Goal: Information Seeking & Learning: Learn about a topic

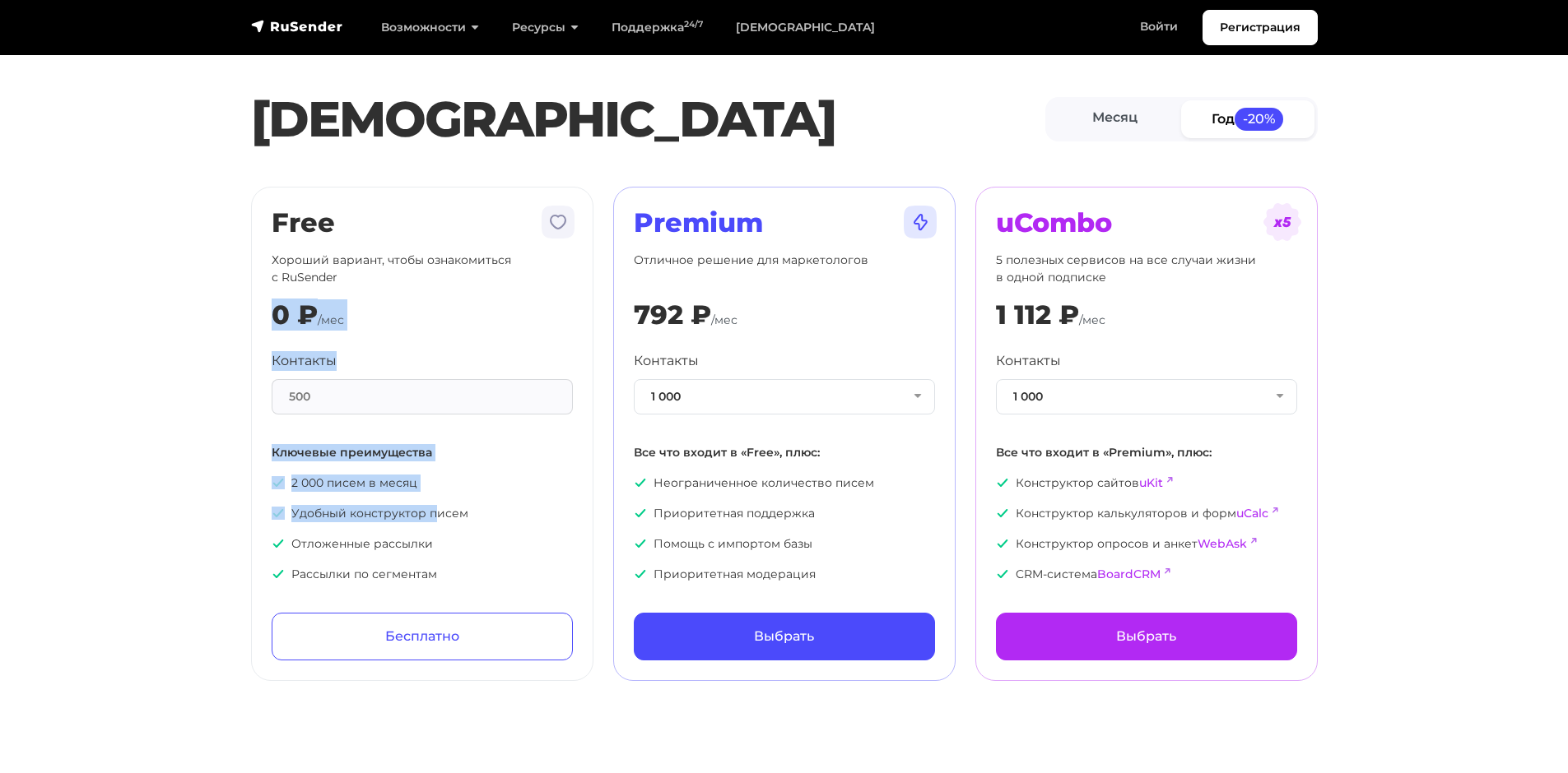
drag, startPoint x: 463, startPoint y: 275, endPoint x: 437, endPoint y: 492, distance: 218.6
click at [437, 492] on div "Free Хороший вариант, чтобы ознакомиться с RuSender 0 ₽ /мес Контакты 500 Ключе…" at bounding box center [422, 433] width 301 height 453
click at [472, 445] on p "Ключевые преимущества" at bounding box center [422, 453] width 301 height 18
drag, startPoint x: 478, startPoint y: 467, endPoint x: 487, endPoint y: 285, distance: 182.2
click at [487, 293] on div "Free Хороший вариант, чтобы ознакомиться с RuSender 0 ₽ /мес Контакты 500 Ключе…" at bounding box center [422, 433] width 301 height 453
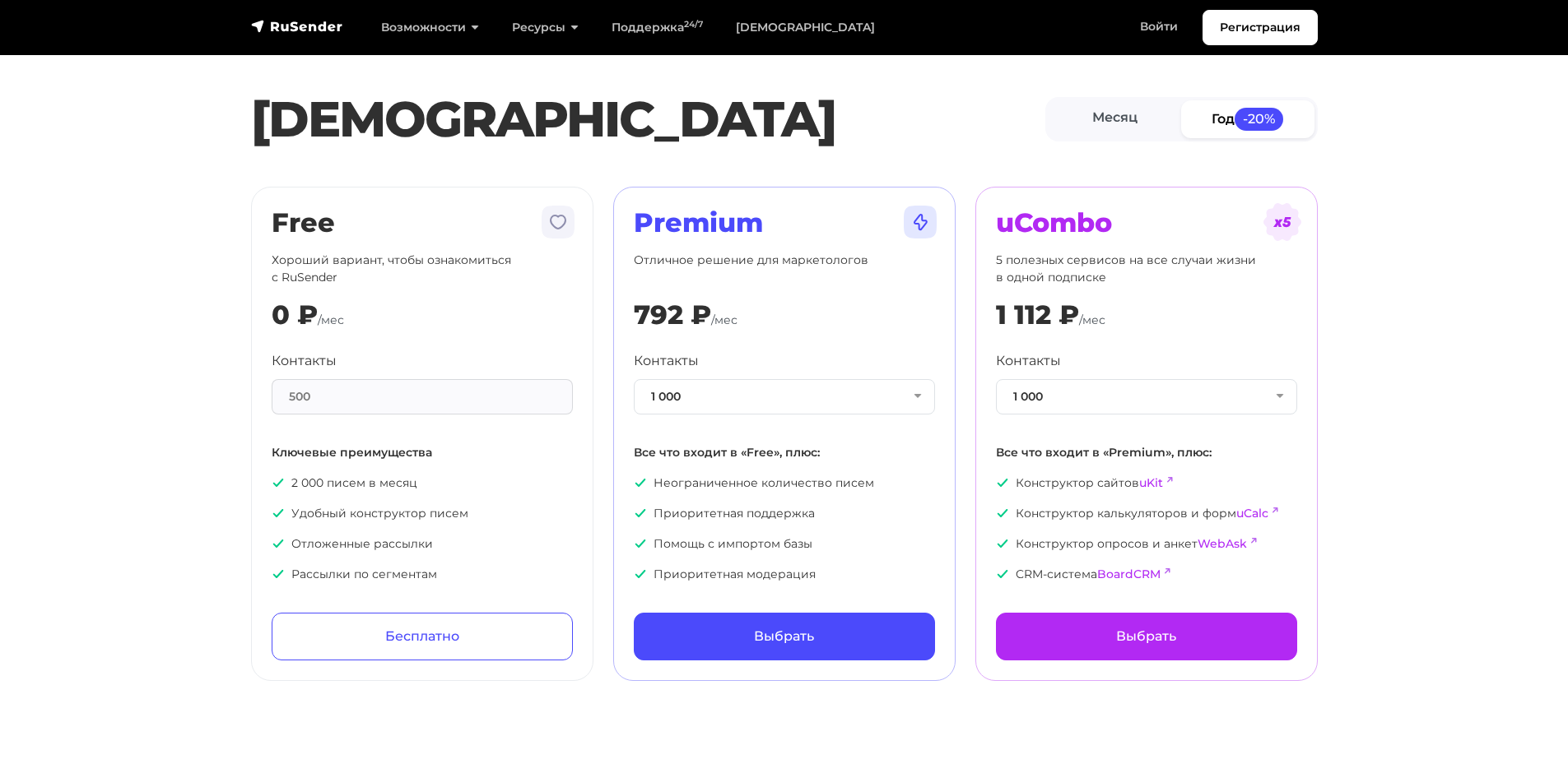
click at [487, 274] on p "Хороший вариант, чтобы ознакомиться с RuSender" at bounding box center [422, 269] width 301 height 35
drag, startPoint x: 469, startPoint y: 250, endPoint x: 487, endPoint y: 457, distance: 207.8
click at [487, 457] on div "Free Хороший вариант, чтобы ознакомиться с RuSender 0 ₽ /мес Контакты 500 Ключе…" at bounding box center [422, 433] width 301 height 453
click at [487, 457] on p "Ключевые преимущества" at bounding box center [422, 453] width 301 height 18
drag, startPoint x: 487, startPoint y: 478, endPoint x: 470, endPoint y: 301, distance: 177.8
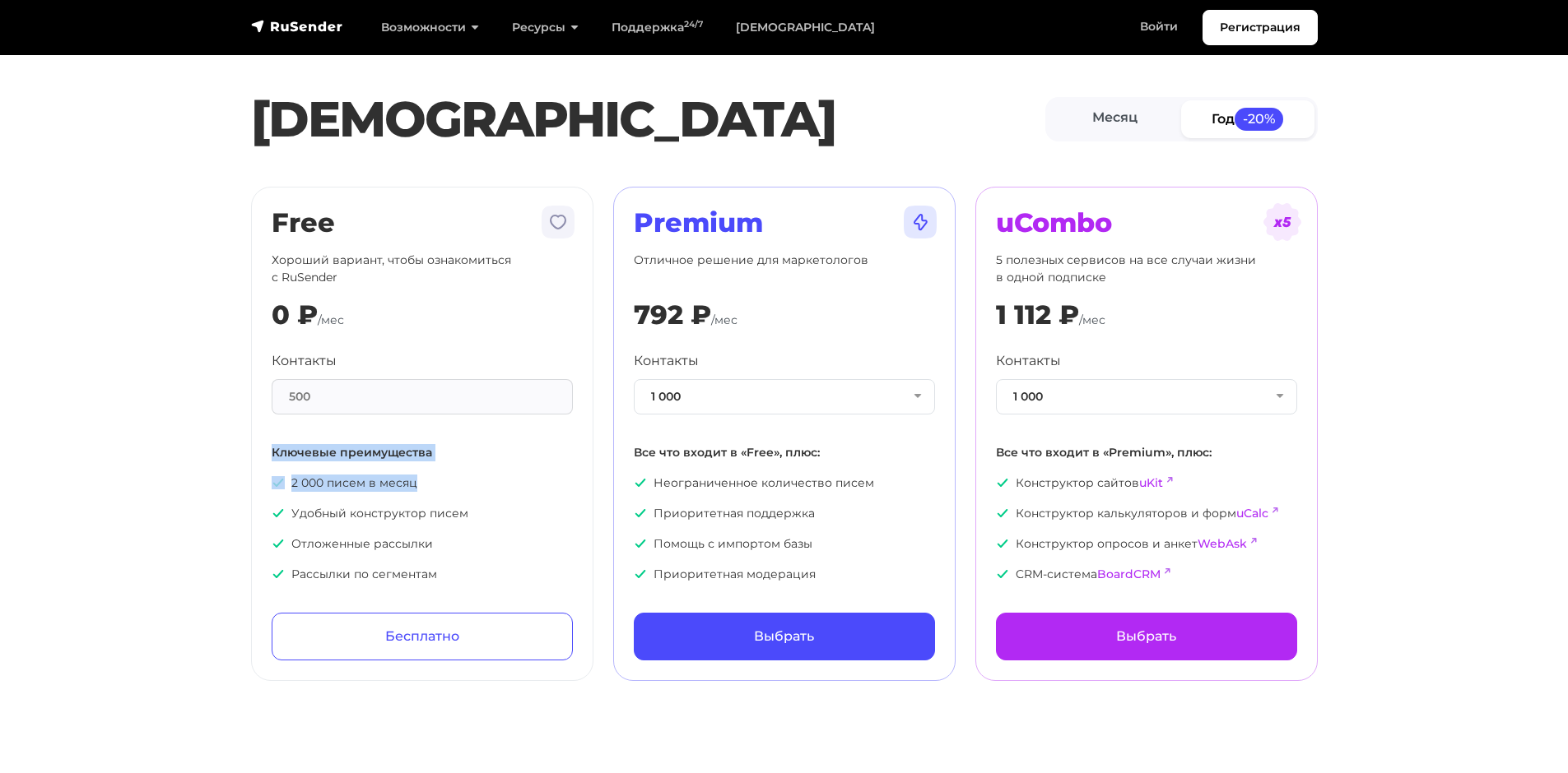
click at [471, 331] on div "Free Хороший вариант, чтобы ознакомиться с RuSender 0 ₽ /мес Контакты 500 Ключе…" at bounding box center [422, 433] width 301 height 453
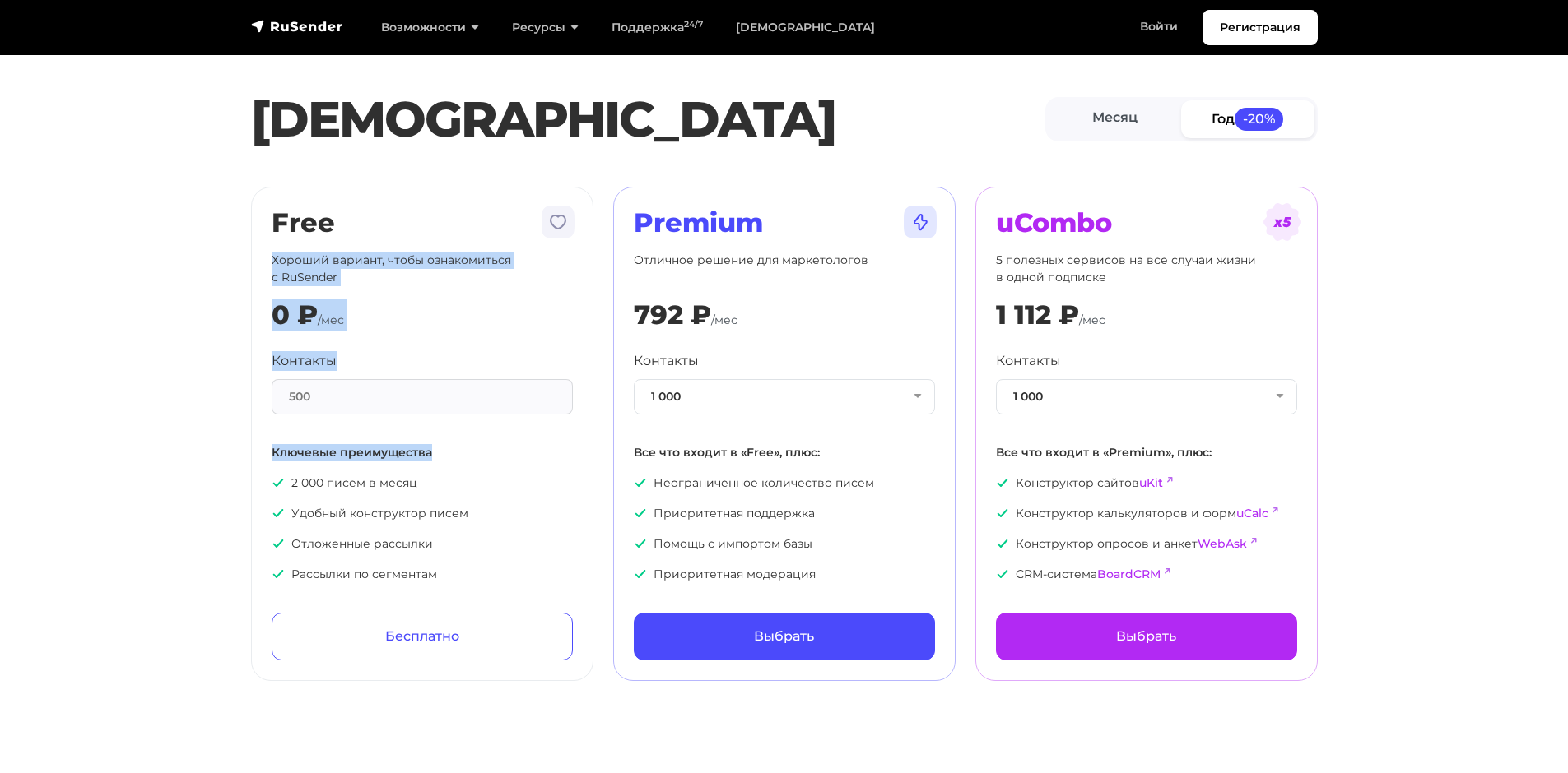
drag, startPoint x: 470, startPoint y: 230, endPoint x: 492, endPoint y: 482, distance: 253.0
click at [487, 471] on div "Free Хороший вариант, чтобы ознакомиться с RuSender 0 ₽ /мес Контакты 500 Ключе…" at bounding box center [422, 433] width 301 height 453
click at [492, 482] on p "2 000 писем в месяц" at bounding box center [422, 484] width 301 height 18
drag, startPoint x: 492, startPoint y: 428, endPoint x: 488, endPoint y: 357, distance: 71.1
click at [488, 358] on div "Контакты 500 Ключевые преимущества 2 000 писем в месяц Удобный конструктор писе…" at bounding box center [422, 467] width 301 height 232
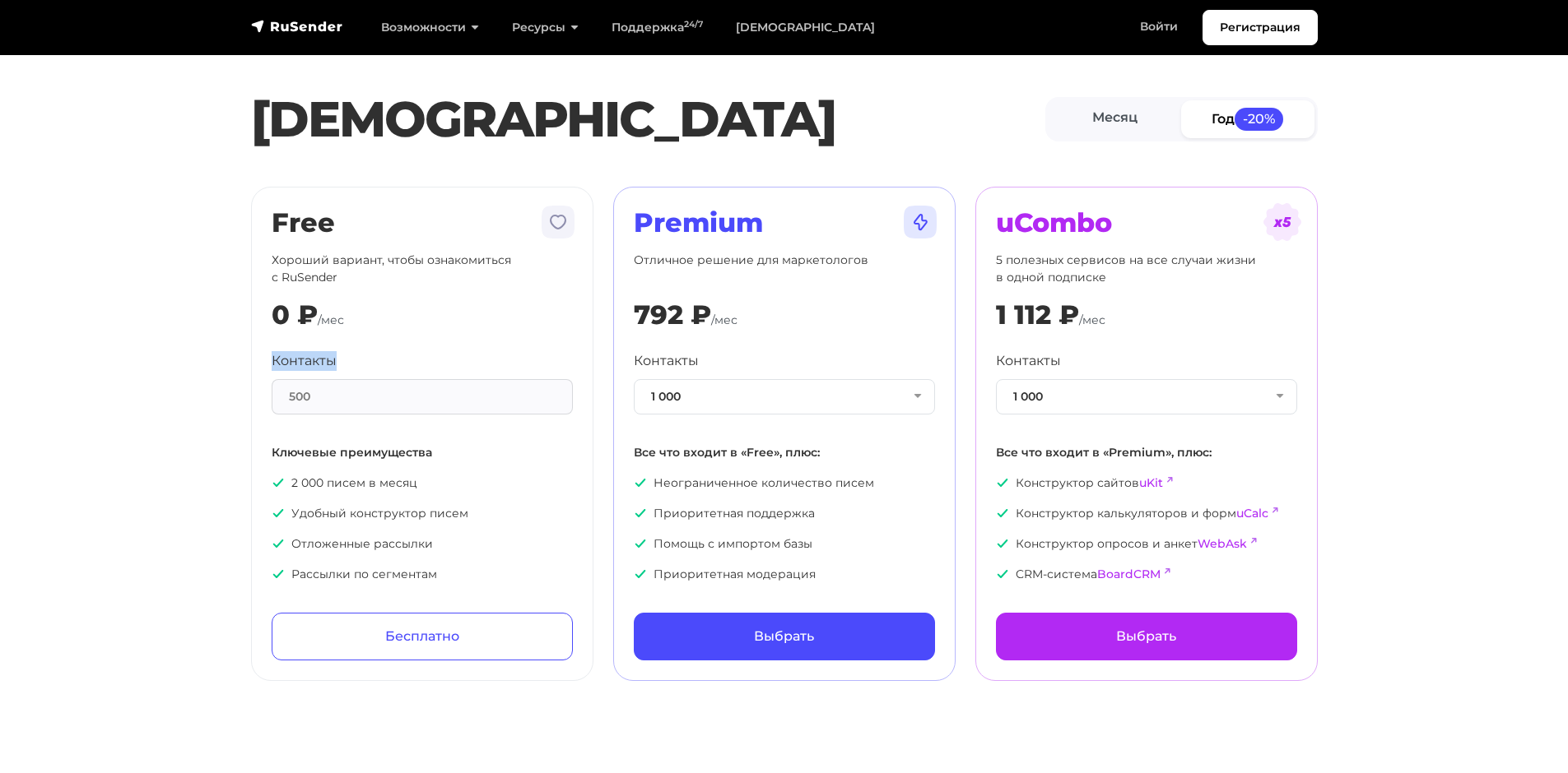
drag, startPoint x: 488, startPoint y: 324, endPoint x: 487, endPoint y: 403, distance: 79.0
click at [487, 398] on div "Free Хороший вариант, чтобы ознакомиться с RuSender 0 ₽ /мес Контакты 500 Ключе…" at bounding box center [422, 433] width 301 height 453
click at [484, 424] on div "Контакты 500 Ключевые преимущества 2 000 писем в месяц Удобный конструктор писе…" at bounding box center [422, 467] width 301 height 232
drag, startPoint x: 364, startPoint y: 337, endPoint x: 432, endPoint y: 408, distance: 98.3
click at [432, 426] on div "Free Хороший вариант, чтобы ознакомиться с RuSender 0 ₽ /мес Контакты 500 Ключе…" at bounding box center [422, 433] width 301 height 453
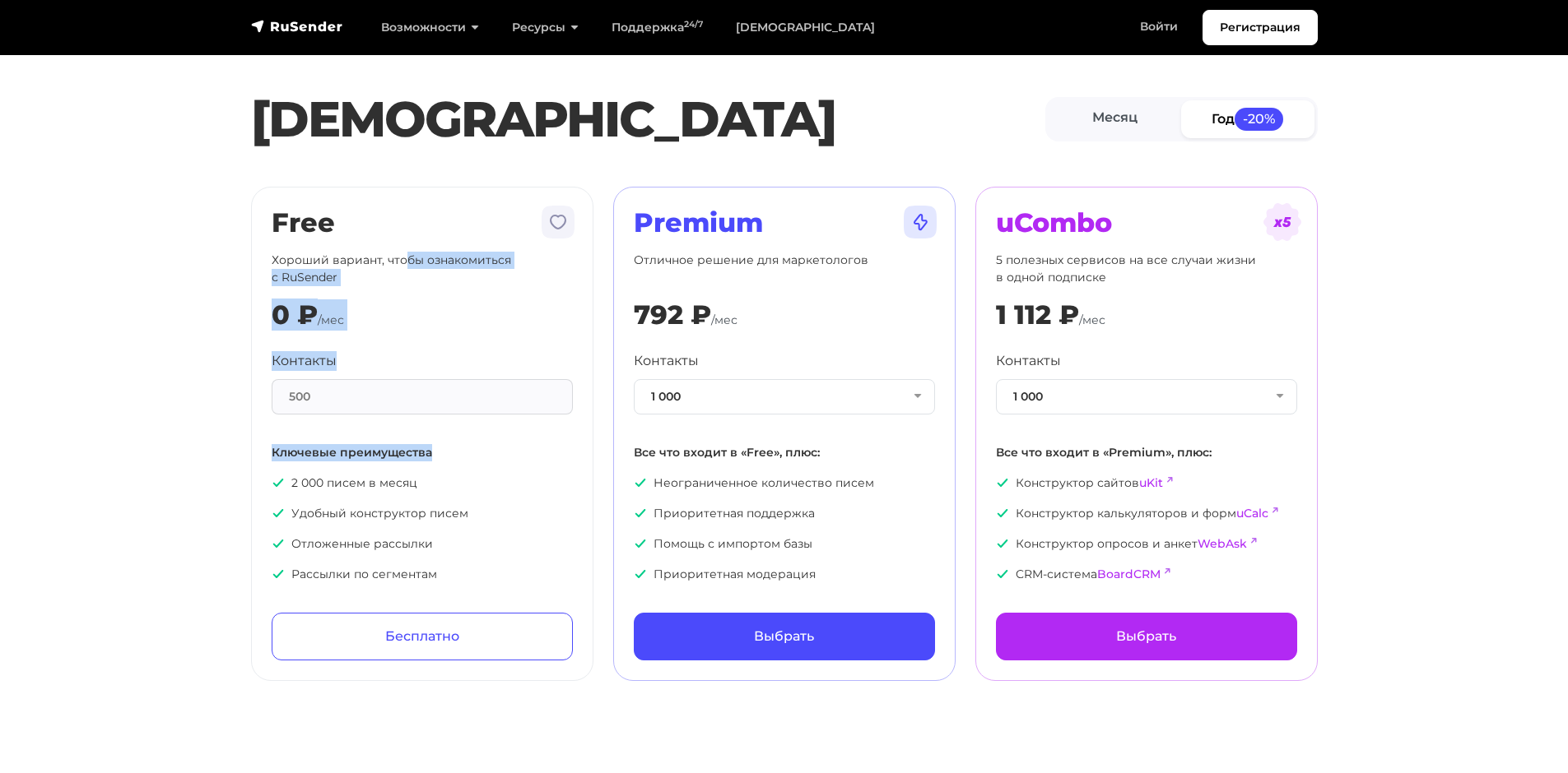
drag, startPoint x: 408, startPoint y: 251, endPoint x: 431, endPoint y: 443, distance: 193.4
click at [431, 439] on div "Free Хороший вариант, чтобы ознакомиться с RuSender 0 ₽ /мес Контакты 500 Ключе…" at bounding box center [422, 433] width 301 height 453
click at [425, 418] on div "Контакты 500 Ключевые преимущества 2 000 писем в месяц Удобный конструктор писе…" at bounding box center [422, 467] width 301 height 232
drag, startPoint x: 391, startPoint y: 223, endPoint x: 432, endPoint y: 397, distance: 178.8
click at [432, 397] on div "Free Хороший вариант, чтобы ознакомиться с RuSender 0 ₽ /мес Контакты 500 Ключе…" at bounding box center [422, 433] width 301 height 453
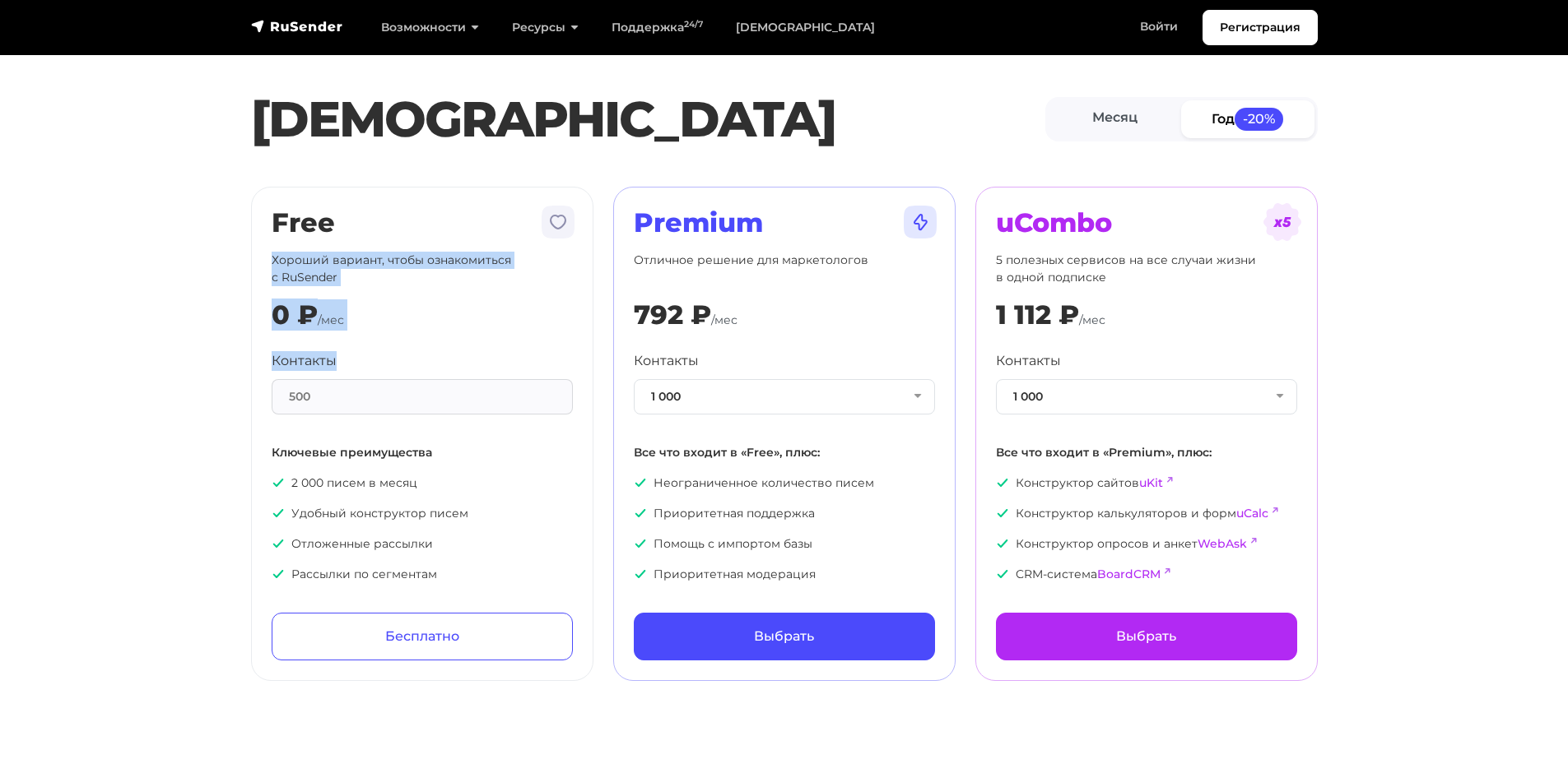
click at [432, 397] on div "500" at bounding box center [422, 397] width 301 height 36
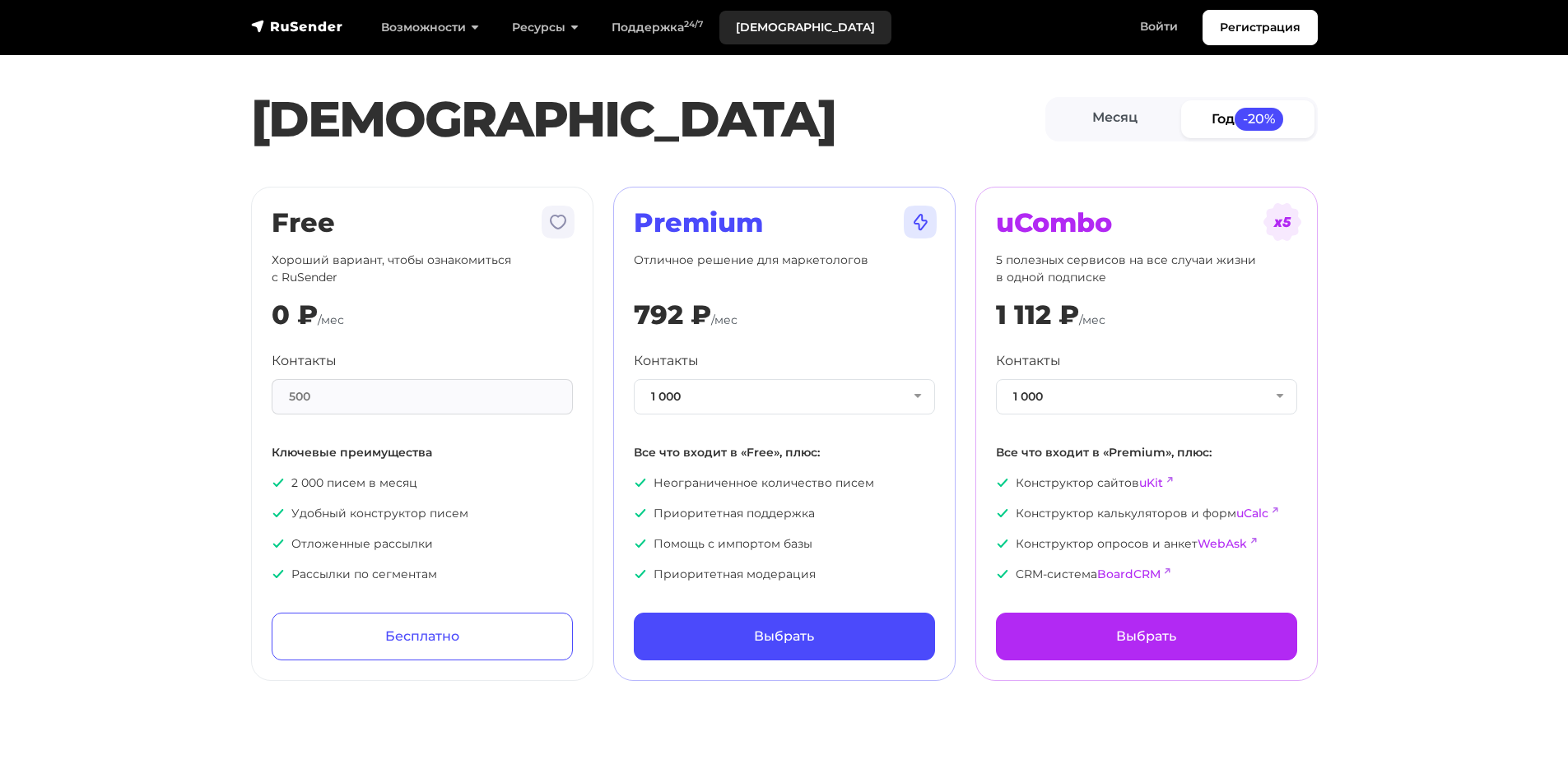
click at [757, 21] on link "[DEMOGRAPHIC_DATA]" at bounding box center [805, 28] width 172 height 34
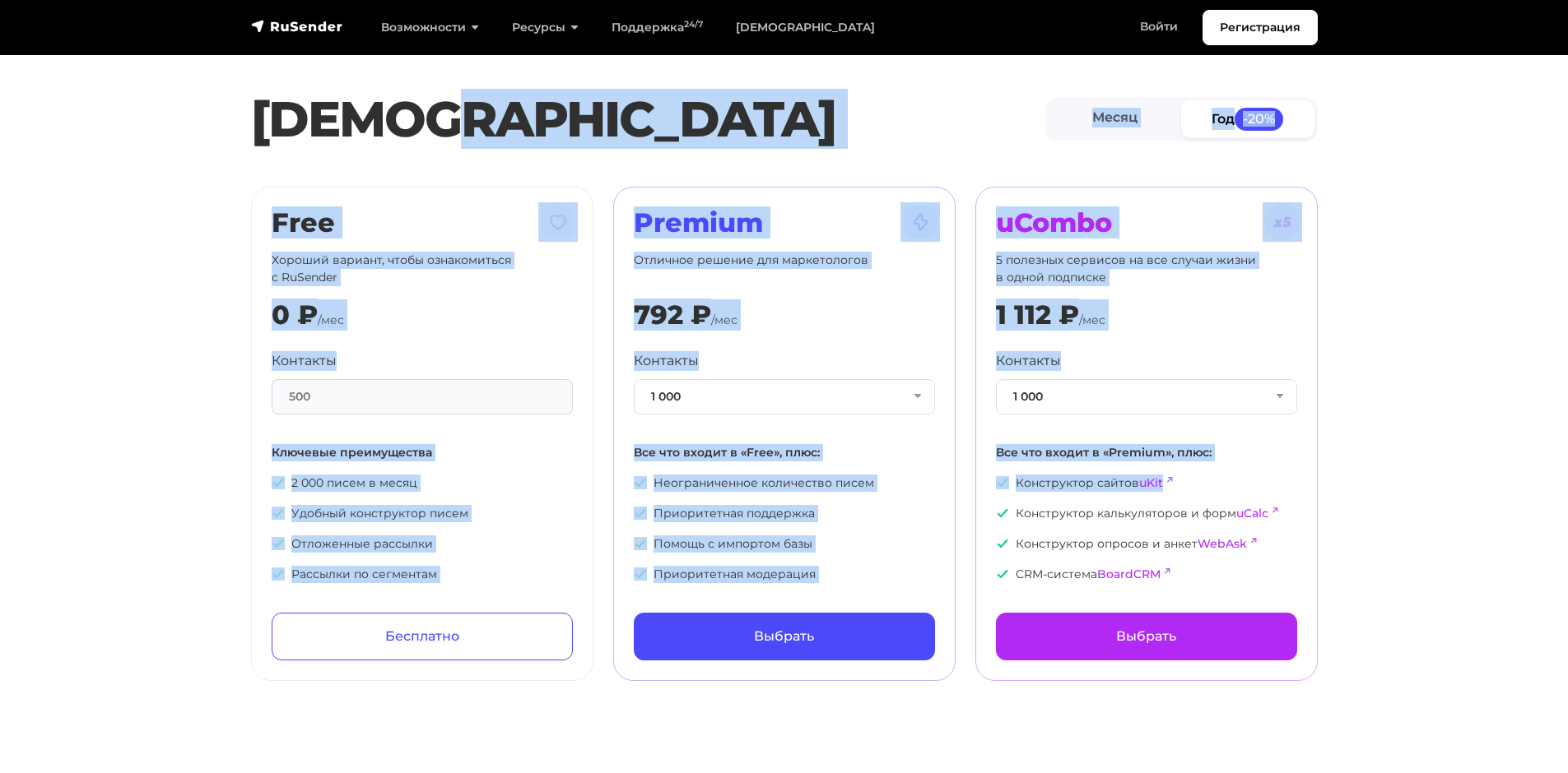
drag, startPoint x: 769, startPoint y: 89, endPoint x: 1491, endPoint y: 502, distance: 831.8
click at [1482, 498] on section "Тарифы Месяц Год -20% Free Хороший вариант, чтобы ознакомиться с RuSender 0 ₽ /…" at bounding box center [784, 350] width 1568 height 661
click at [1510, 506] on section "Тарифы Месяц Год -20% Free Хороший вариант, чтобы ознакомиться с RuSender 0 ₽ /…" at bounding box center [784, 350] width 1568 height 661
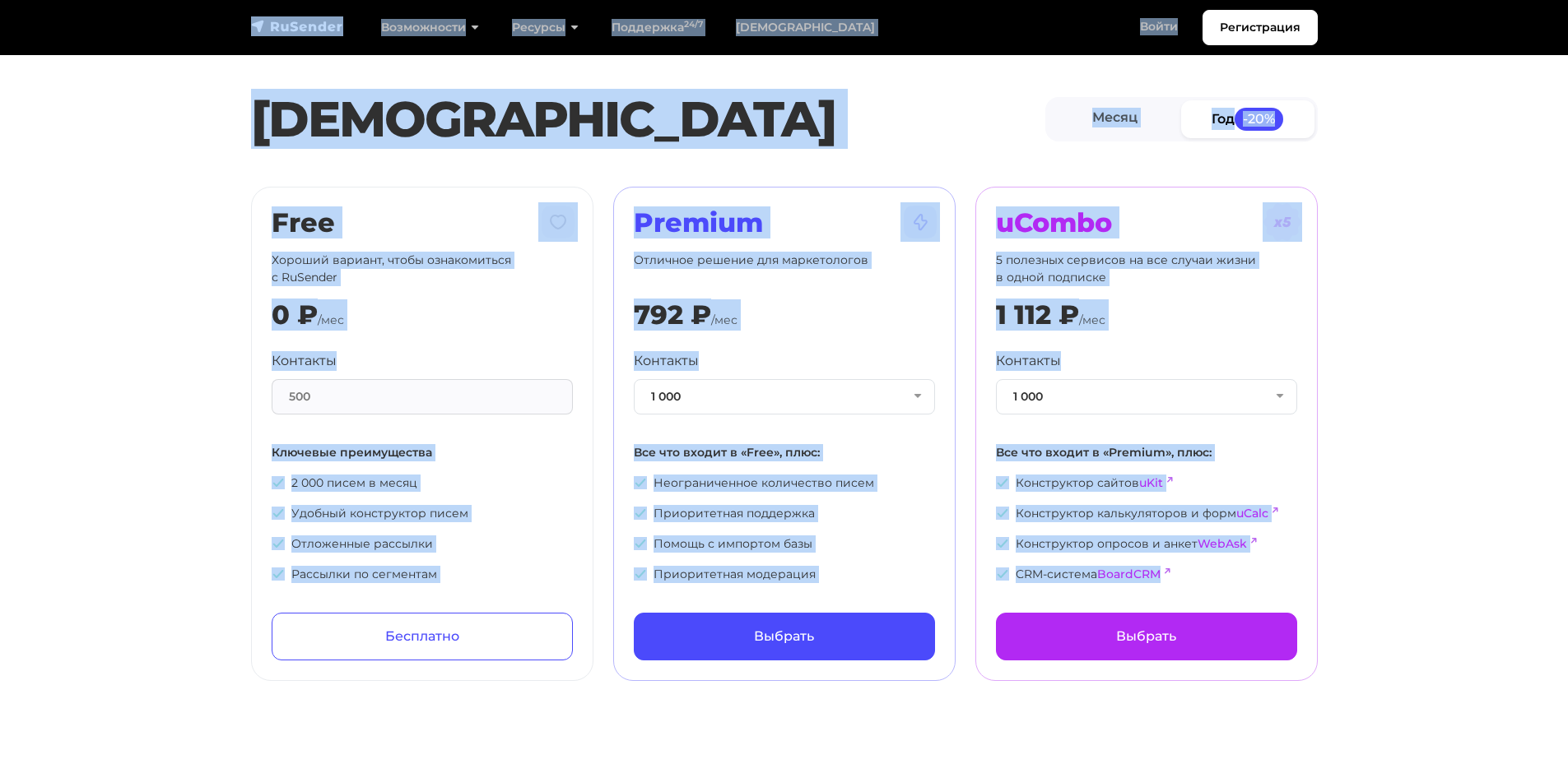
drag, startPoint x: 1277, startPoint y: 512, endPoint x: 152, endPoint y: 9, distance: 1232.3
click at [82, 113] on div "Тарифы Месяц Год -20%" at bounding box center [784, 119] width 1568 height 76
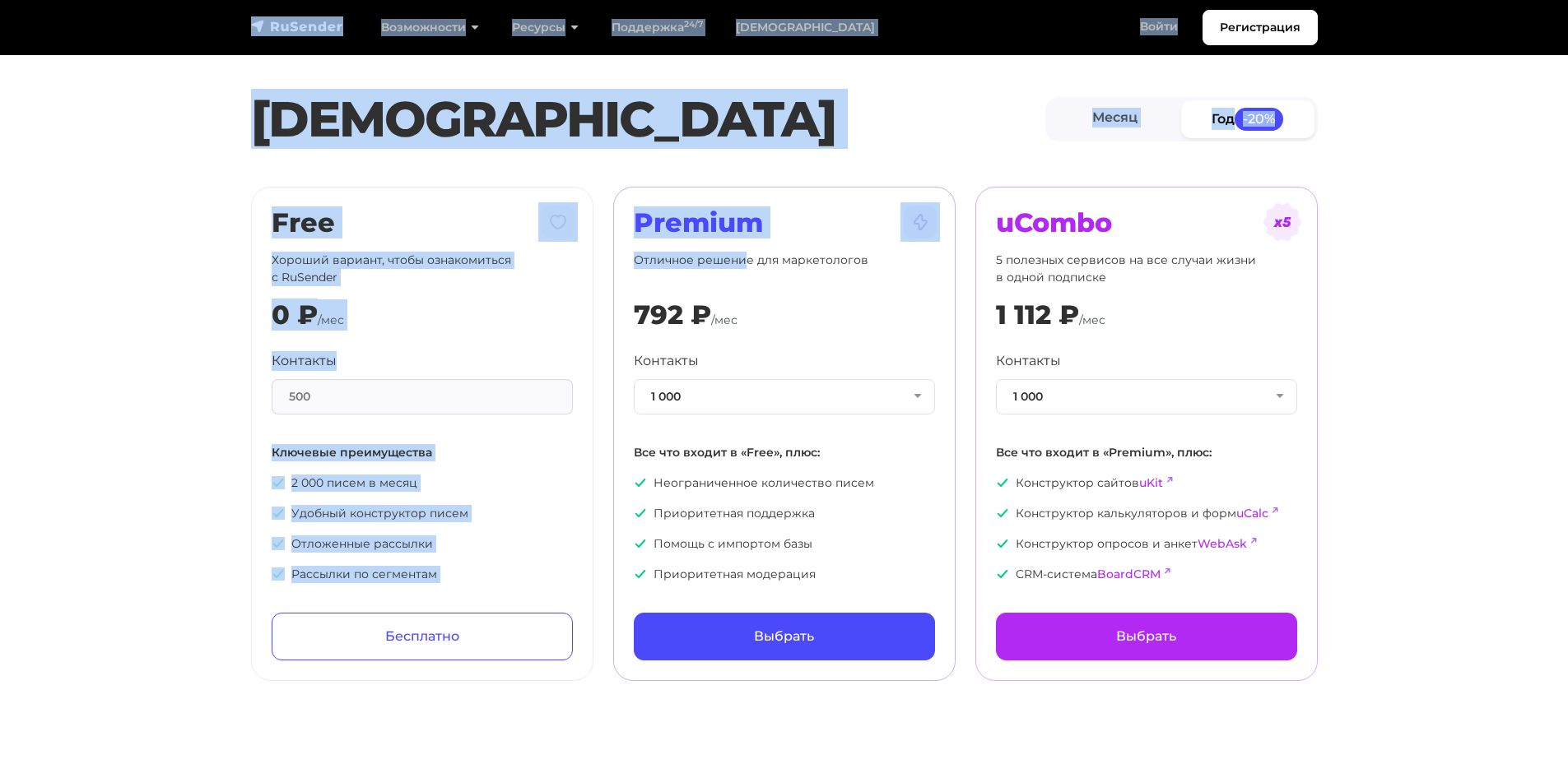
drag, startPoint x: 115, startPoint y: 46, endPoint x: 811, endPoint y: 283, distance: 735.2
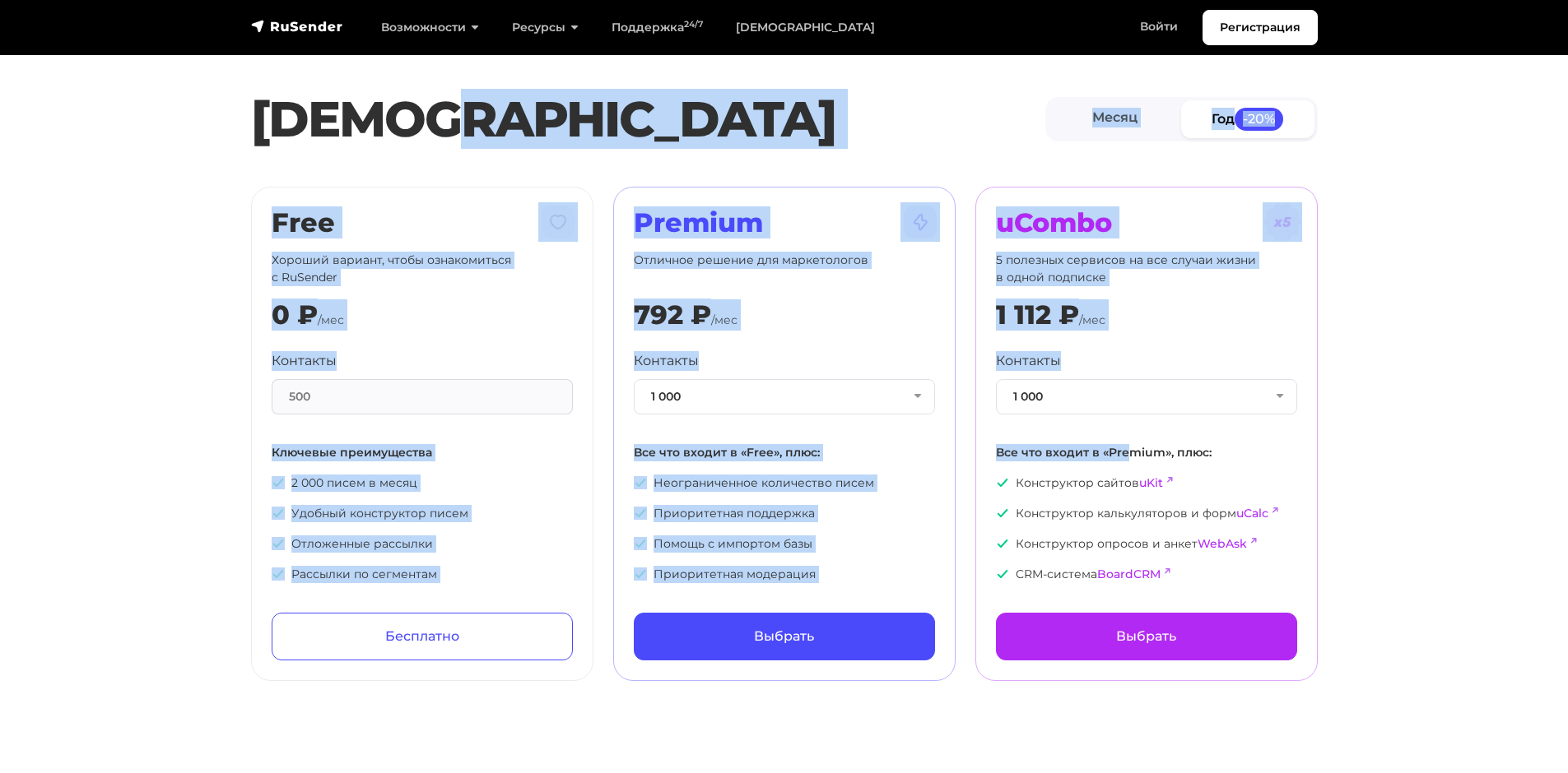
drag, startPoint x: 1129, startPoint y: 445, endPoint x: 617, endPoint y: 151, distance: 590.4
click at [622, 155] on section "Тарифы Месяц Год -20% Free Хороший вариант, чтобы ознакомиться с RuSender 0 ₽ /…" at bounding box center [784, 350] width 1568 height 661
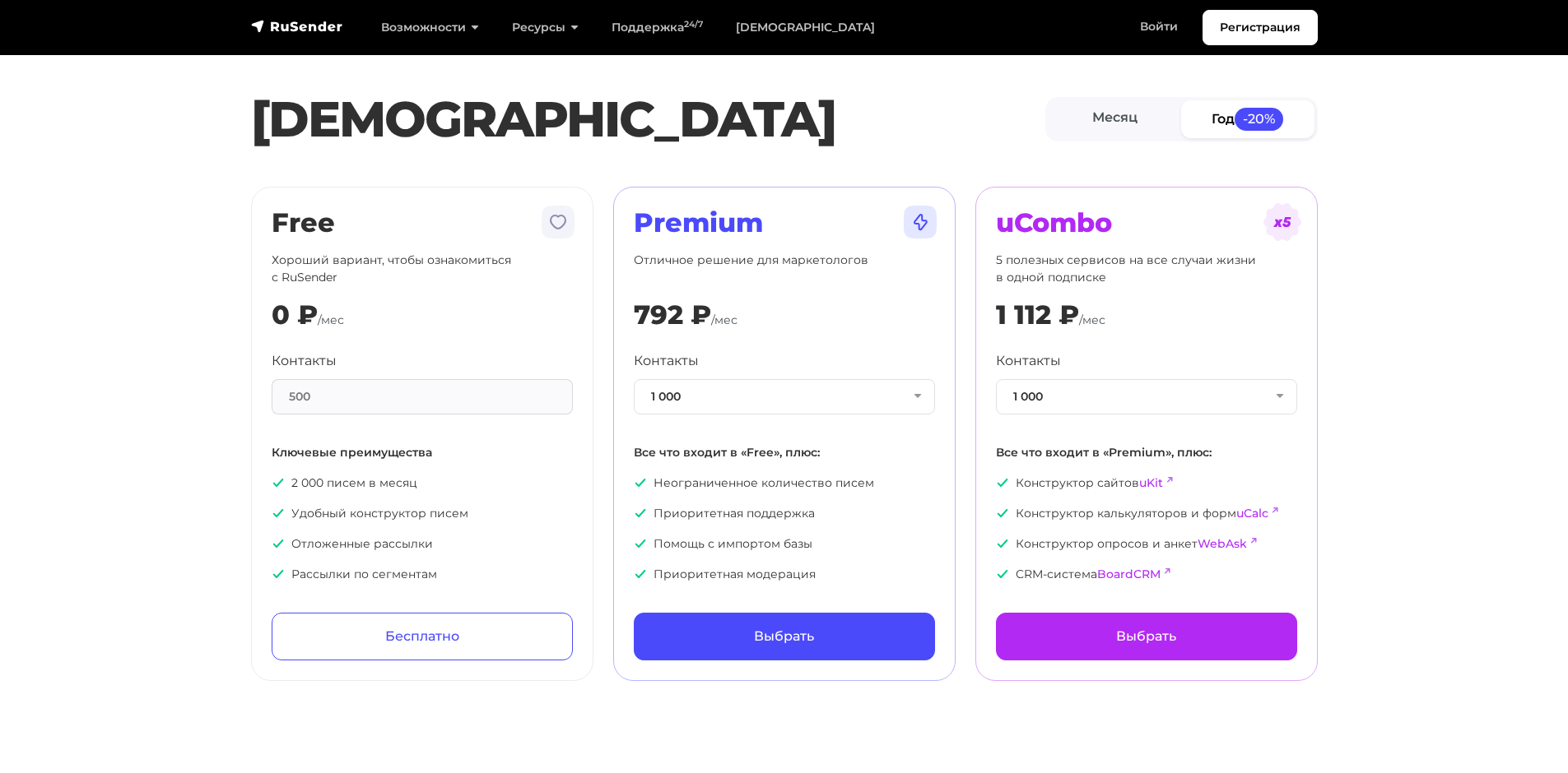
click at [1243, 441] on div "Контакты 1 000 1 000 2 000 3 000 4 000 5 000 7 500 10 000 13 000 15 000 20 000 …" at bounding box center [1145, 467] width 301 height 232
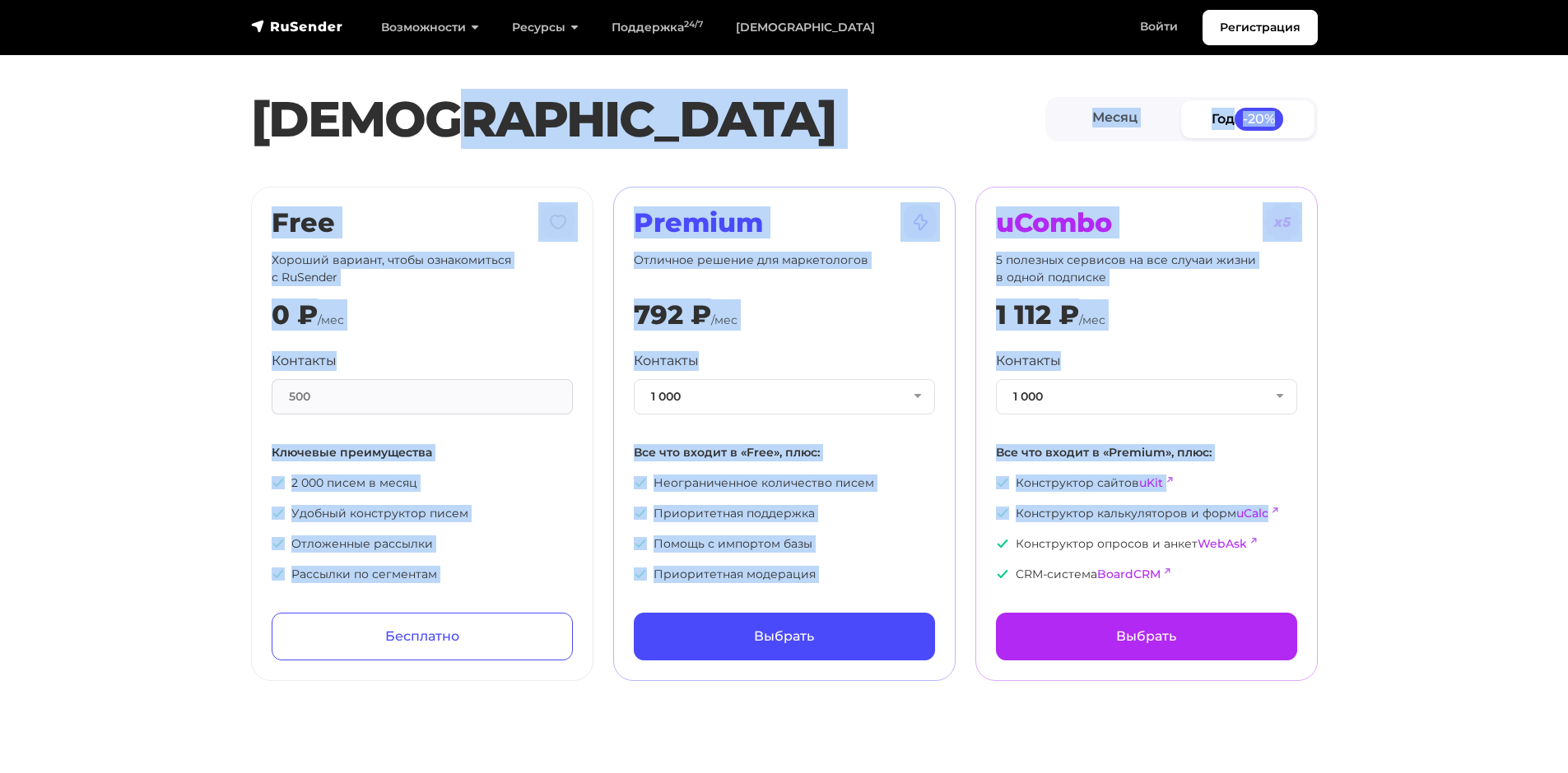
drag, startPoint x: 1360, startPoint y: 511, endPoint x: 631, endPoint y: 77, distance: 848.4
click at [655, 105] on section "Тарифы Месяц Год -20% Free Хороший вариант, чтобы ознакомиться с RuSender 0 ₽ /…" at bounding box center [784, 350] width 1568 height 661
click at [1348, 507] on section "Тарифы Месяц Год -20% Free Хороший вариант, чтобы ознакомиться с RuSender 0 ₽ /…" at bounding box center [784, 350] width 1568 height 661
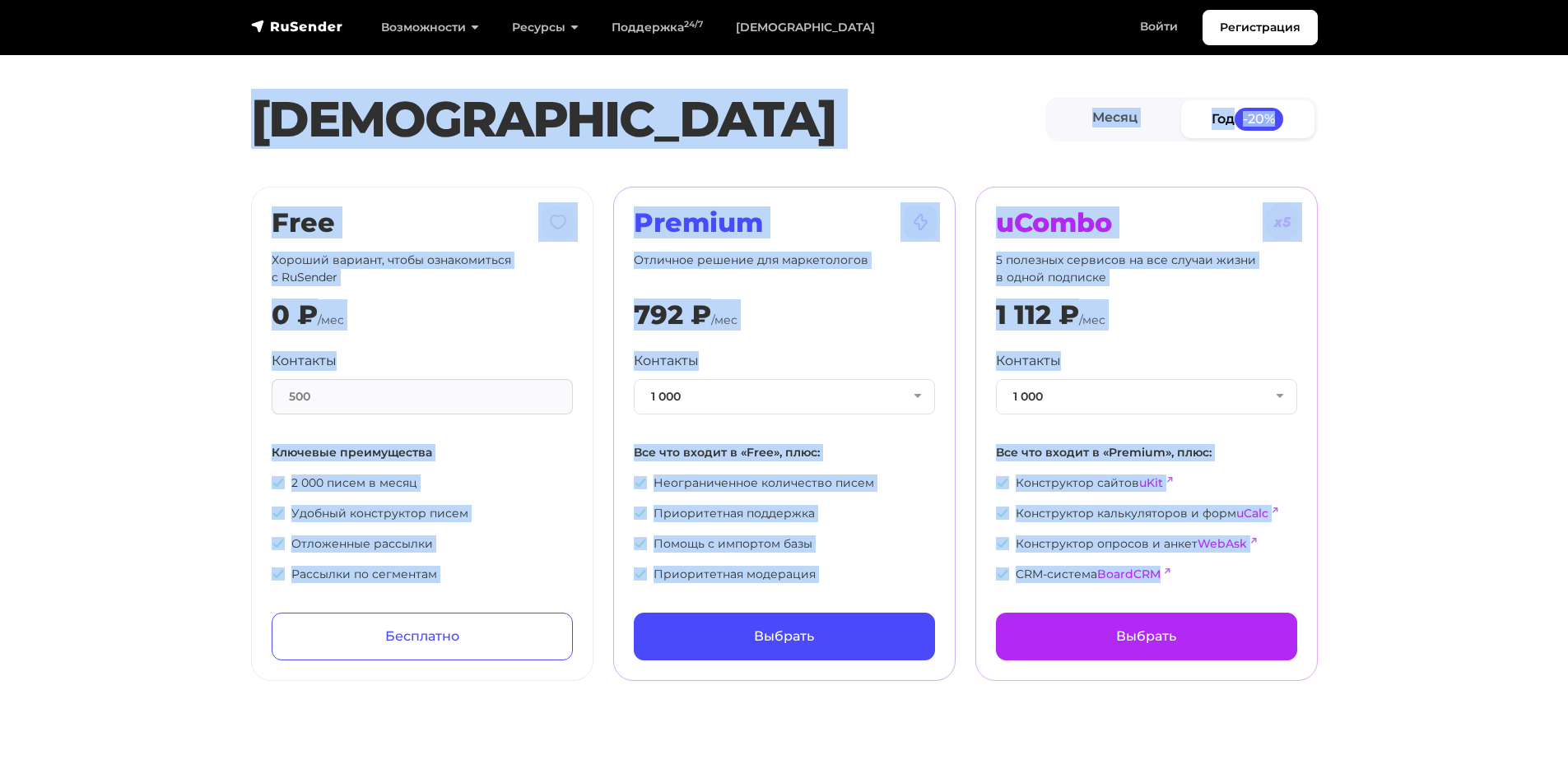
drag, startPoint x: 1395, startPoint y: 562, endPoint x: 110, endPoint y: 82, distance: 1371.7
click at [126, 83] on section "Тарифы Месяц Год -20% Free Хороший вариант, чтобы ознакомиться с RuSender 0 ₽ /…" at bounding box center [784, 350] width 1568 height 661
click at [148, 130] on div "Тарифы Месяц Год -20%" at bounding box center [784, 119] width 1568 height 76
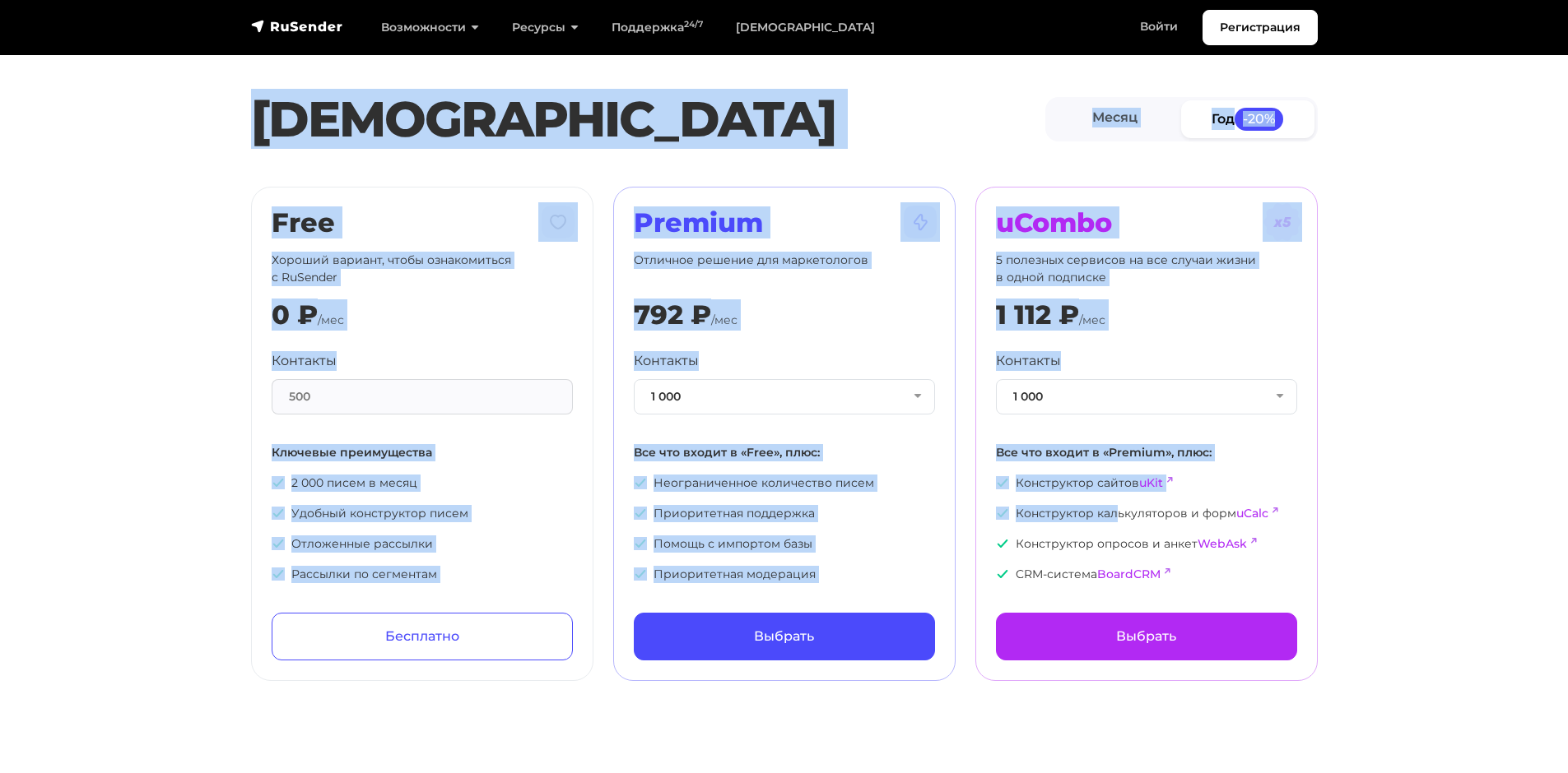
drag, startPoint x: 42, startPoint y: 130, endPoint x: 1247, endPoint y: 575, distance: 1284.5
click at [1129, 521] on section "Тарифы Месяц Год -20% Free Хороший вариант, чтобы ознакомиться с RuSender 0 ₽ /…" at bounding box center [784, 350] width 1568 height 661
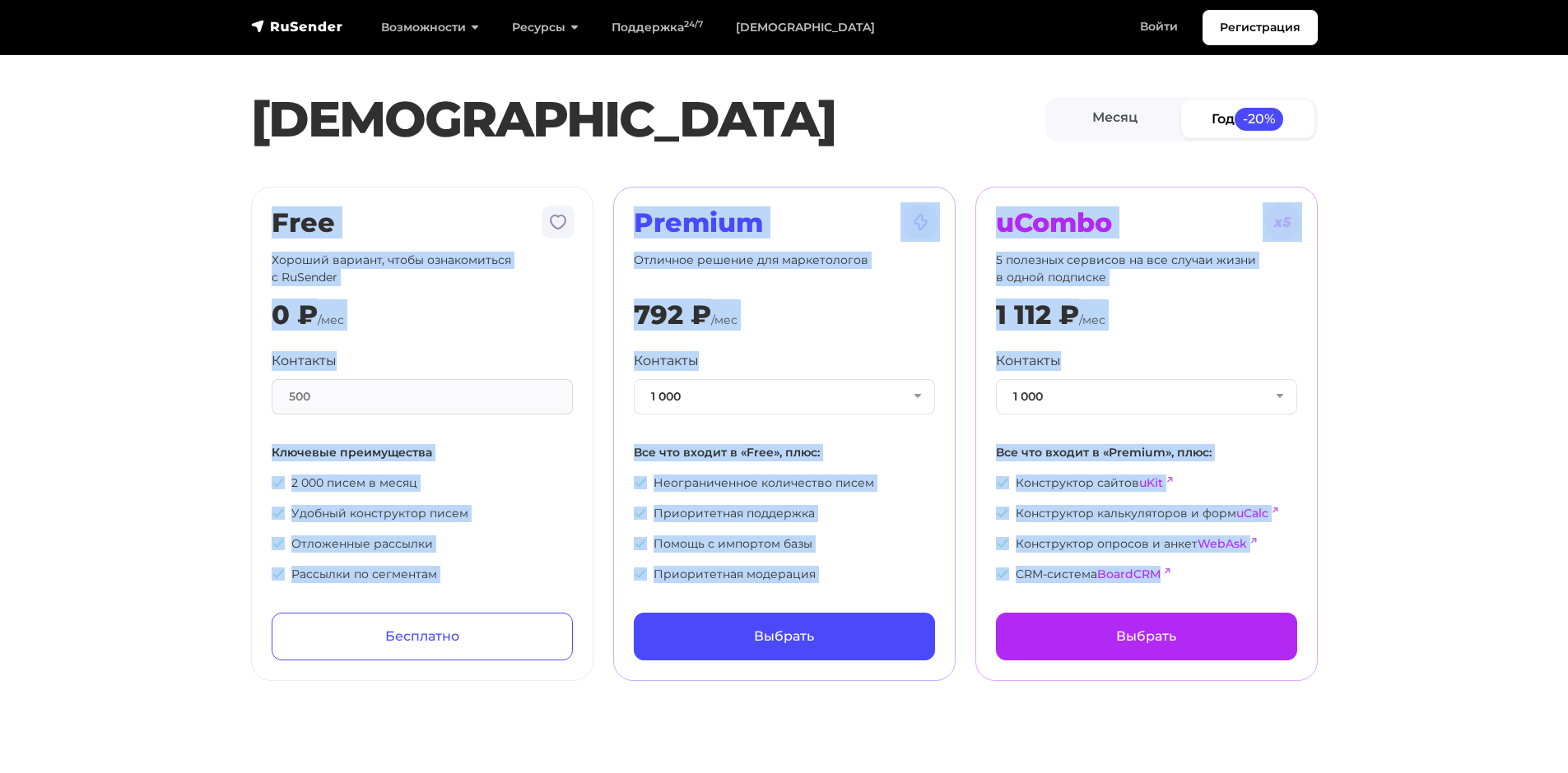
drag, startPoint x: 1222, startPoint y: 566, endPoint x: 119, endPoint y: 129, distance: 1186.4
click at [171, 151] on section "Тарифы Месяц Год -20% Free Хороший вариант, чтобы ознакомиться с RuSender 0 ₽ /…" at bounding box center [784, 350] width 1568 height 661
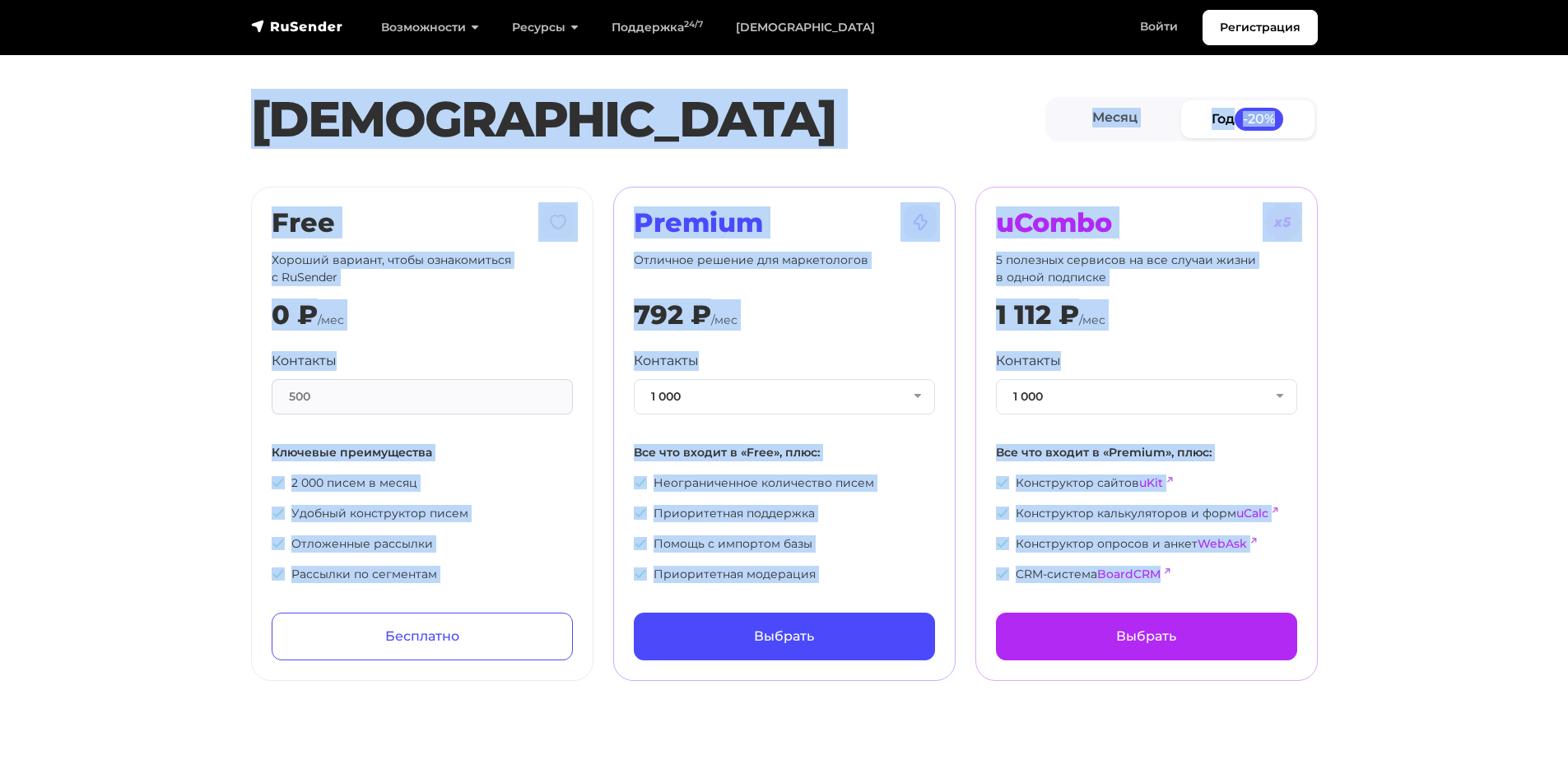
click at [113, 115] on div "Тарифы Месяц Год -20%" at bounding box center [784, 119] width 1568 height 76
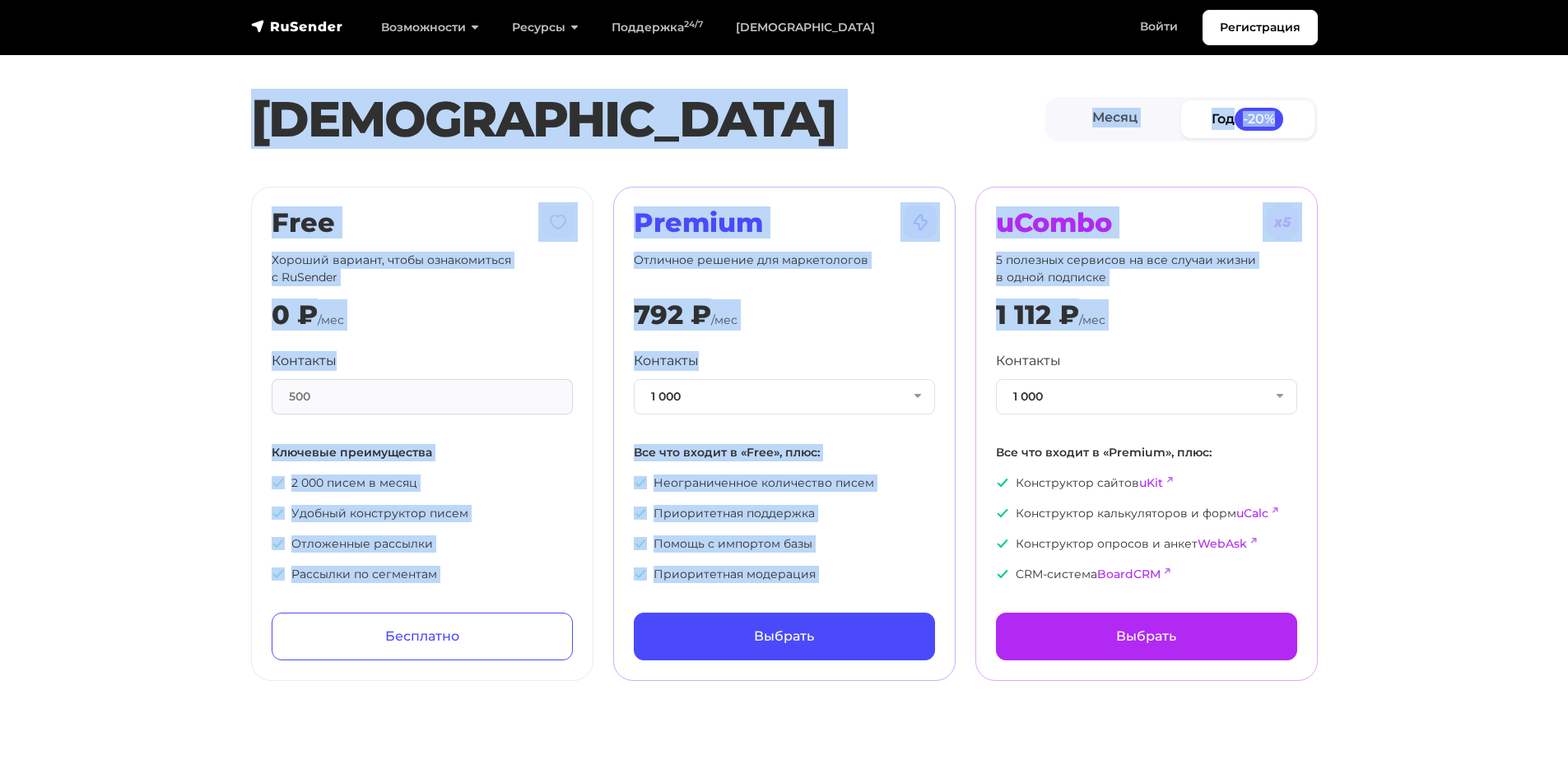
drag, startPoint x: 354, startPoint y: 138, endPoint x: 1154, endPoint y: 447, distance: 857.6
click at [1049, 390] on section "[PERSON_NAME] Год -20% Free Хороший вариант, чтобы ознакомиться с RuSender 0 ₽ …" at bounding box center [784, 350] width 1568 height 661
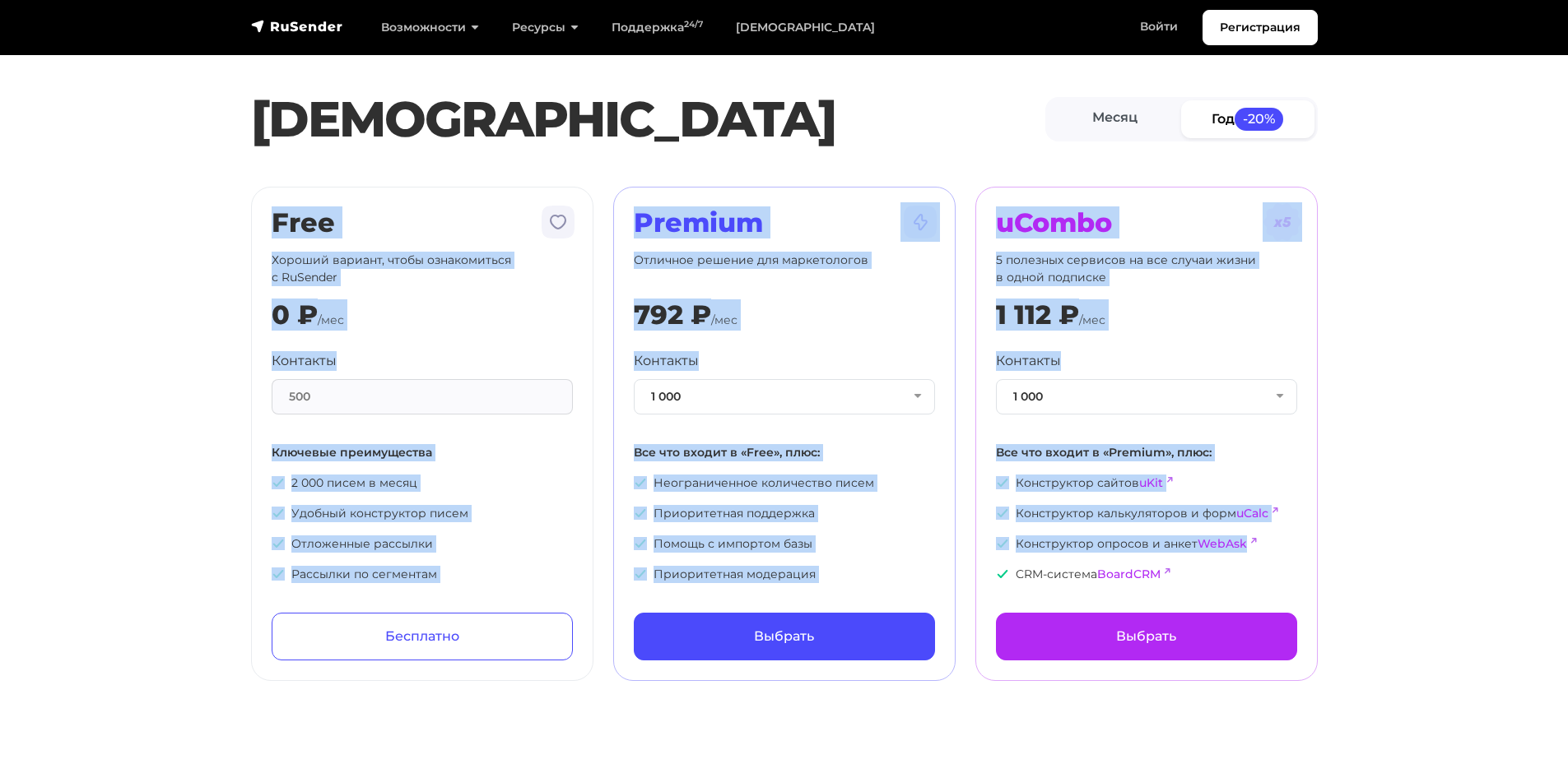
drag, startPoint x: 1283, startPoint y: 524, endPoint x: 9, endPoint y: 160, distance: 1325.0
click at [9, 160] on section "[PERSON_NAME] Год -20% Free Хороший вариант, чтобы ознакомиться с RuSender 0 ₽ …" at bounding box center [784, 350] width 1568 height 661
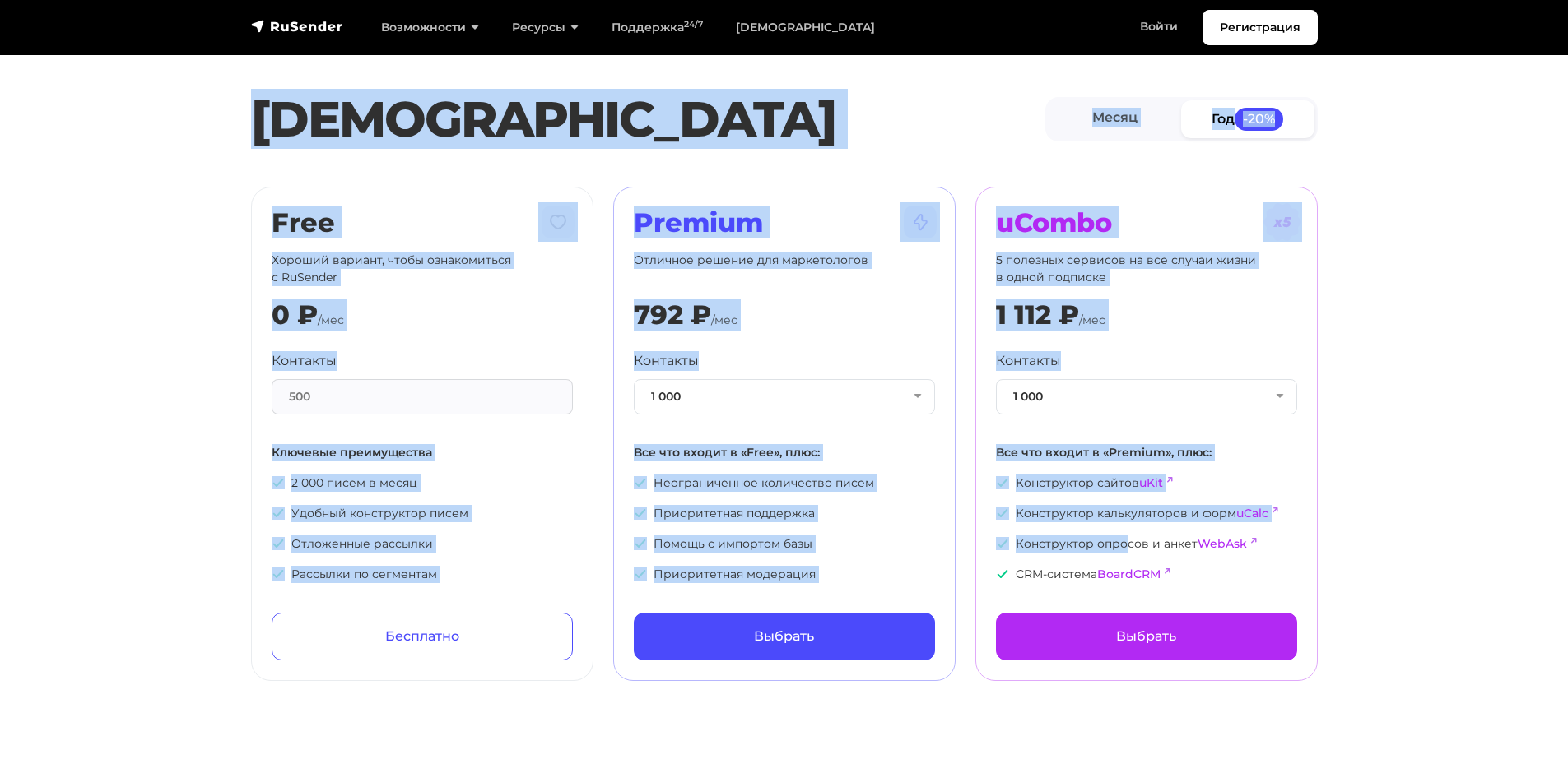
drag, startPoint x: 150, startPoint y: 109, endPoint x: 1232, endPoint y: 595, distance: 1186.1
click at [1167, 560] on section "[PERSON_NAME] Год -20% Free Хороший вариант, чтобы ознакомиться с RuSender 0 ₽ …" at bounding box center [784, 350] width 1568 height 661
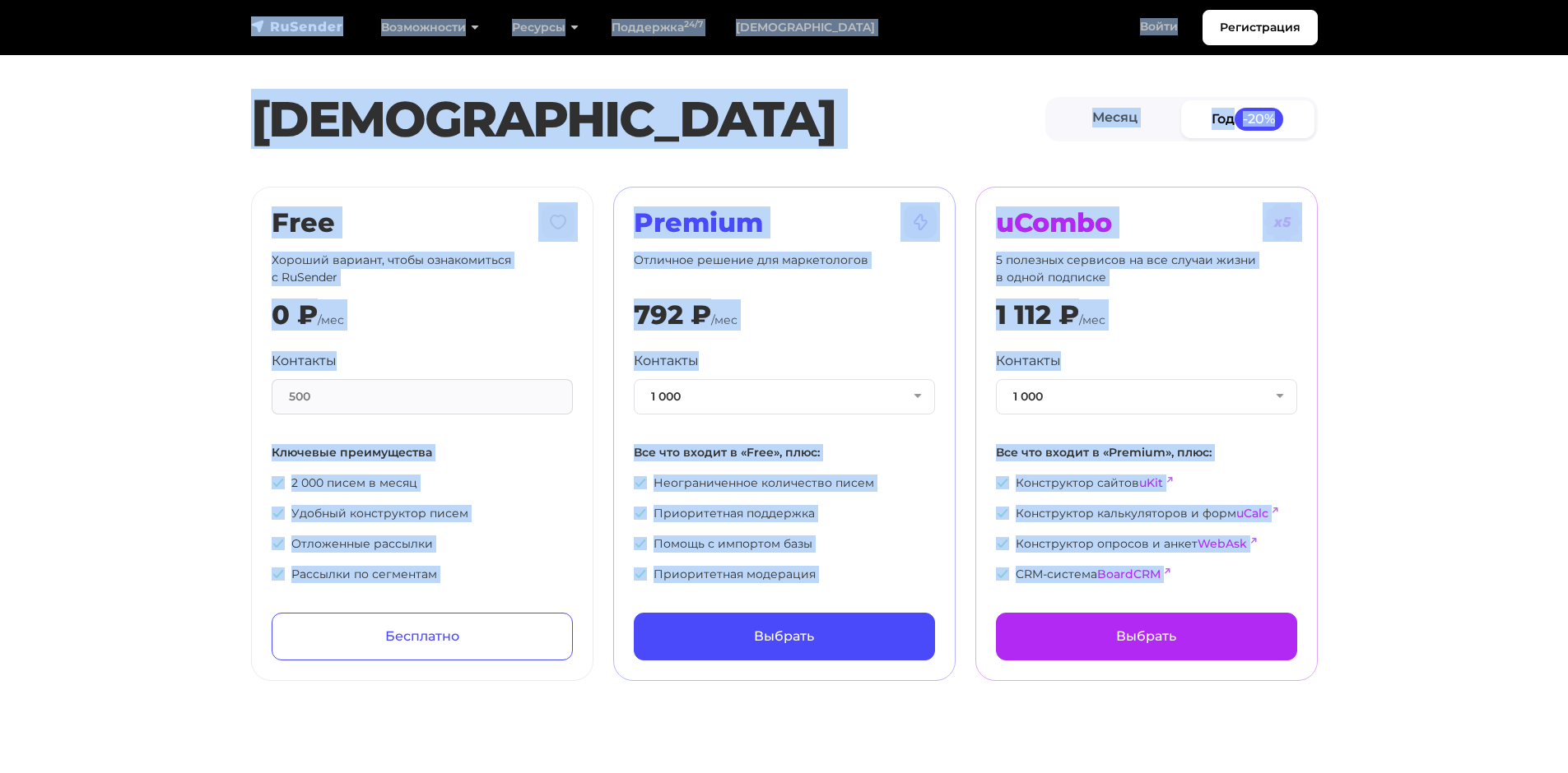
drag, startPoint x: 1306, startPoint y: 599, endPoint x: 0, endPoint y: 38, distance: 1421.4
click at [139, 192] on section "[PERSON_NAME] Год -20% Free Хороший вариант, чтобы ознакомиться с RuSender 0 ₽ …" at bounding box center [784, 350] width 1568 height 661
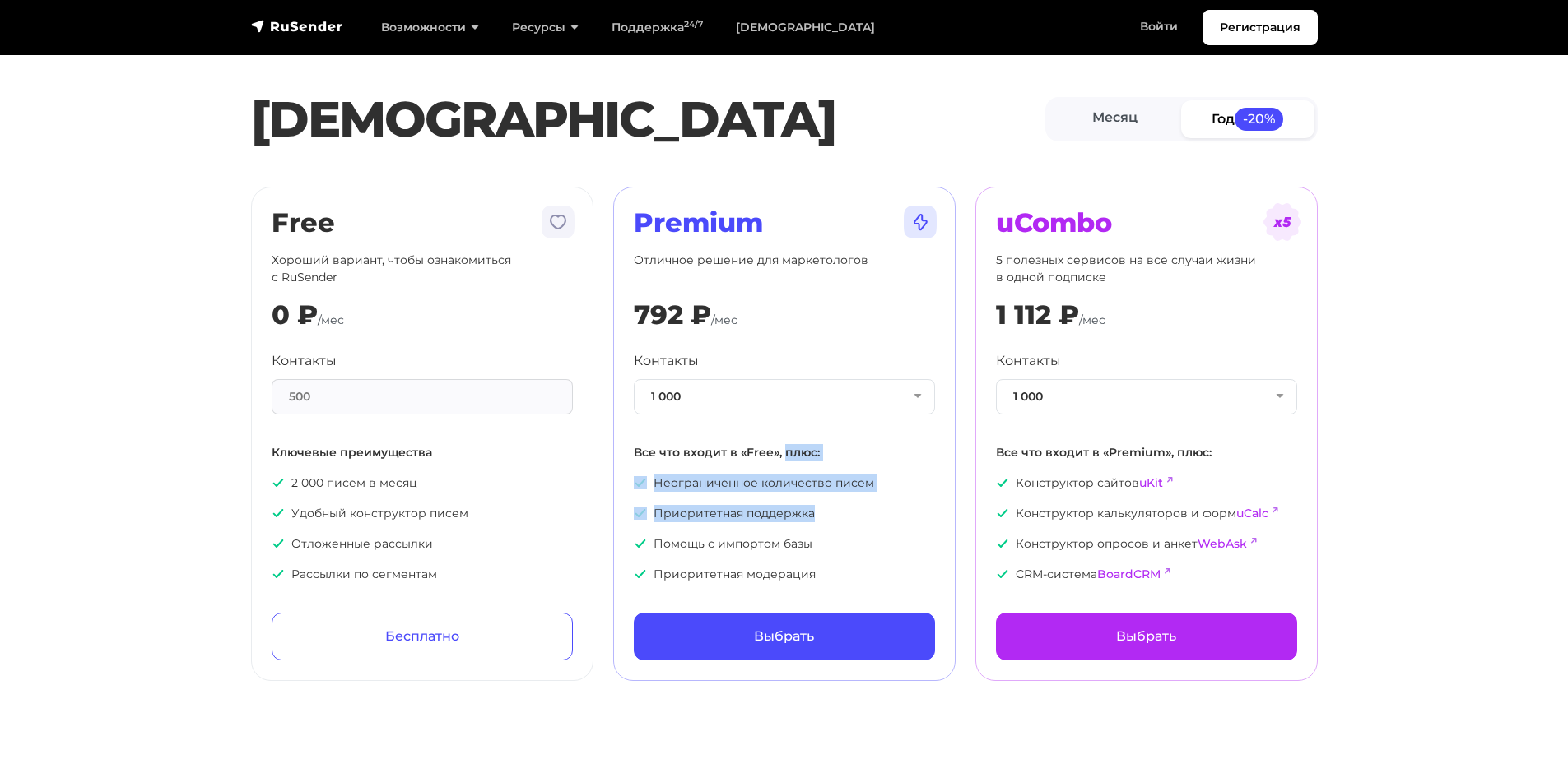
drag, startPoint x: 835, startPoint y: 502, endPoint x: 946, endPoint y: 580, distance: 135.7
click at [879, 536] on div "Контакты 1 000 1 000 2 000 3 000 4 000 5 000 7 500 10 000 13 000 15 000 20 000 …" at bounding box center [784, 467] width 301 height 232
drag, startPoint x: 946, startPoint y: 580, endPoint x: 826, endPoint y: 425, distance: 196.0
click at [826, 425] on div "Premium Отличное решение для маркетологов 792 ₽ /мес Контакты 1 000 1 000 2 000…" at bounding box center [784, 433] width 343 height 495
click at [961, 620] on div "Premium Отличное решение для маркетологов 792 ₽ /мес Контакты 1 000 1 000 2 000…" at bounding box center [784, 433] width 362 height 495
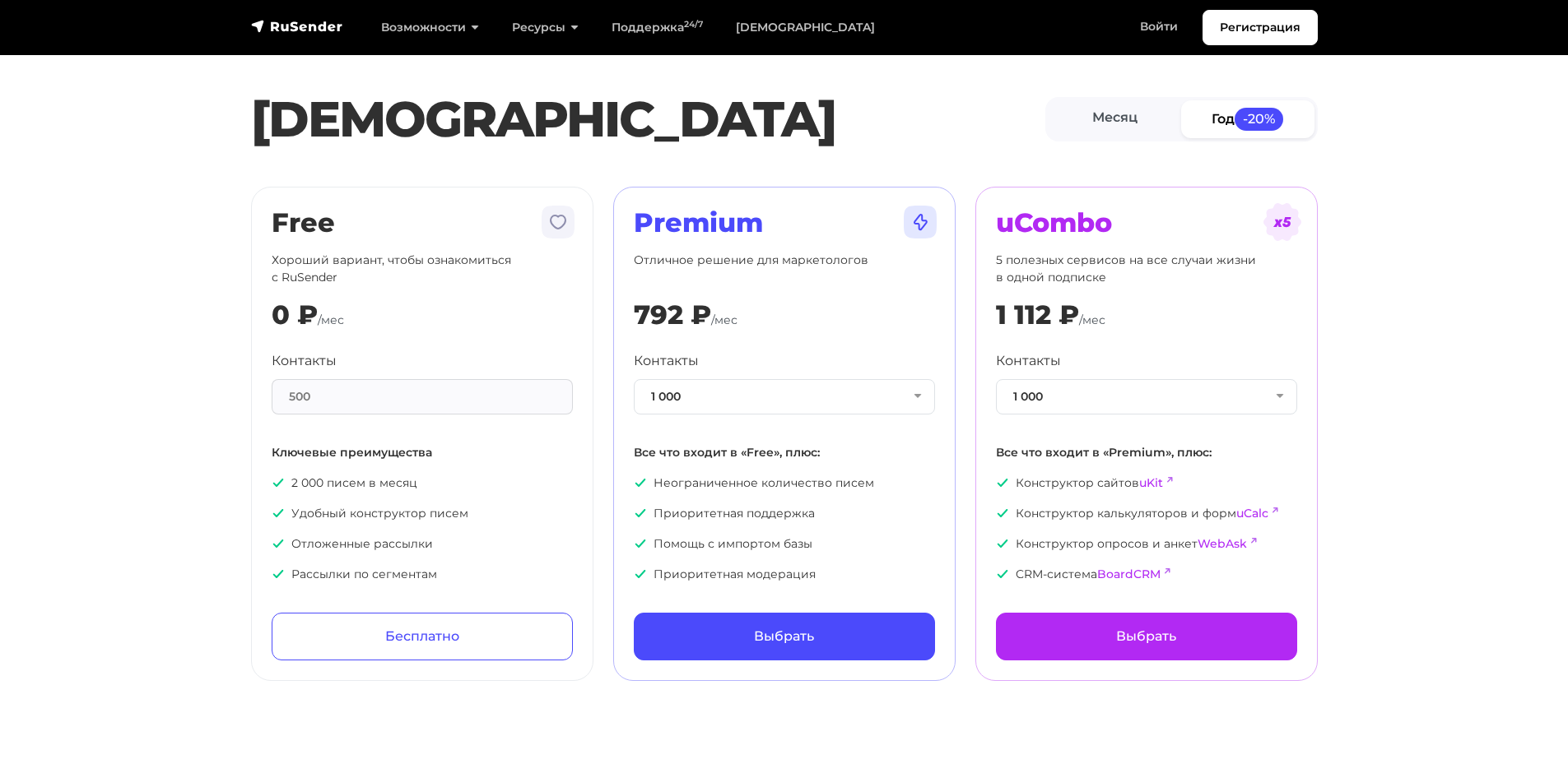
click at [138, 525] on section "[PERSON_NAME] Год -20% Free Хороший вариант, чтобы ознакомиться с RuSender 0 ₽ …" at bounding box center [784, 350] width 1568 height 661
drag, startPoint x: 715, startPoint y: 541, endPoint x: 850, endPoint y: 566, distance: 137.3
click at [850, 566] on ul "Неограниченное количество писем Приоритетная поддержка Помощь с импортом базы П…" at bounding box center [784, 529] width 301 height 109
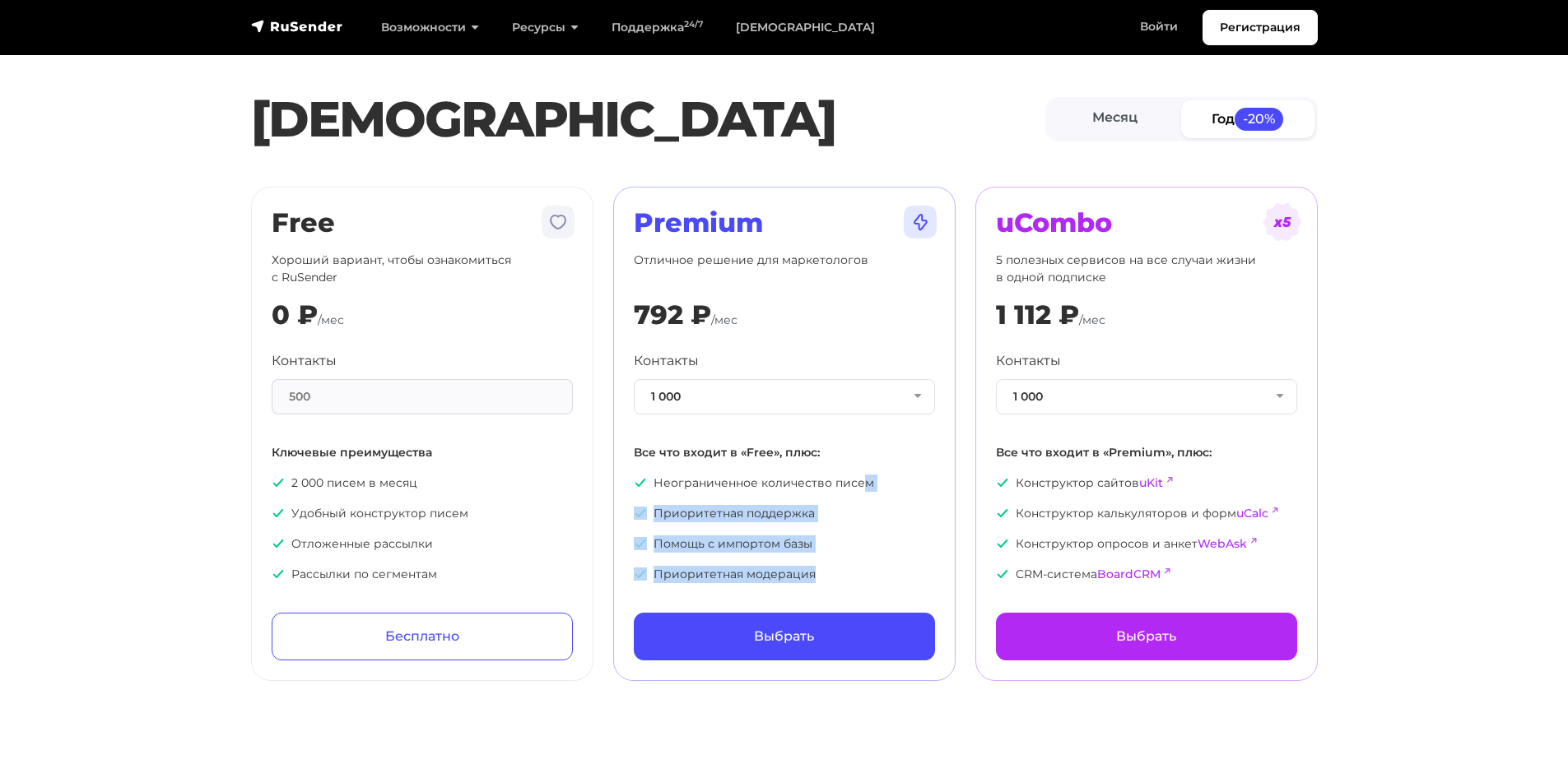
drag, startPoint x: 858, startPoint y: 480, endPoint x: 863, endPoint y: 583, distance: 103.1
click at [863, 580] on ul "Неограниченное количество писем Приоритетная поддержка Помощь с импортом базы П…" at bounding box center [784, 529] width 301 height 109
drag, startPoint x: 847, startPoint y: 456, endPoint x: 840, endPoint y: 547, distance: 91.3
click at [850, 539] on div "Контакты 1 000 1 000 2 000 3 000 4 000 5 000 7 500 10 000 13 000 15 000 20 000 …" at bounding box center [784, 467] width 301 height 232
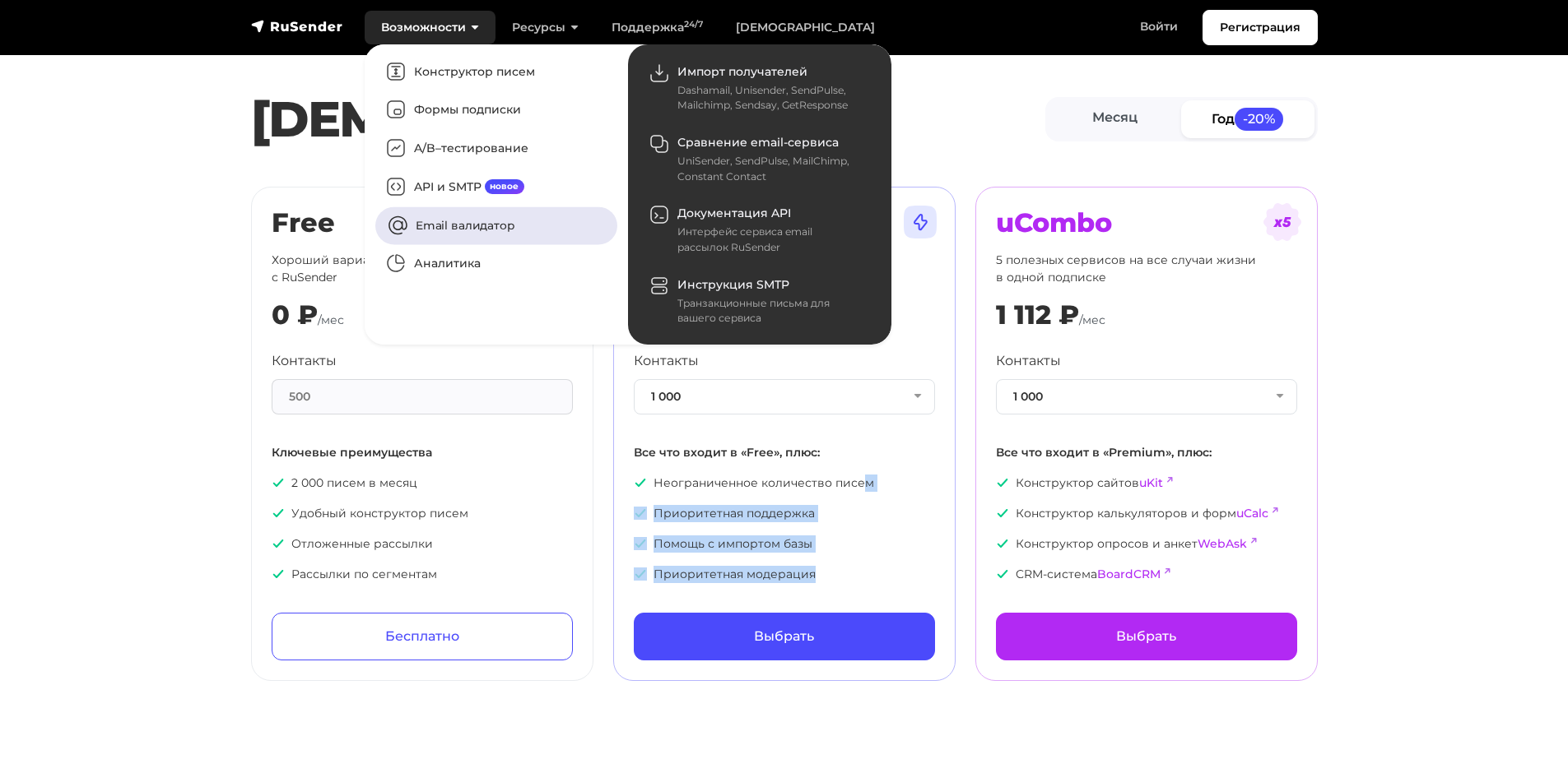
click at [497, 237] on link "Email валидатор" at bounding box center [496, 225] width 242 height 38
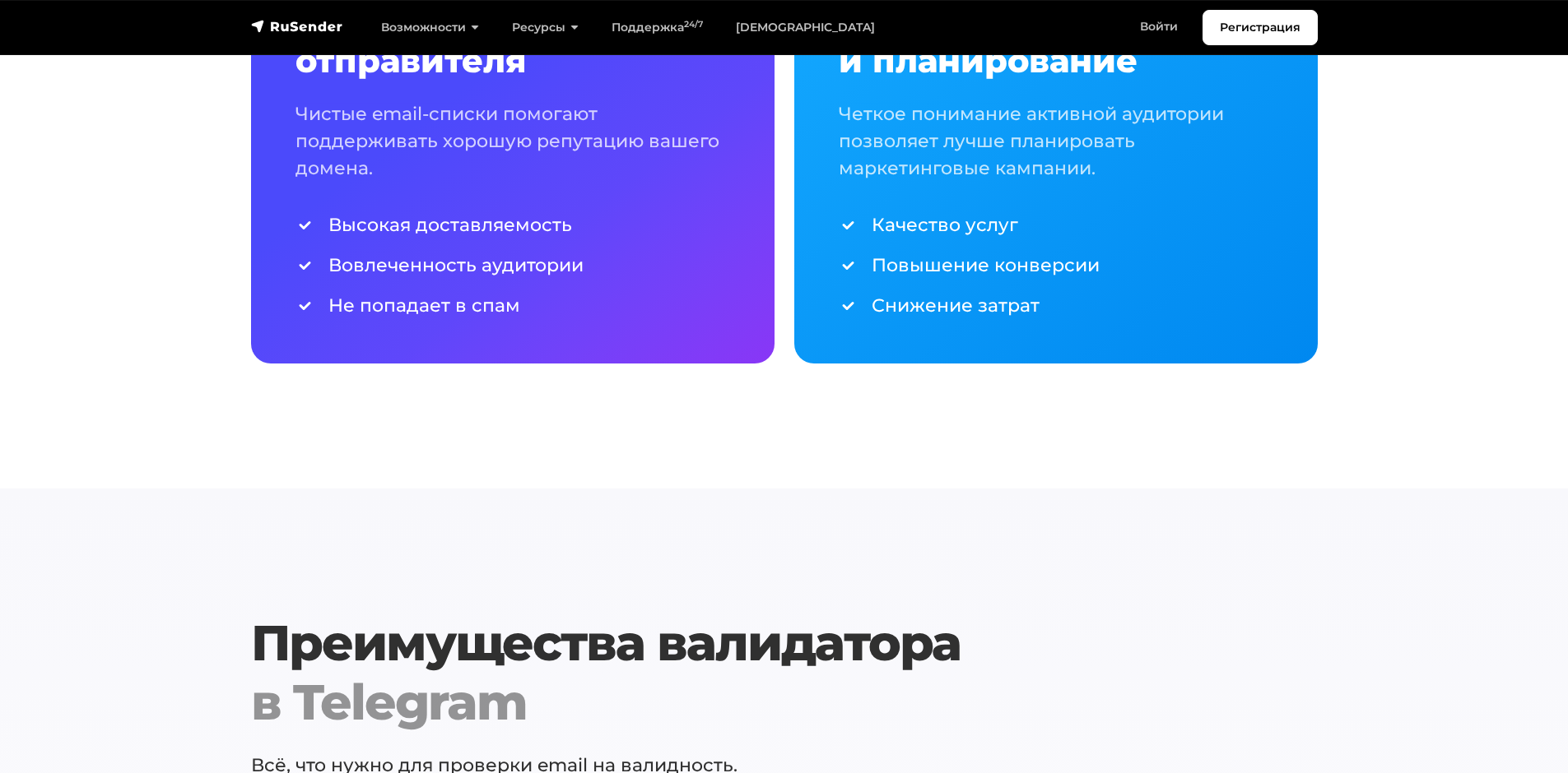
scroll to position [1152, 0]
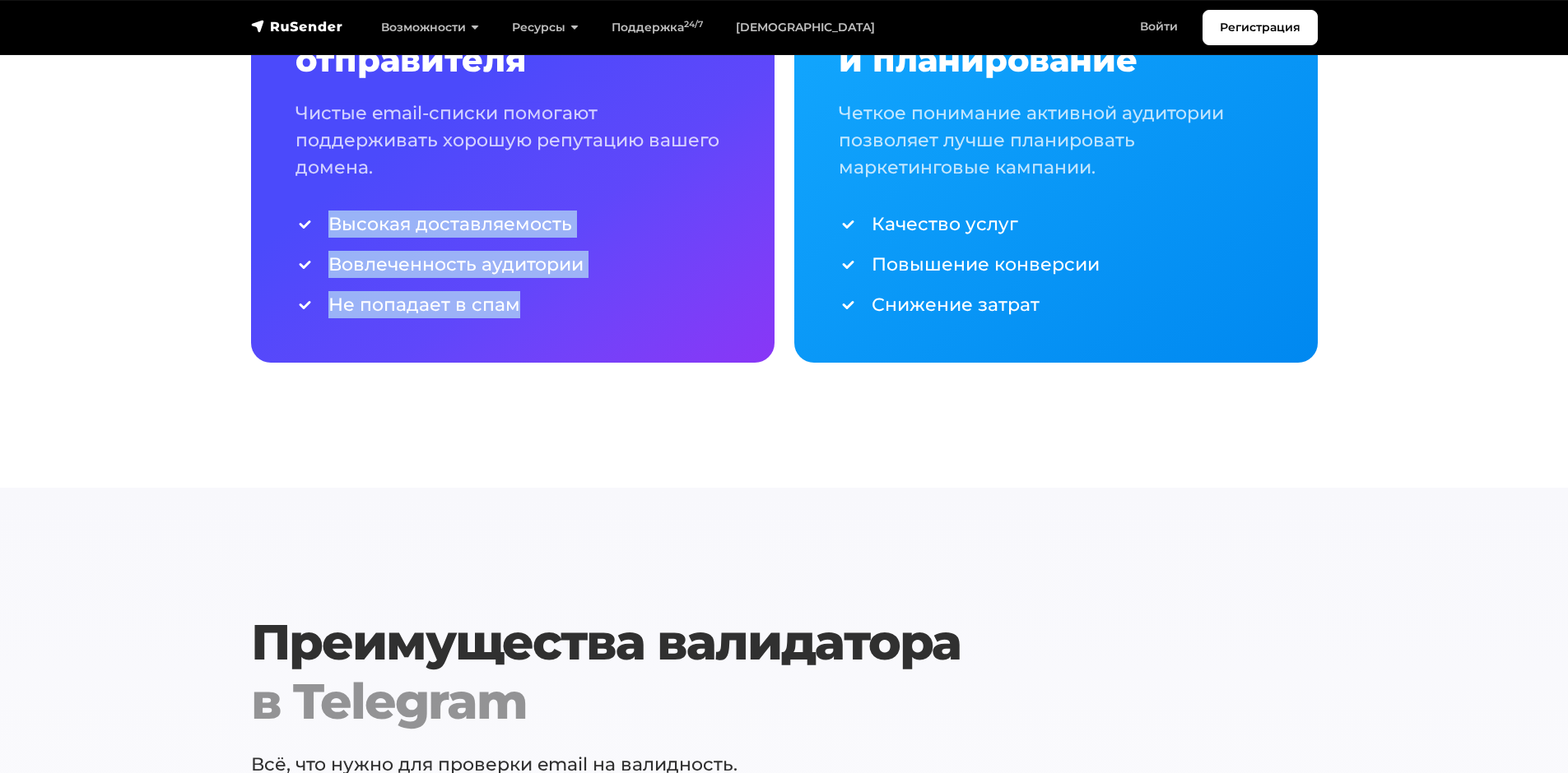
drag, startPoint x: 462, startPoint y: 155, endPoint x: 519, endPoint y: 311, distance: 166.1
click at [519, 311] on div "Улучшение репутации отправителя Чистые email-списки помогают поддерживать хорош…" at bounding box center [512, 160] width 434 height 318
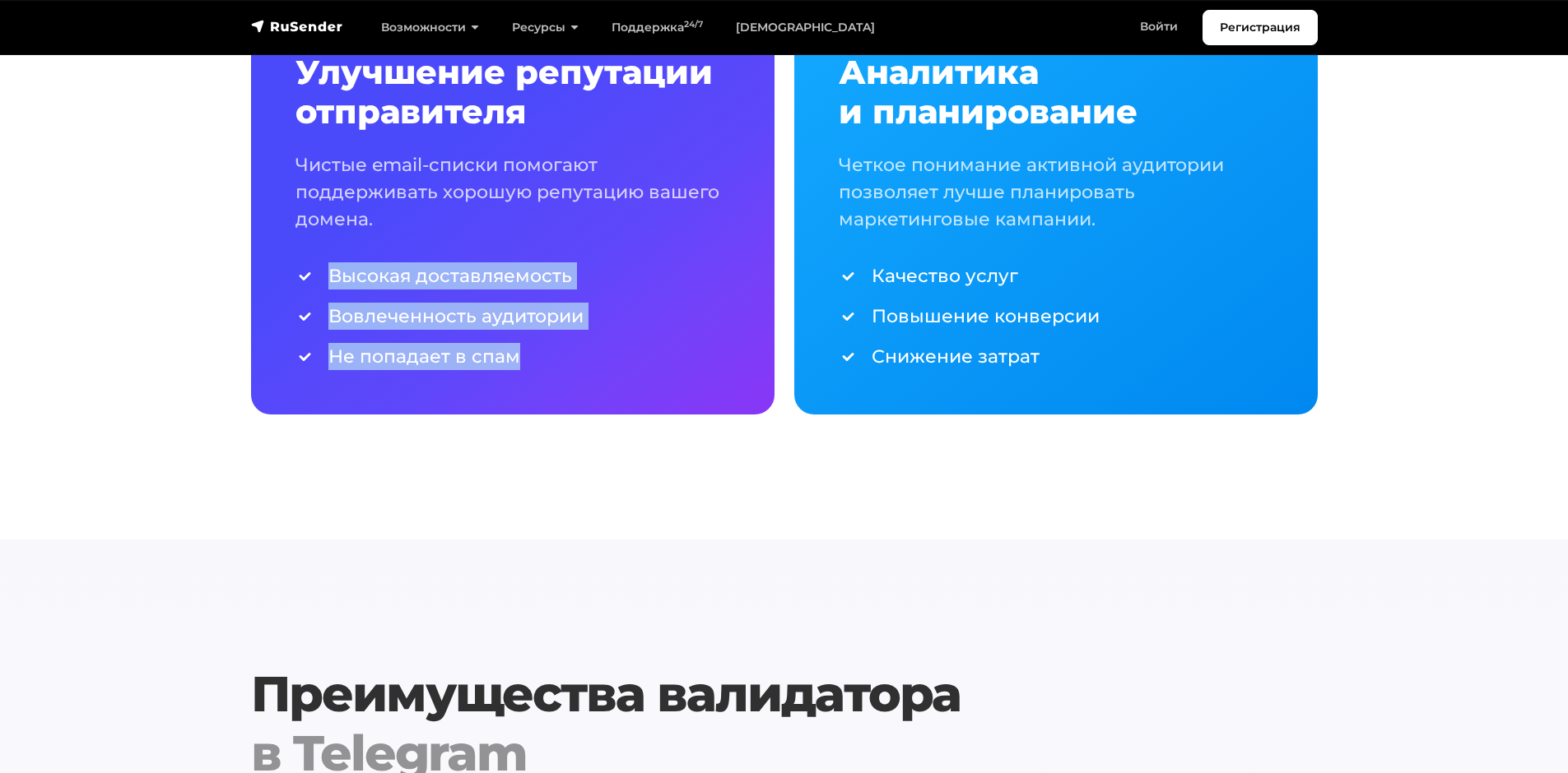
scroll to position [987, 0]
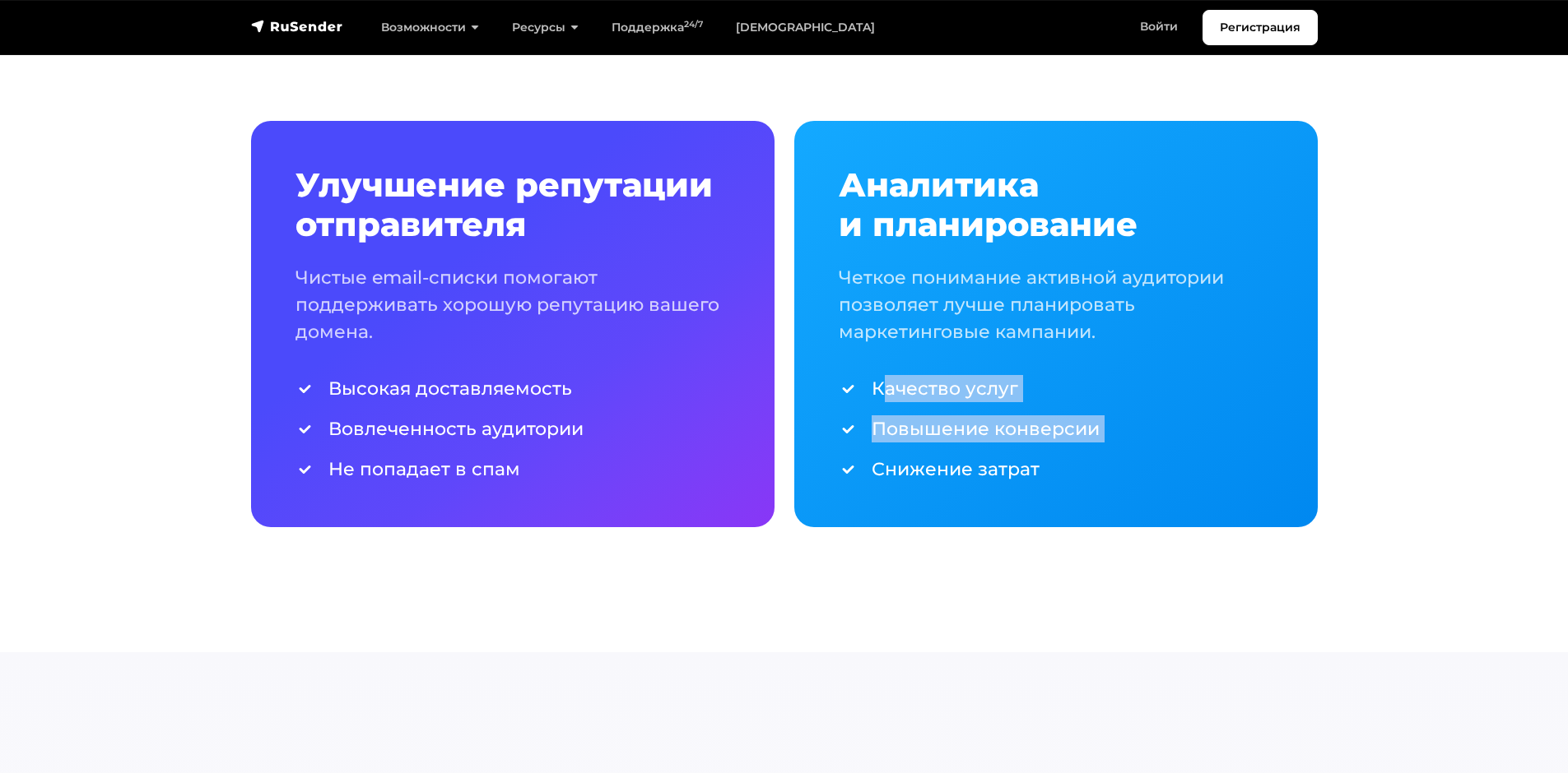
drag, startPoint x: 888, startPoint y: 388, endPoint x: 1128, endPoint y: 472, distance: 254.3
click at [1127, 470] on ul "Качество услуг Повышение конверсии Снижение затрат" at bounding box center [1056, 428] width 434 height 108
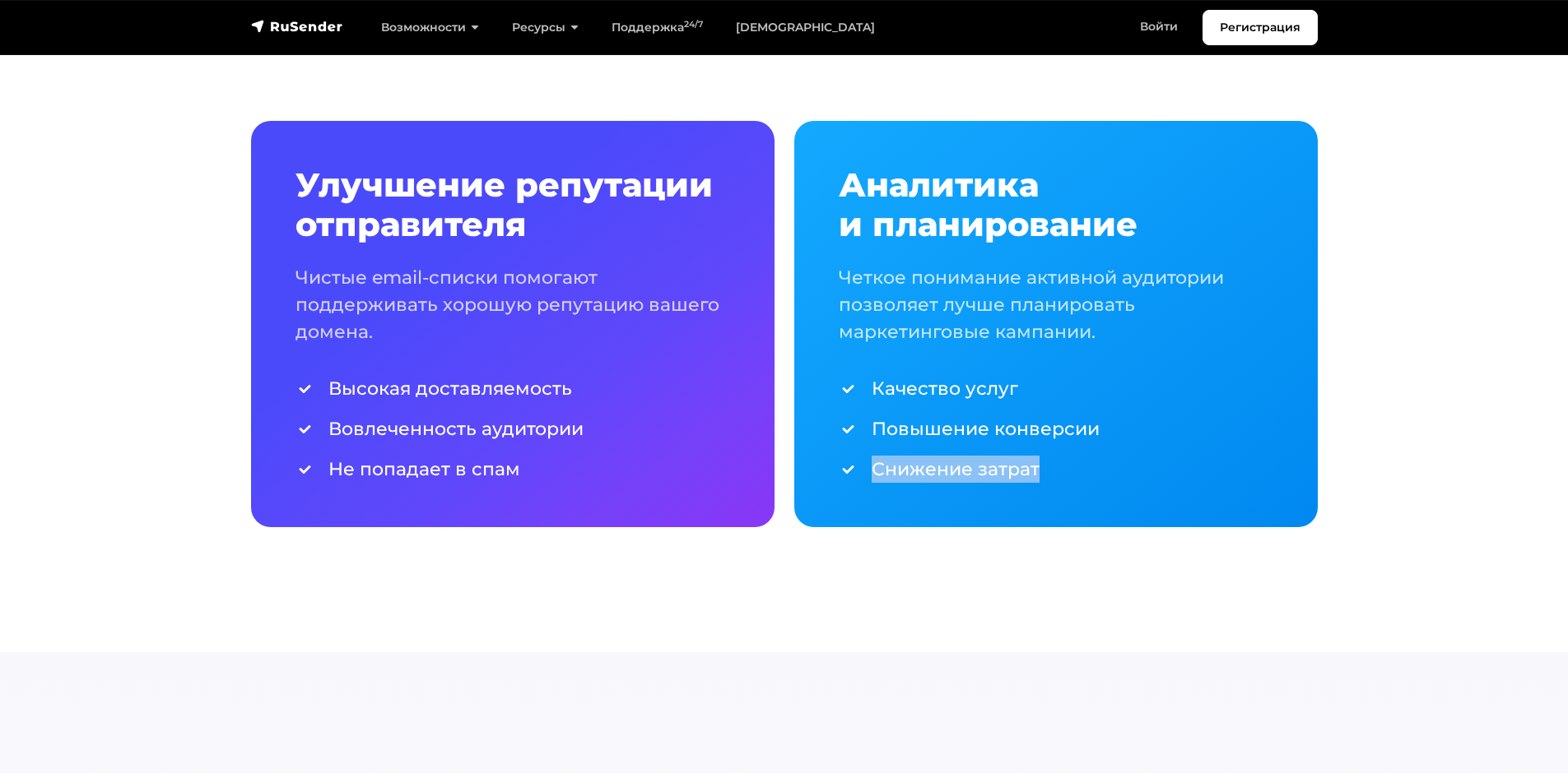
drag, startPoint x: 1069, startPoint y: 479, endPoint x: 1113, endPoint y: 490, distance: 45.4
click at [1098, 486] on div "Аналитика и планирование Четкое понимание активной аудитории позволяет лучше пл…" at bounding box center [1056, 325] width 523 height 407
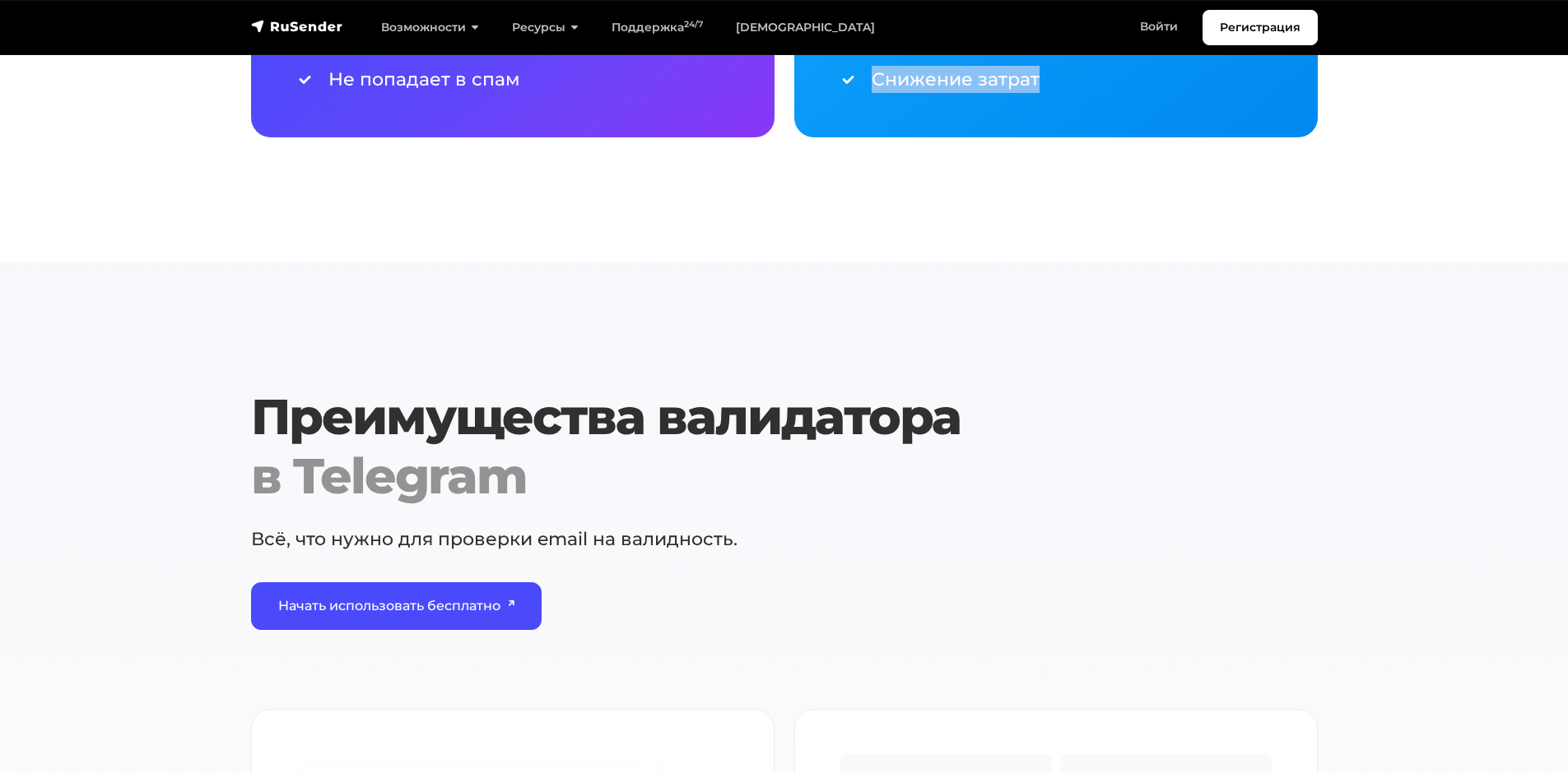
scroll to position [1564, 0]
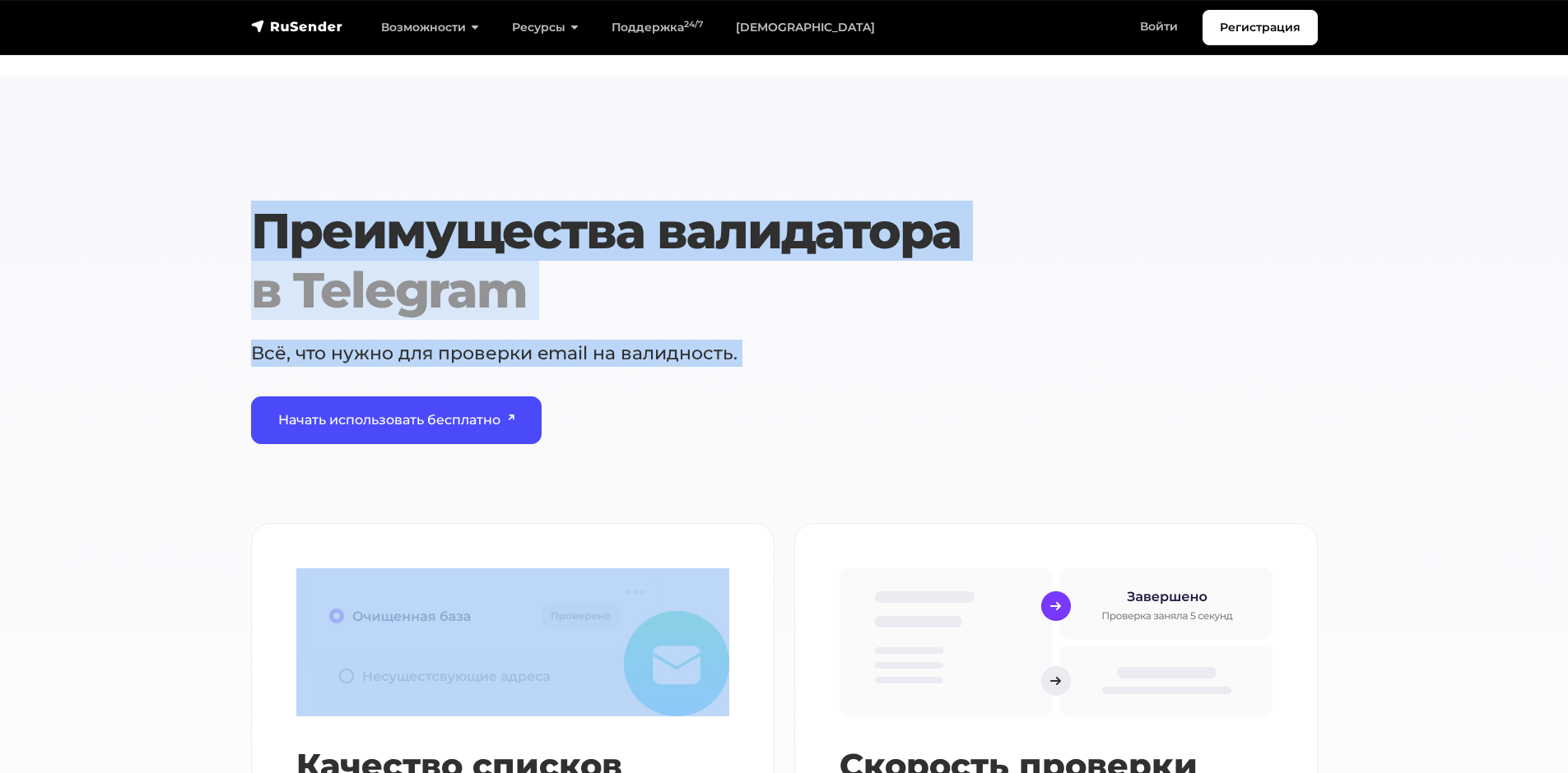
drag, startPoint x: 719, startPoint y: 428, endPoint x: 249, endPoint y: 230, distance: 510.0
click at [249, 230] on div "Преимущества валидатора в Telegram Всё, что нужно для проверки email на валидно…" at bounding box center [739, 323] width 995 height 243
click at [423, 230] on h1 "Преимущества валидатора в Telegram" at bounding box center [739, 261] width 976 height 118
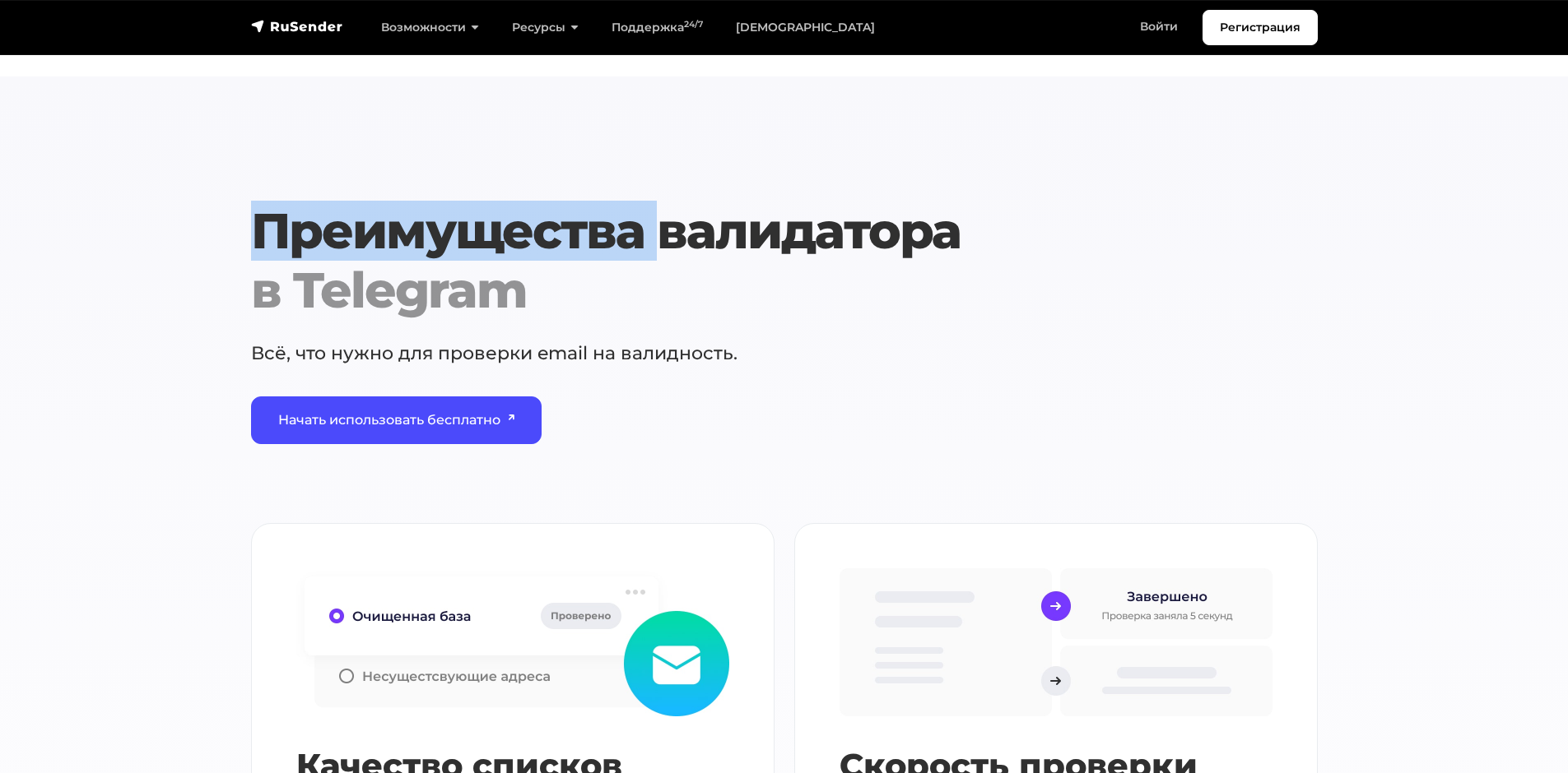
click at [423, 230] on h1 "Преимущества валидатора в Telegram" at bounding box center [739, 261] width 976 height 118
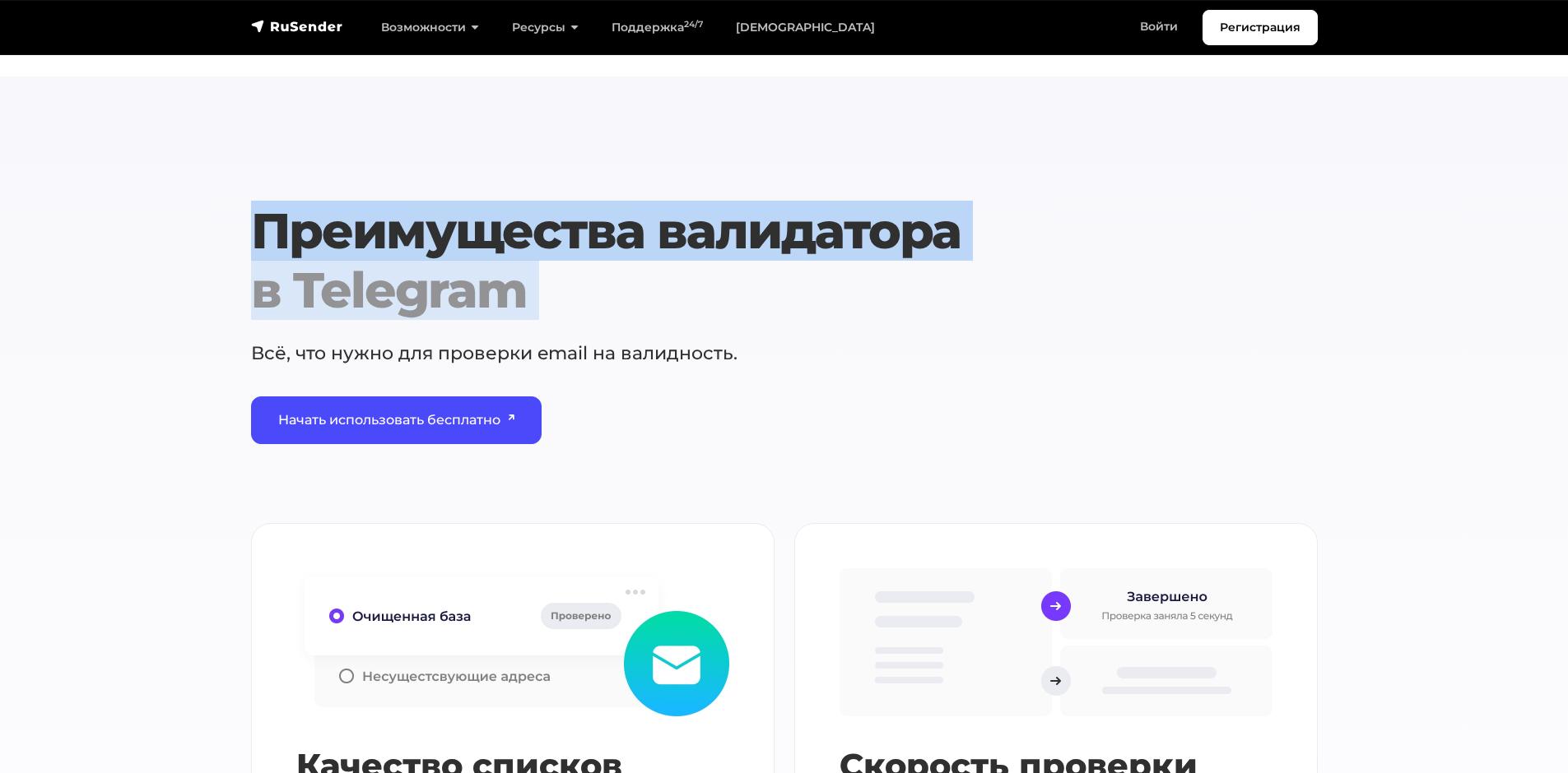
drag, startPoint x: 423, startPoint y: 230, endPoint x: 616, endPoint y: 289, distance: 201.8
click at [616, 289] on h1 "Преимущества валидатора в Telegram" at bounding box center [739, 261] width 976 height 118
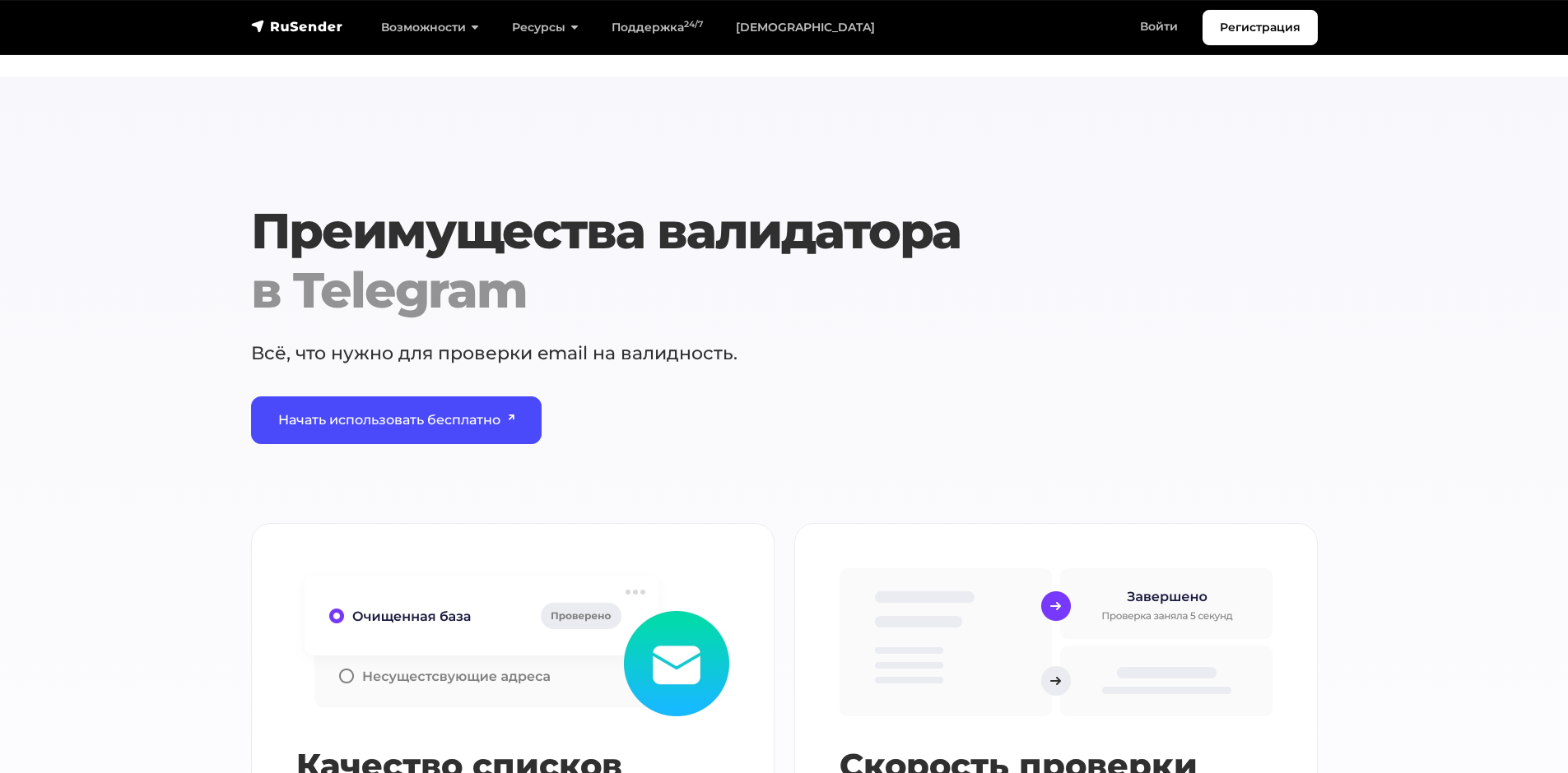
drag, startPoint x: 700, startPoint y: 352, endPoint x: 561, endPoint y: 427, distance: 157.9
click at [700, 353] on p "Всё, что нужно для проверки email на валидность." at bounding box center [717, 353] width 933 height 28
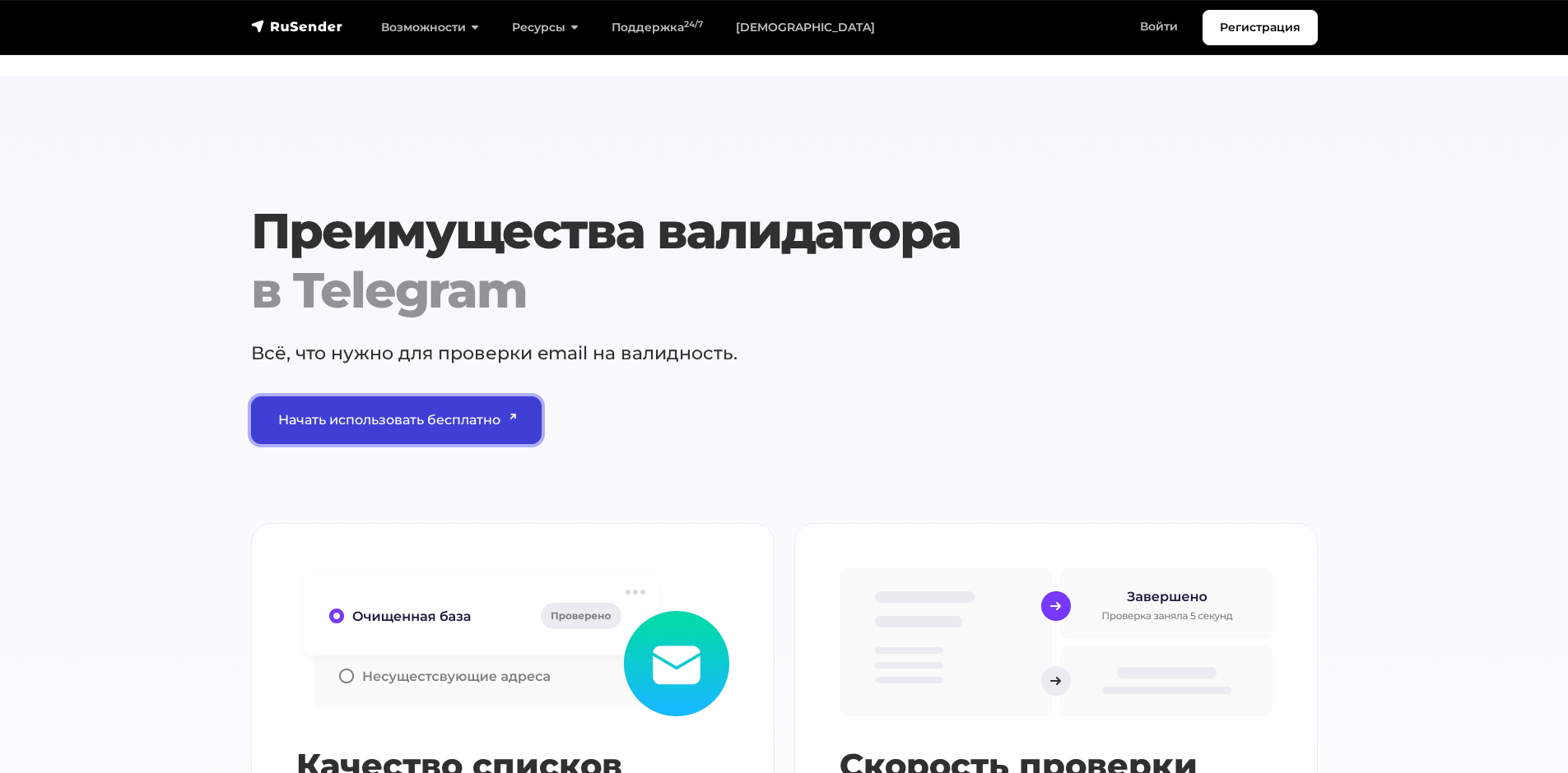
click at [462, 443] on link "Начать использовать бесплатно" at bounding box center [396, 421] width 291 height 47
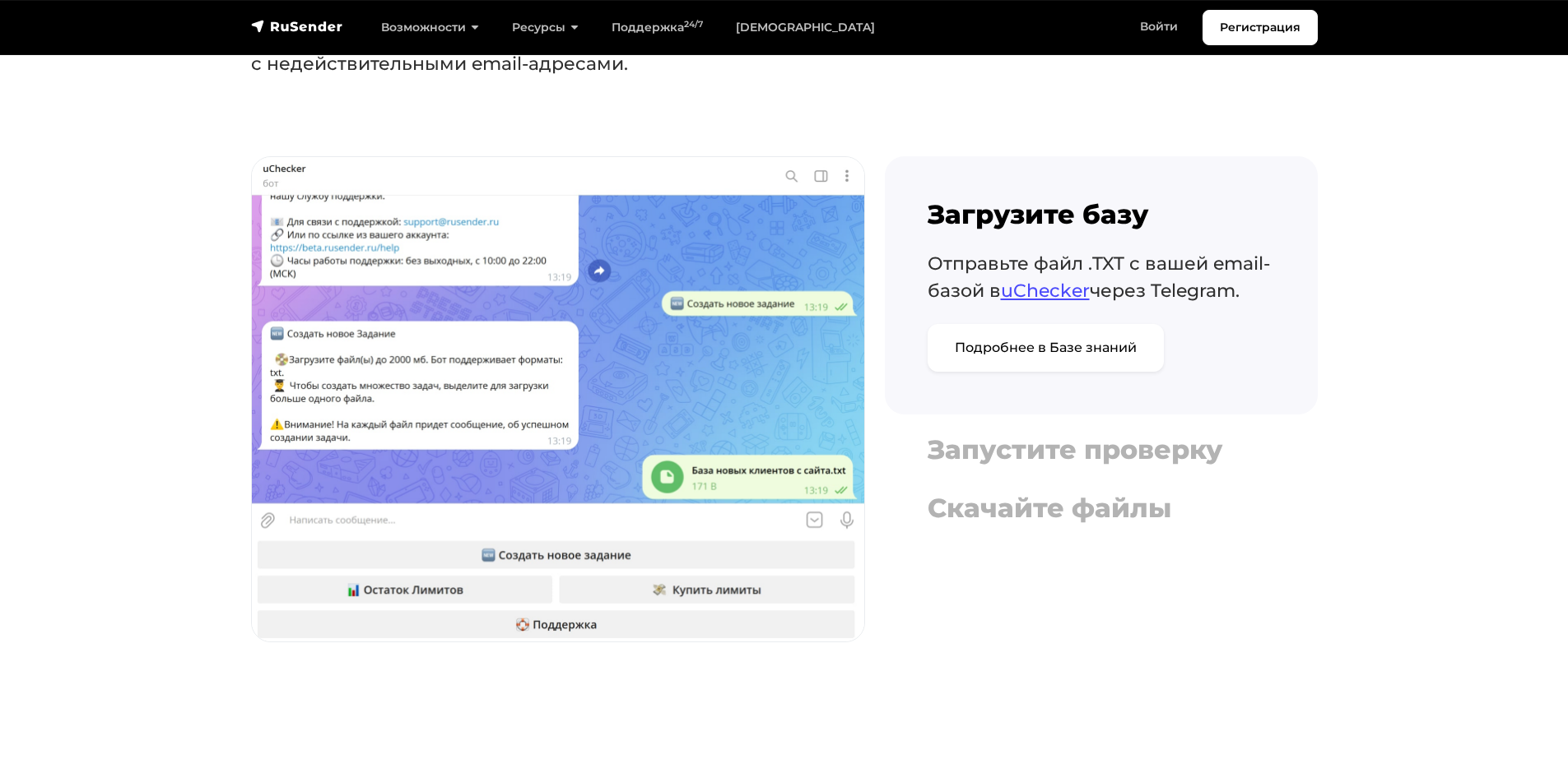
scroll to position [2798, 0]
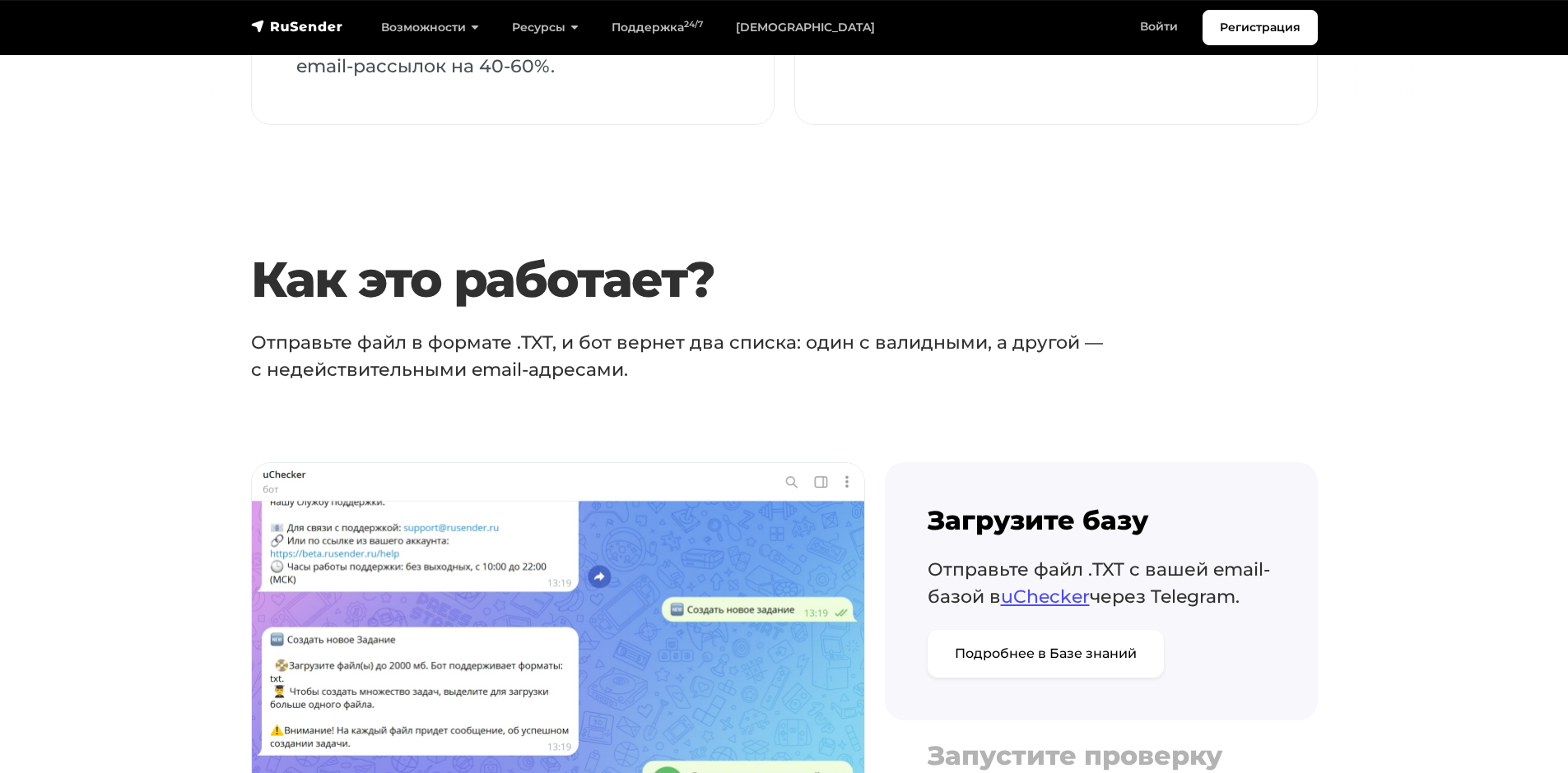
drag, startPoint x: 873, startPoint y: 292, endPoint x: 873, endPoint y: 399, distance: 107.0
click at [873, 399] on section "Как это работает? Отправьте файл в формате .TXT, и бот вернет два списка: один …" at bounding box center [784, 609] width 1568 height 719
click at [851, 363] on p "Отправьте файл в формате .TXT, и бот вернет два списка: один с валидными, а дру…" at bounding box center [717, 355] width 933 height 54
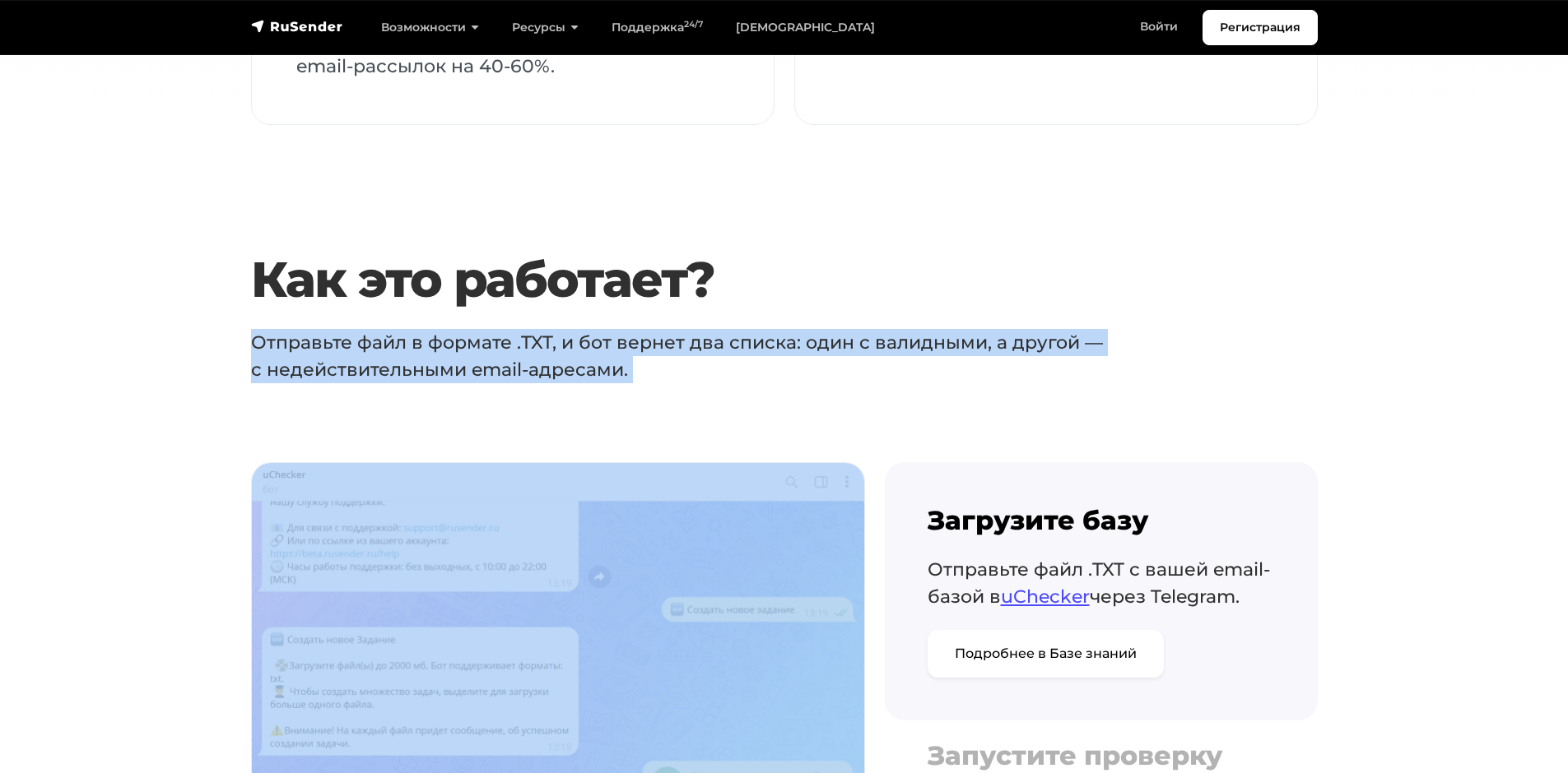
click at [851, 363] on p "Отправьте файл в формате .TXT, и бот вернет два списка: один с валидными, а дру…" at bounding box center [717, 355] width 933 height 54
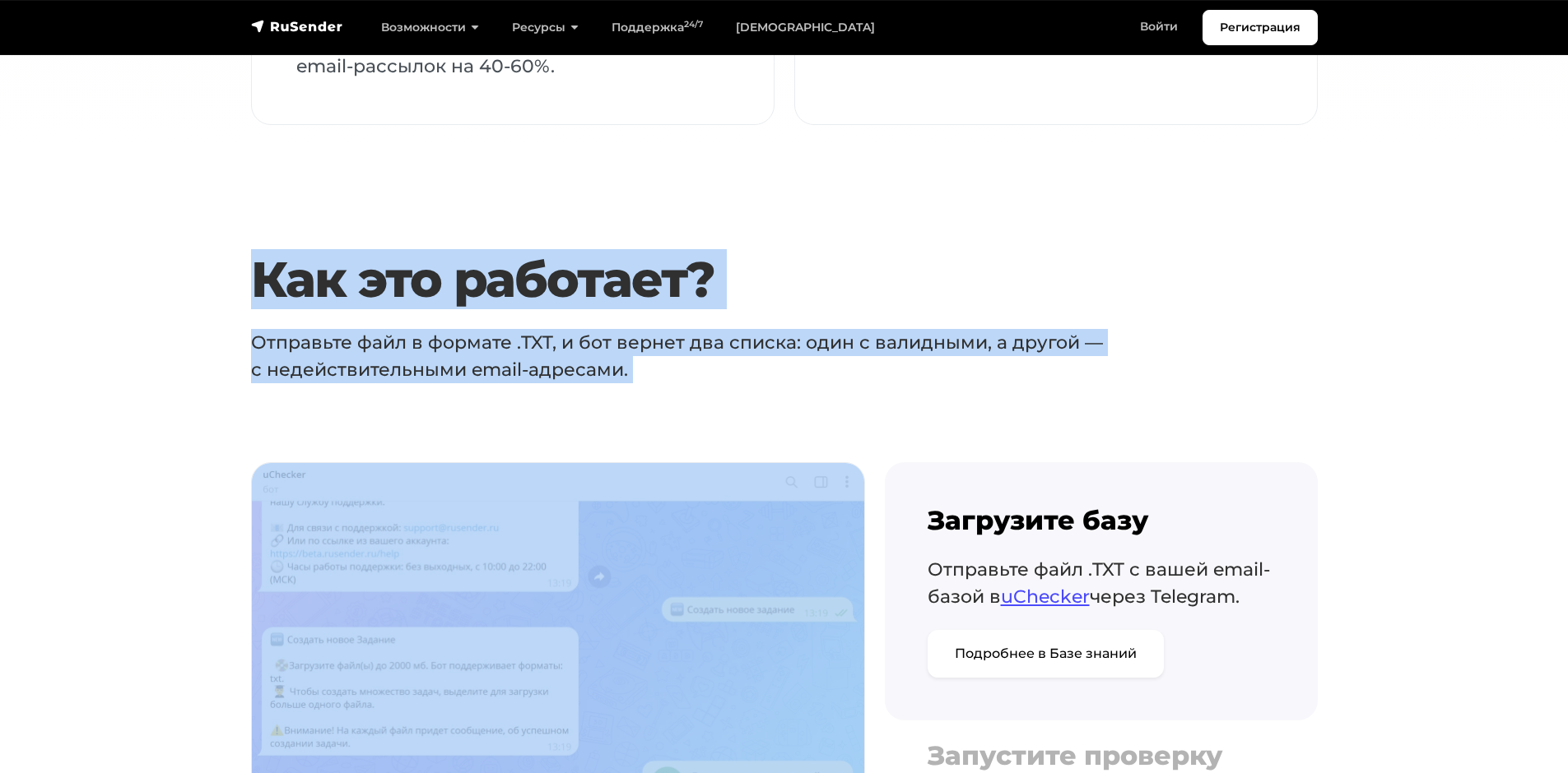
drag, startPoint x: 851, startPoint y: 363, endPoint x: 819, endPoint y: 289, distance: 80.6
click at [819, 289] on div "Как это работает? Отправьте файл в формате .TXT, и бот вернет два списка: один …" at bounding box center [739, 316] width 995 height 133
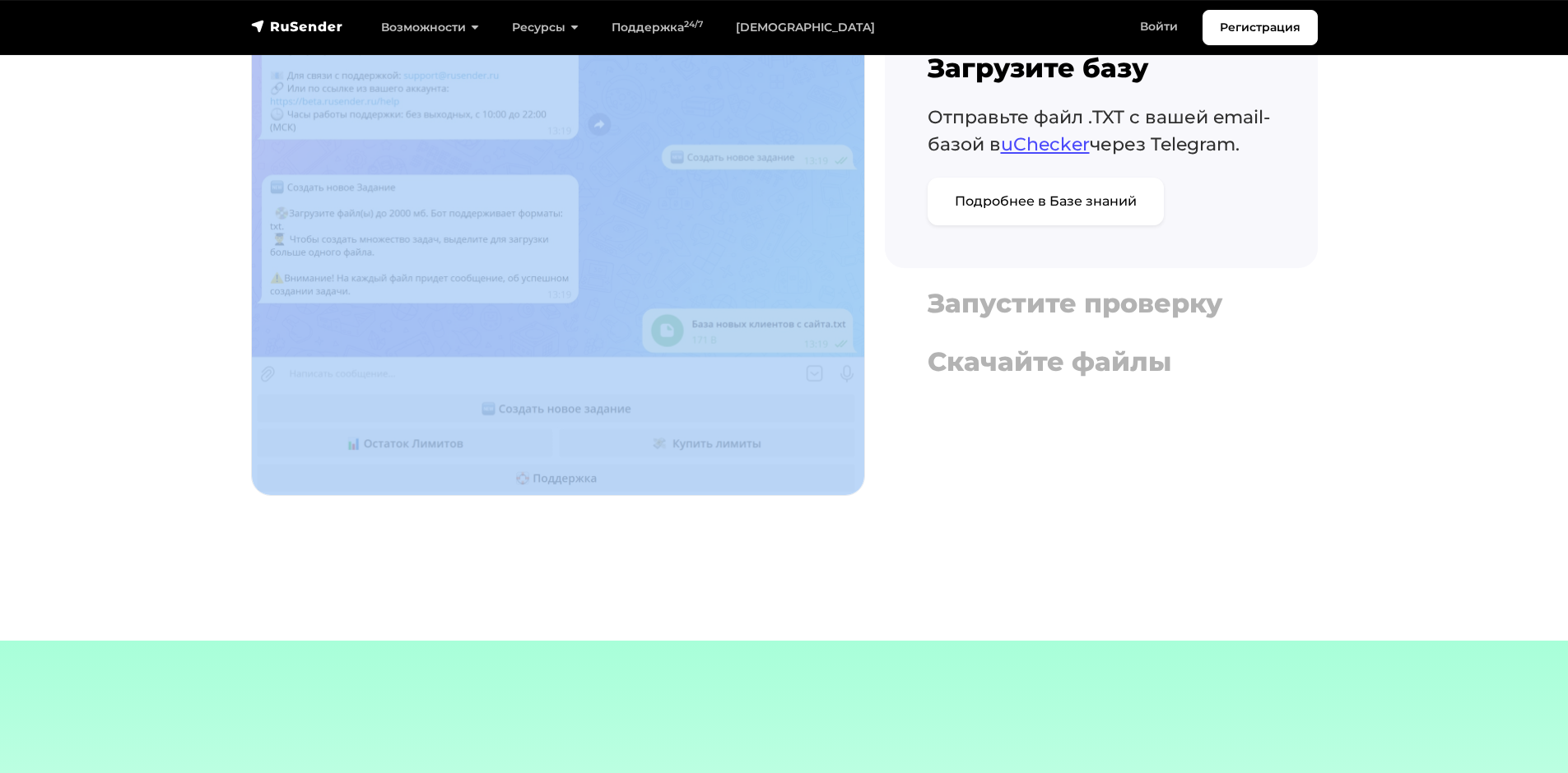
scroll to position [3291, 0]
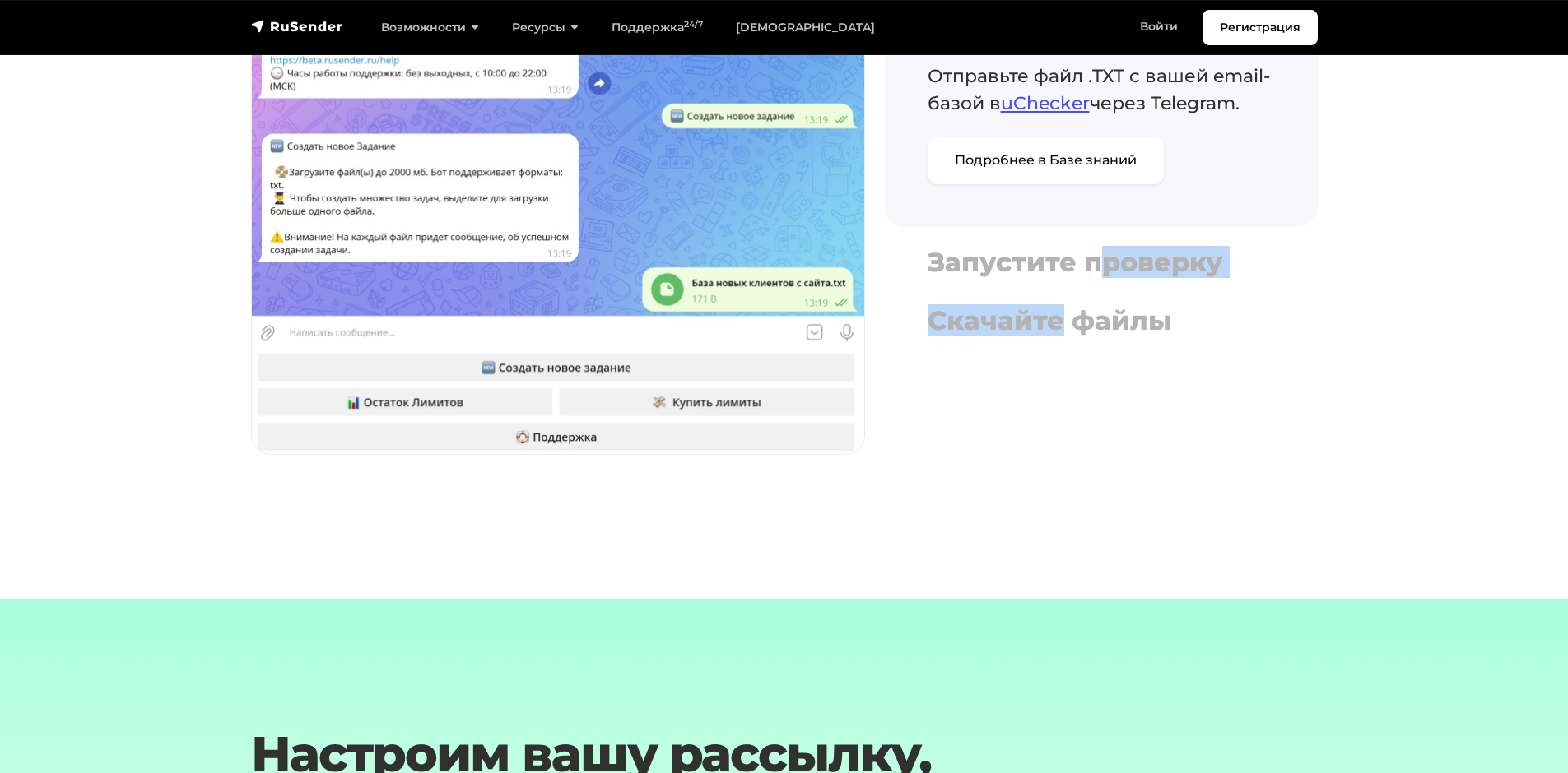
drag, startPoint x: 1104, startPoint y: 285, endPoint x: 1059, endPoint y: 400, distance: 123.5
click at [1059, 398] on div "Загрузите базу Отправьте файл .TXT с вашей email-базой в uChecker через Telegra…" at bounding box center [1101, 221] width 452 height 506
click at [1133, 419] on div "Загрузите базу Отправьте файл .TXT с вашей email-базой в uChecker через Telegra…" at bounding box center [1101, 221] width 452 height 506
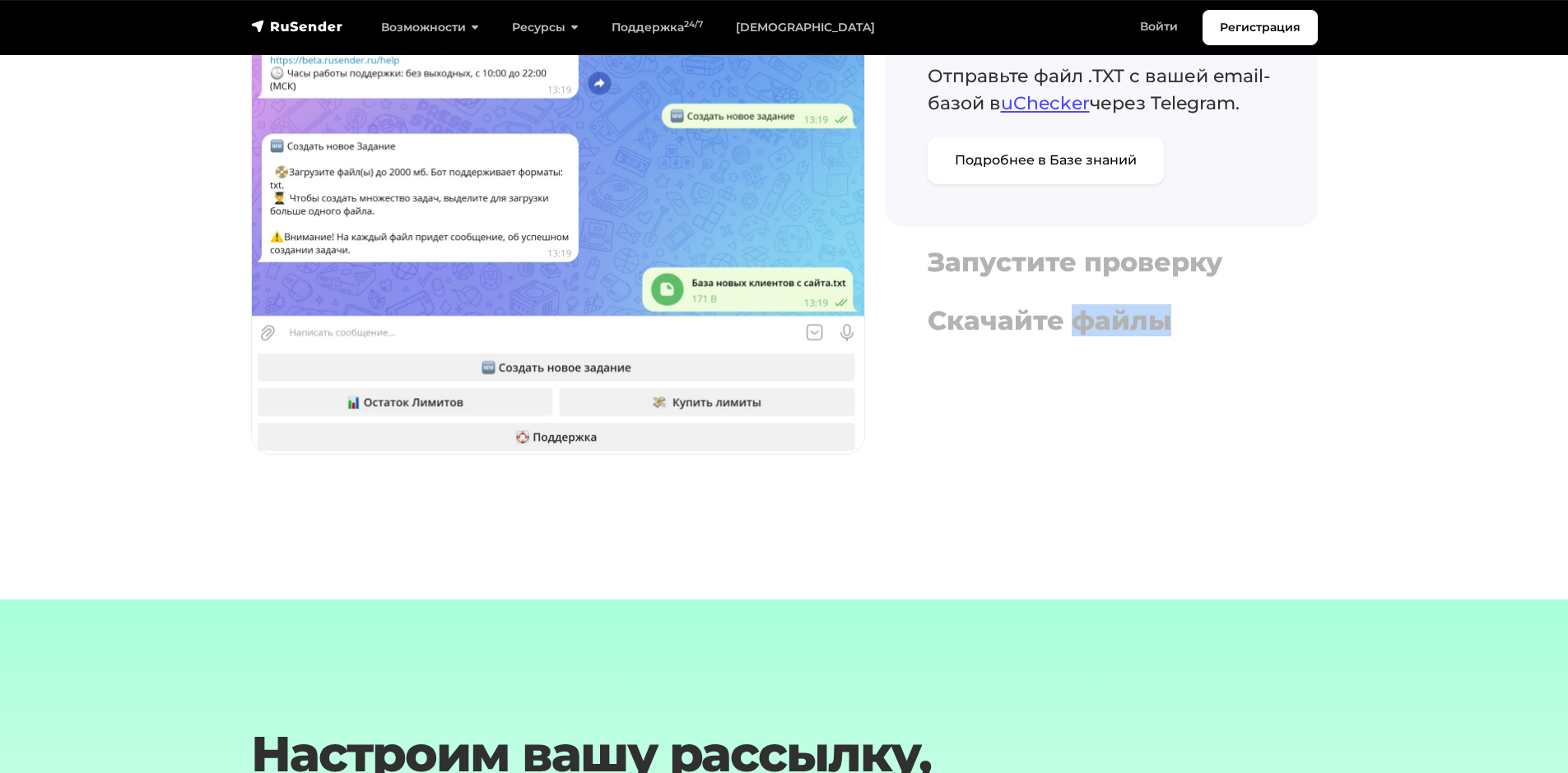
click at [1133, 419] on div "Загрузите базу Отправьте файл .TXT с вашей email-базой в uChecker через Telegra…" at bounding box center [1101, 221] width 452 height 506
drag, startPoint x: 1133, startPoint y: 419, endPoint x: 993, endPoint y: 321, distance: 170.9
click at [979, 294] on div "Загрузите базу Отправьте файл .TXT с вашей email-базой в uChecker через Telegra…" at bounding box center [1101, 221] width 452 height 506
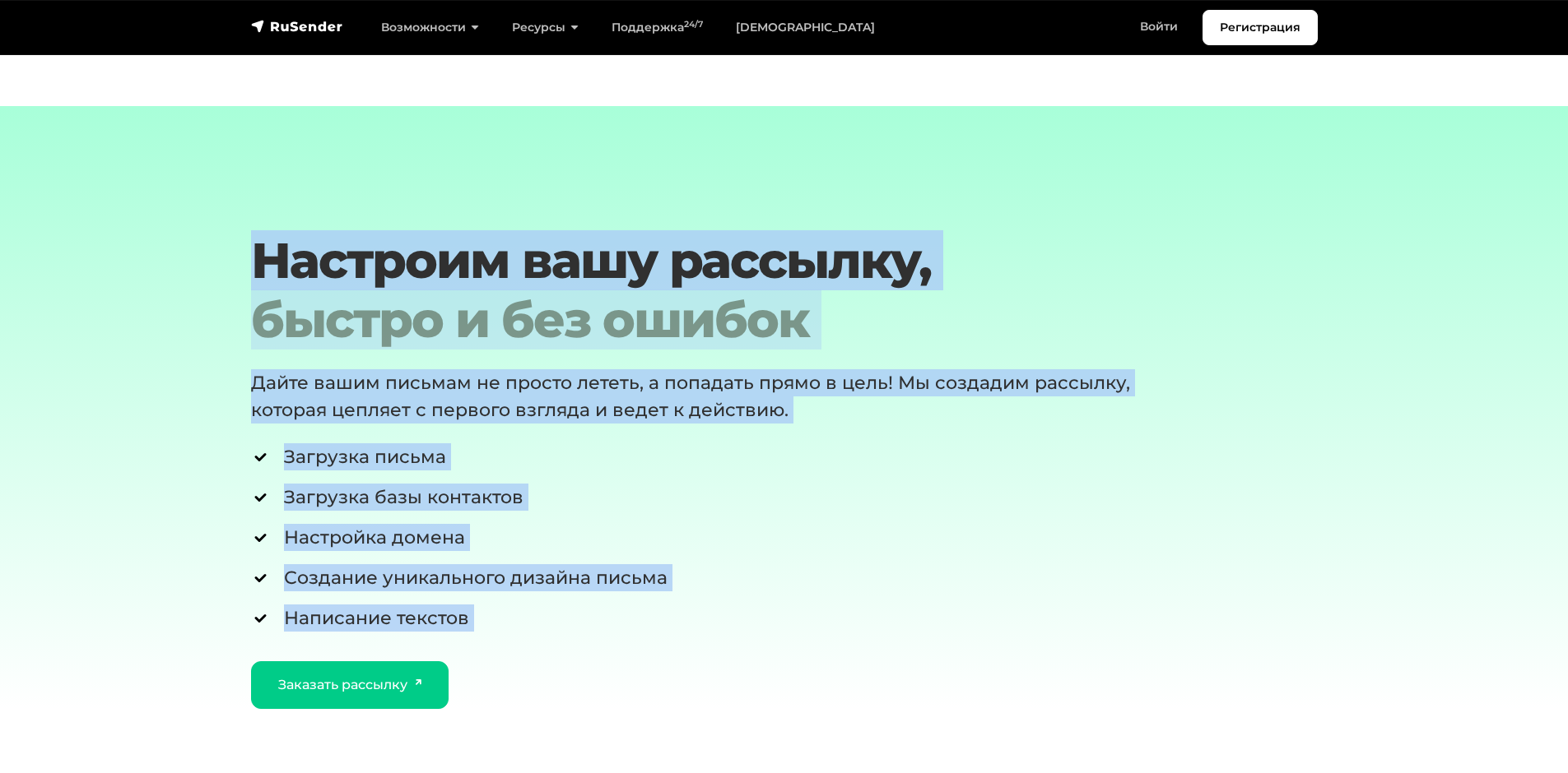
drag, startPoint x: 212, startPoint y: 245, endPoint x: 850, endPoint y: 639, distance: 749.9
click at [850, 639] on section "Настроим вашу рассылку, быстро и без ошибок Дайте вашим письмам не просто летет…" at bounding box center [784, 408] width 1568 height 603
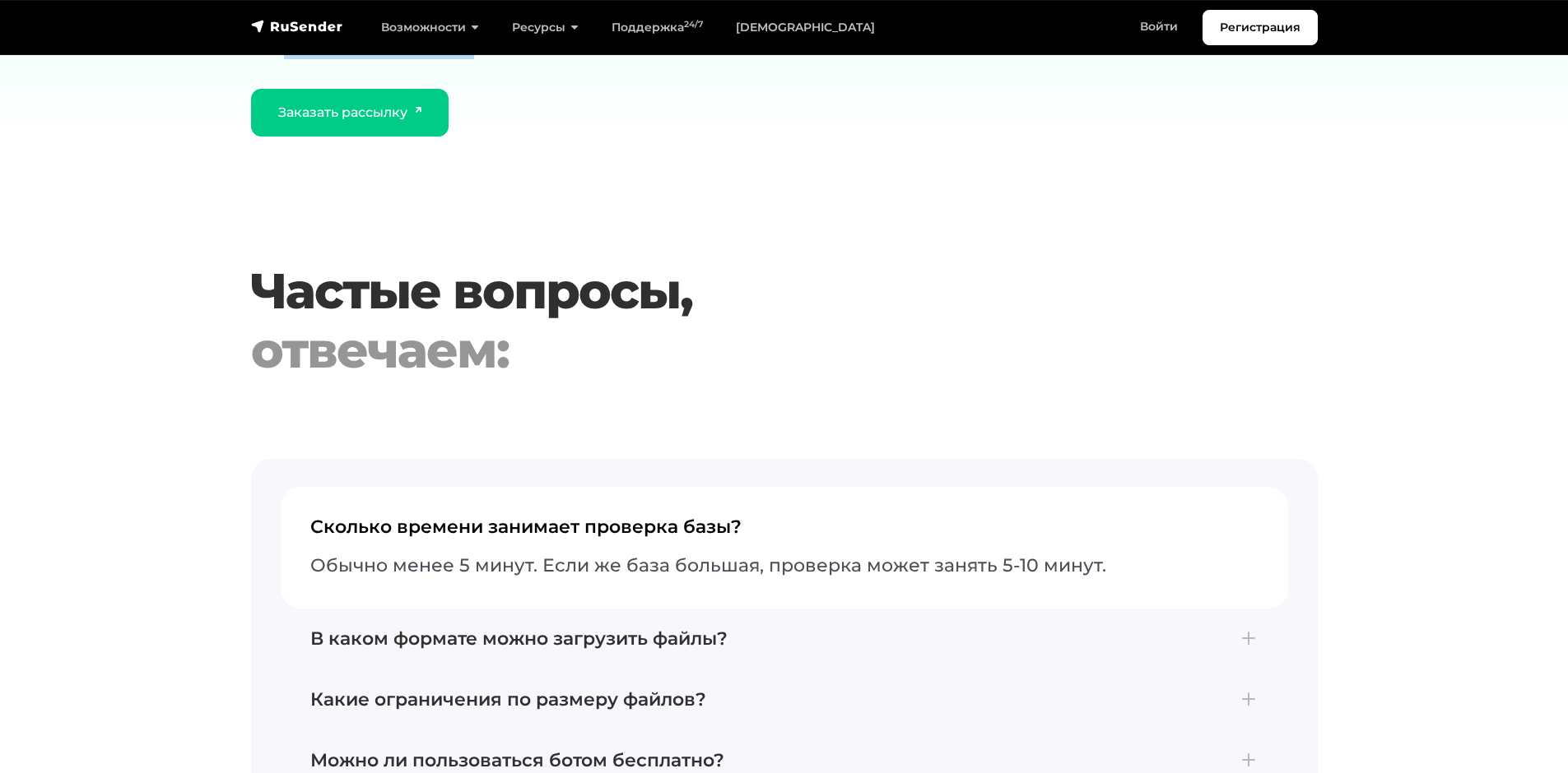
scroll to position [4361, 0]
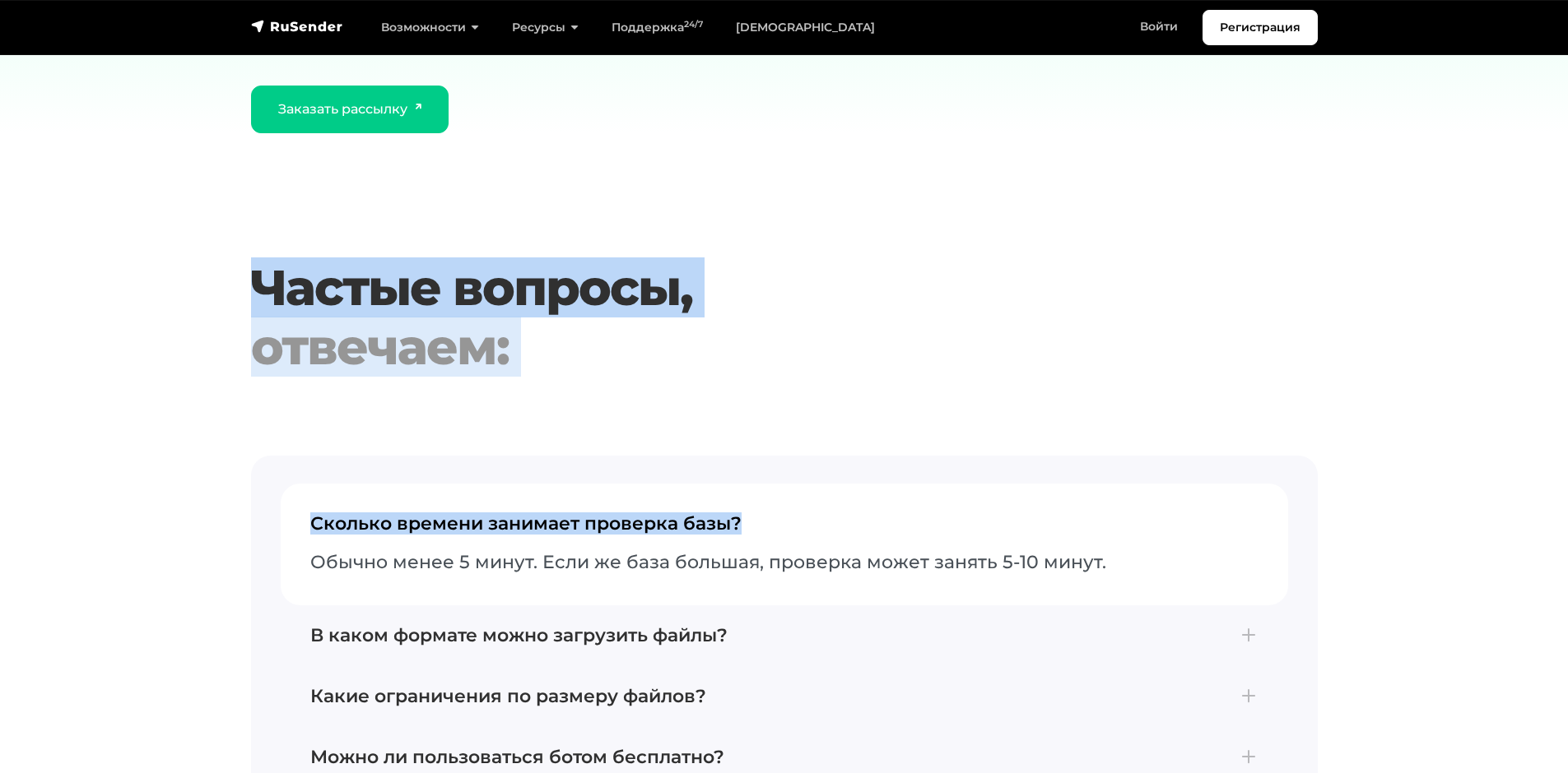
drag, startPoint x: 779, startPoint y: 403, endPoint x: 75, endPoint y: 294, distance: 712.4
click at [75, 294] on section "Частые вопросы, отвечаем: Сколько времени занимает проверка базы? Обычно менее …" at bounding box center [784, 564] width 1568 height 611
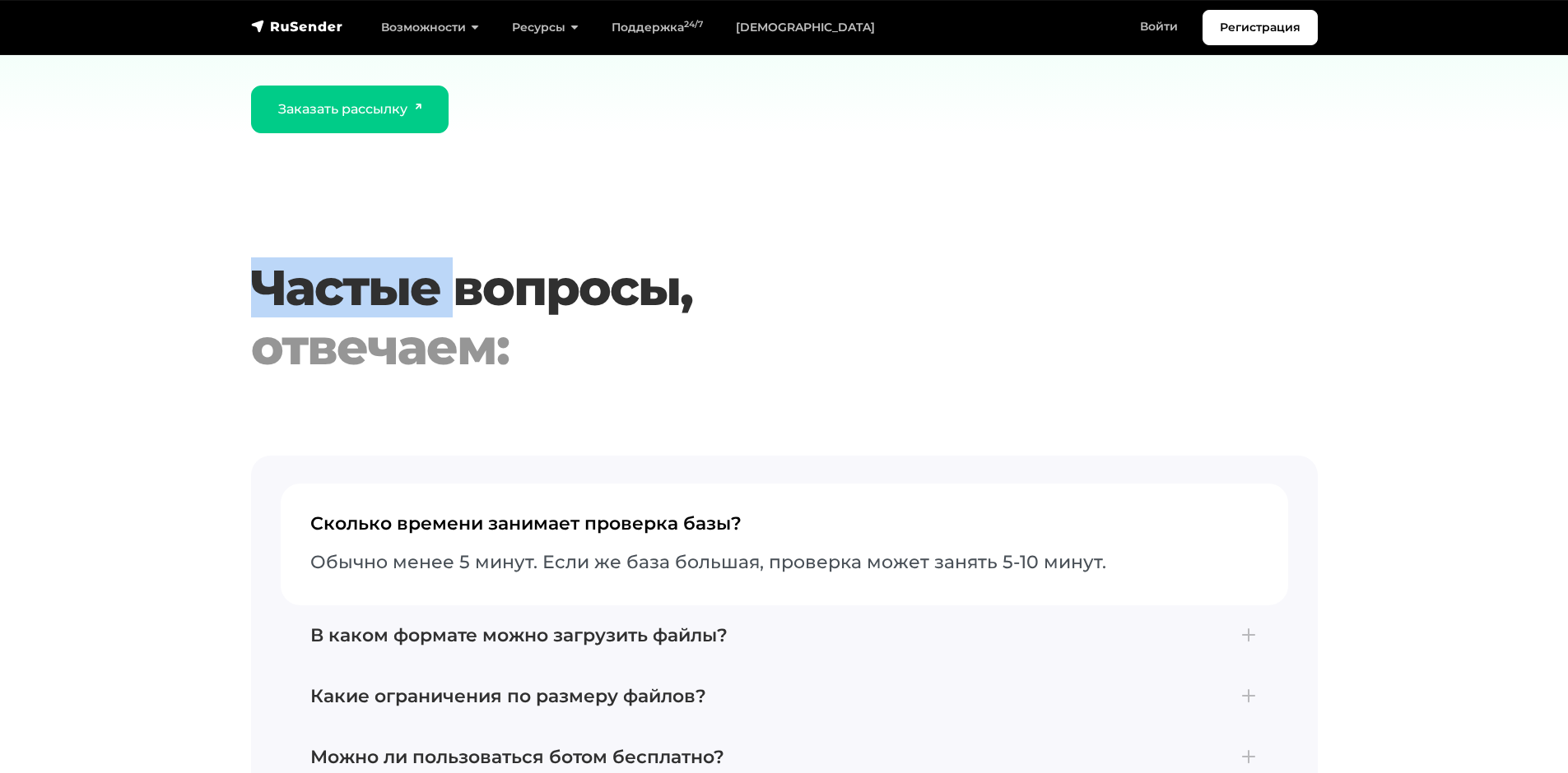
click at [75, 294] on section "Частые вопросы, отвечаем: Сколько времени занимает проверка базы? Обычно менее …" at bounding box center [784, 564] width 1568 height 611
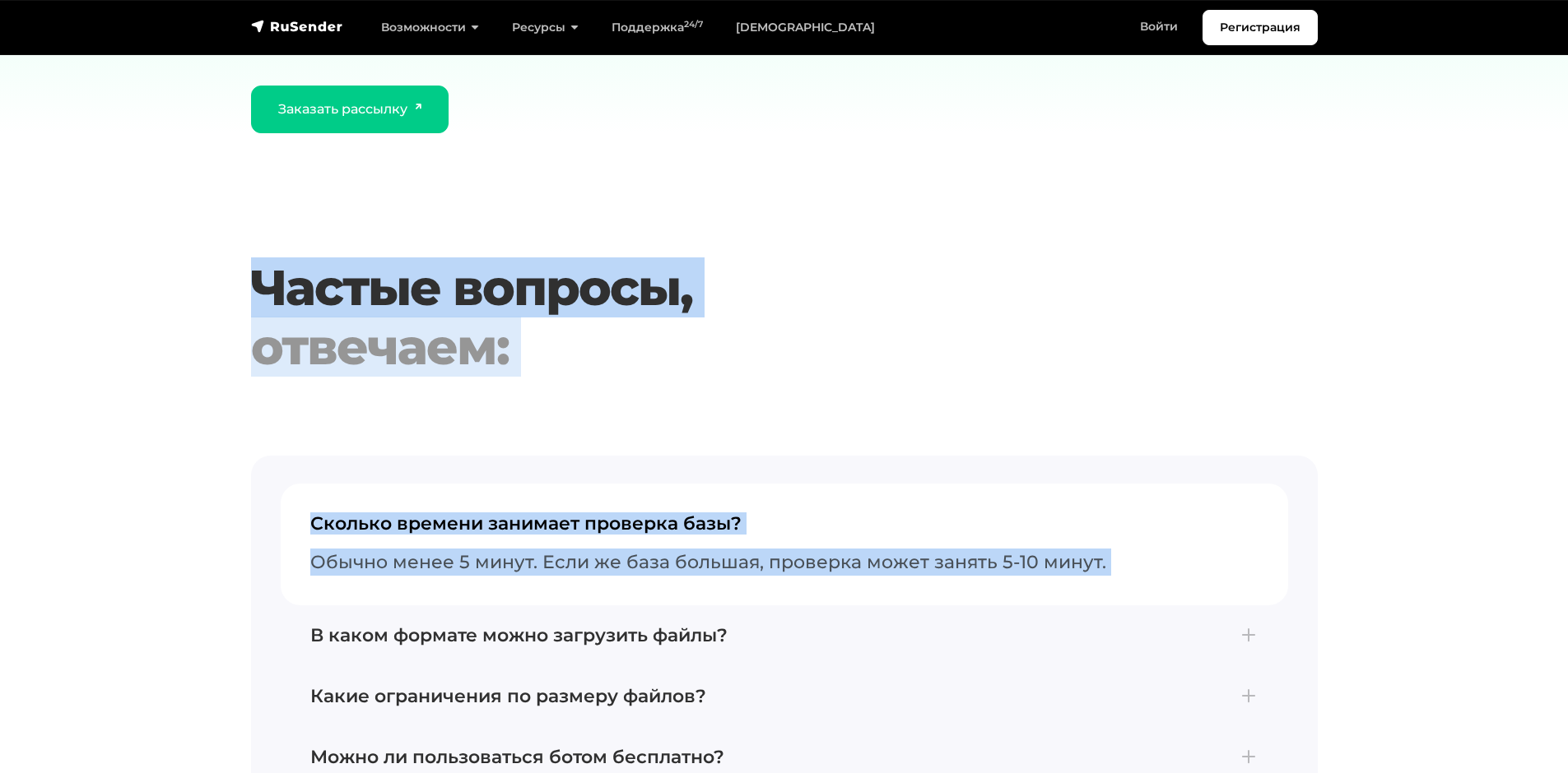
drag, startPoint x: 75, startPoint y: 294, endPoint x: 440, endPoint y: 563, distance: 453.4
click at [440, 563] on section "Частые вопросы, отвечаем: Сколько времени занимает проверка базы? Обычно менее …" at bounding box center [784, 564] width 1568 height 611
click at [440, 563] on p "Обычно менее 5 минут. Если же база большая, проверка может занять 5-10 минут." at bounding box center [784, 563] width 948 height 28
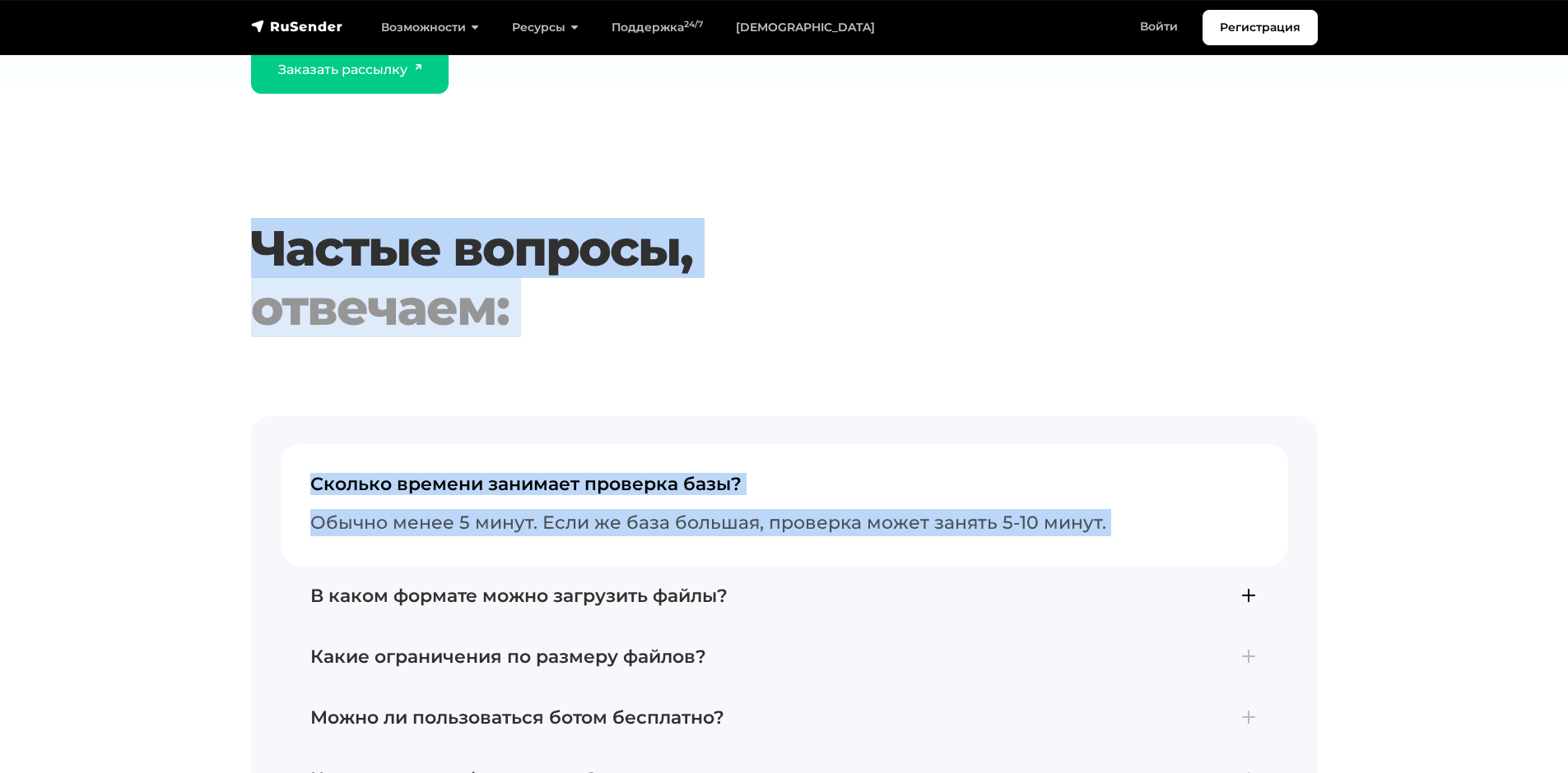
scroll to position [4525, 0]
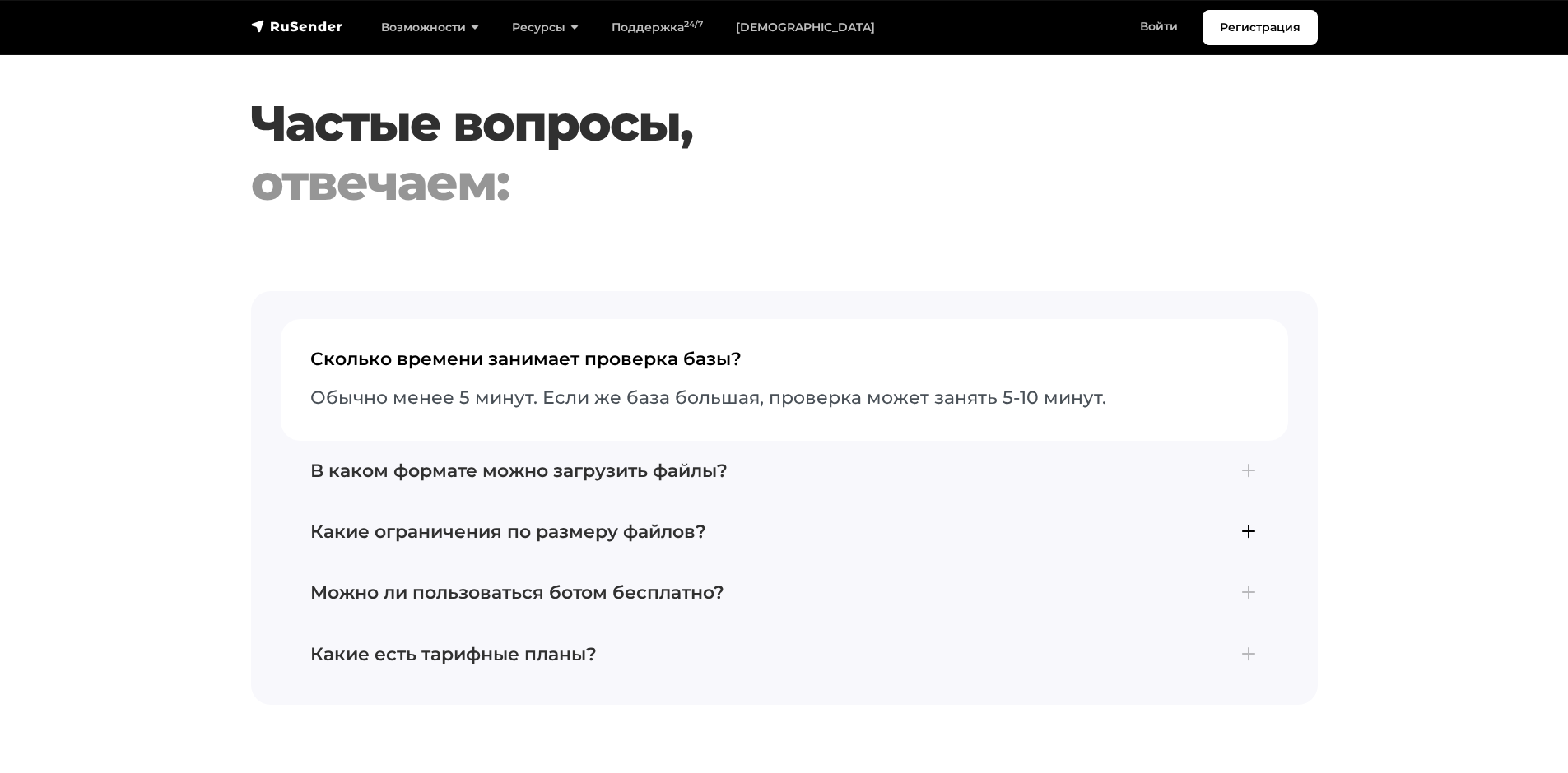
click at [541, 524] on h4 "Какие ограничения по размеру файлов?" at bounding box center [784, 532] width 948 height 22
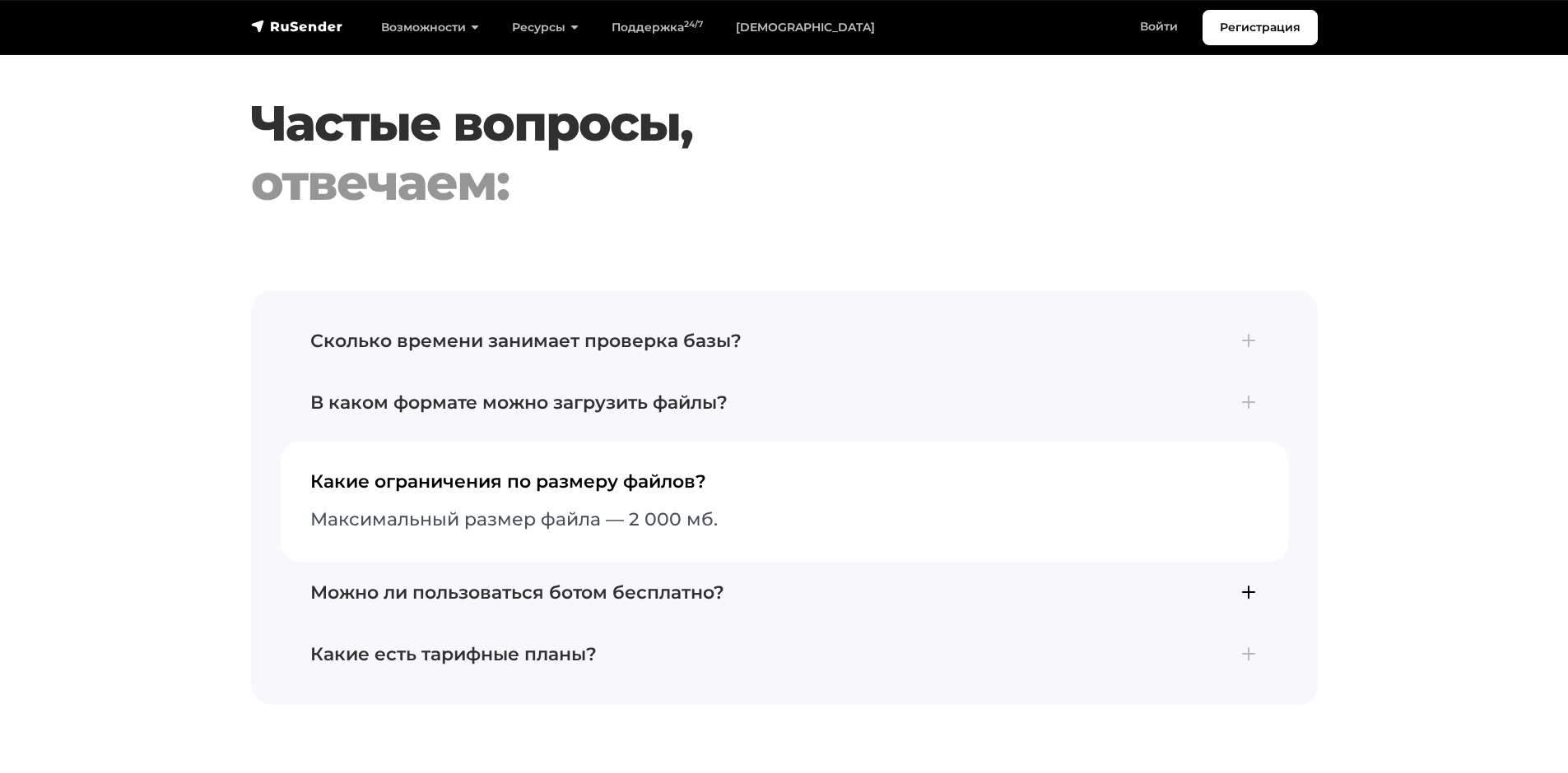
click at [640, 595] on h4 "Можно ли пользоваться ботом бесплатно?" at bounding box center [784, 593] width 948 height 22
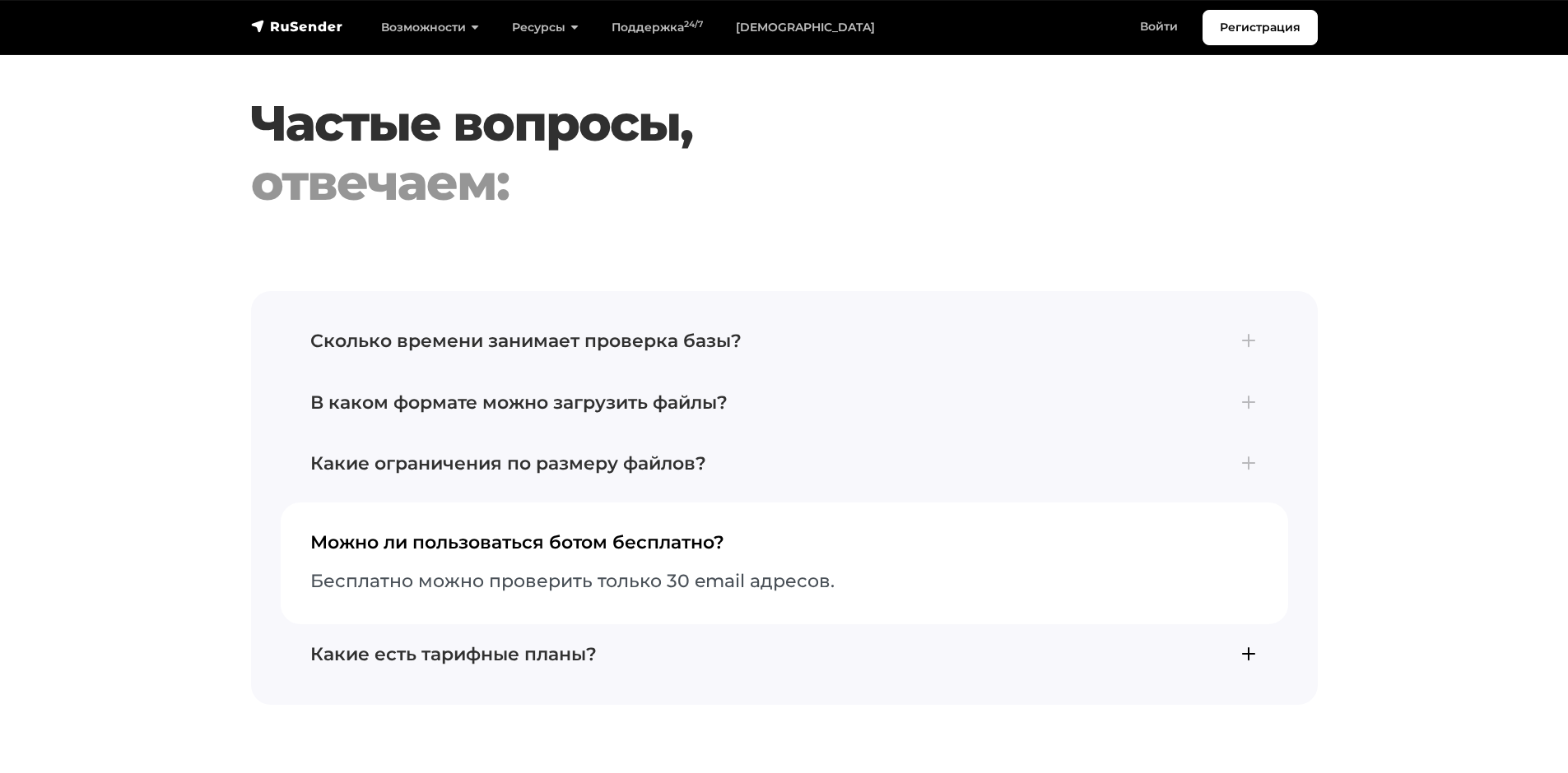
click at [647, 657] on h4 "Какие есть тарифные планы?" at bounding box center [784, 656] width 948 height 22
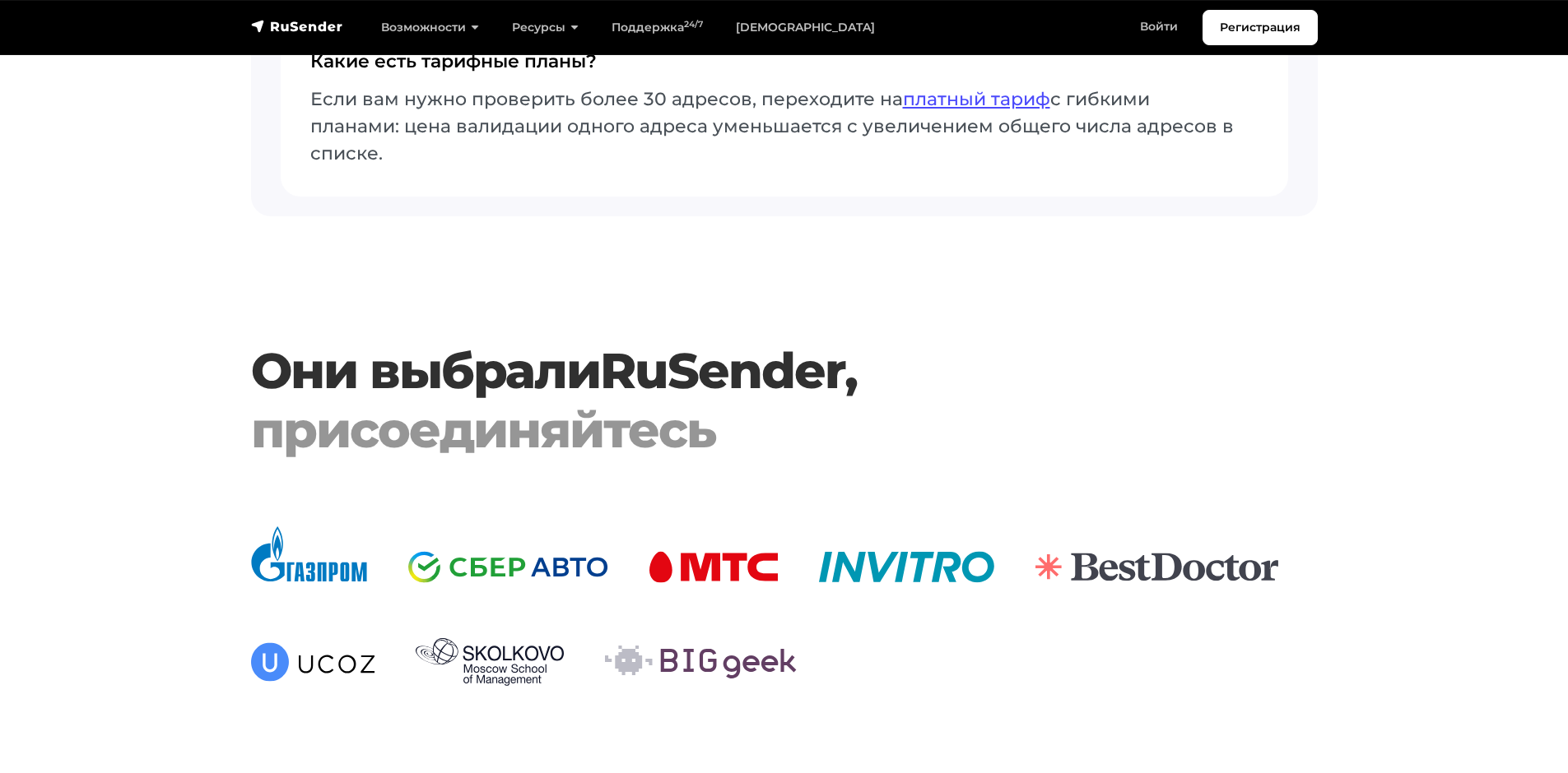
scroll to position [5101, 0]
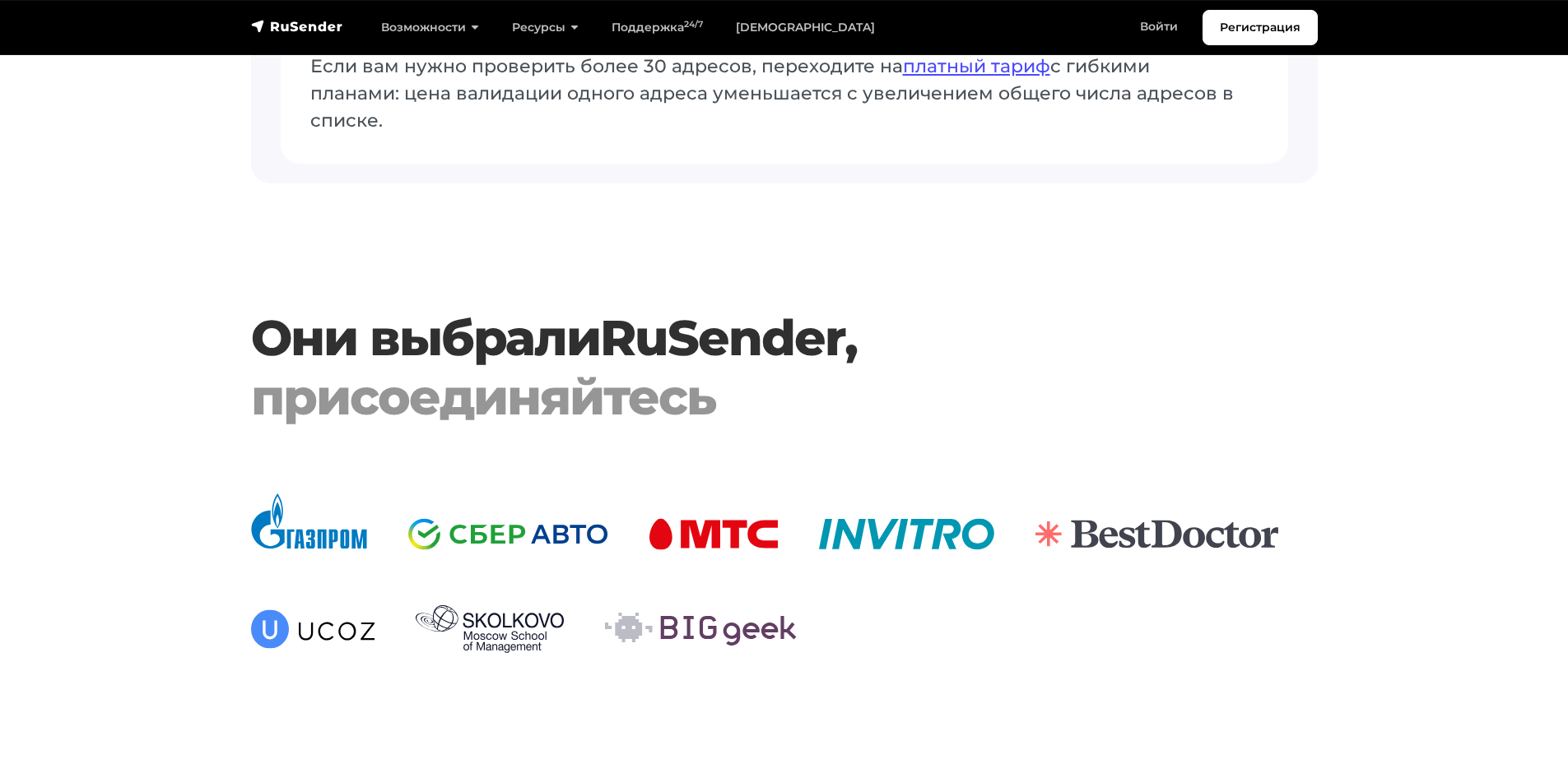
click at [699, 322] on link "RuSender" at bounding box center [723, 338] width 245 height 60
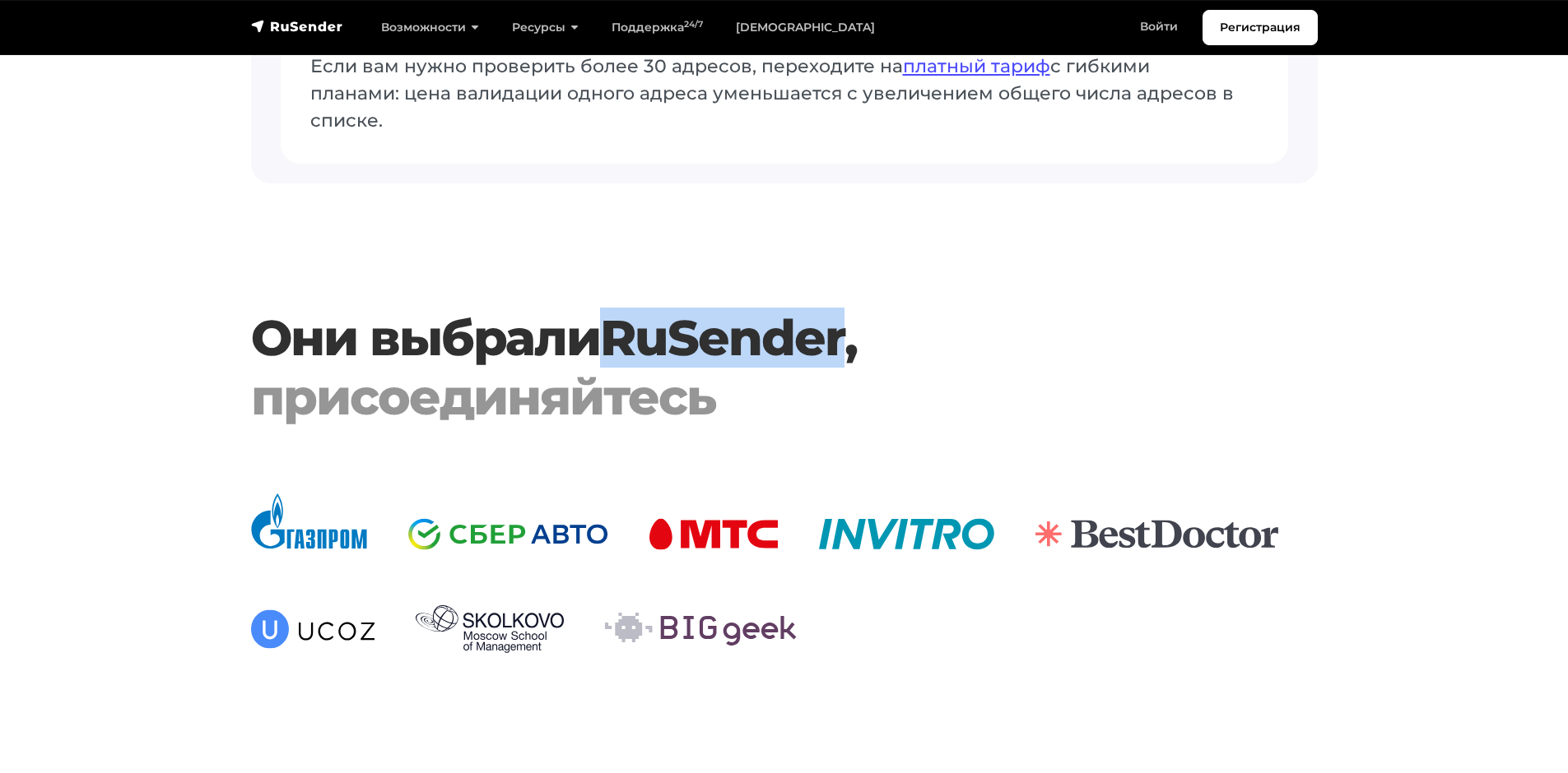
click at [699, 322] on link "RuSender" at bounding box center [723, 338] width 245 height 60
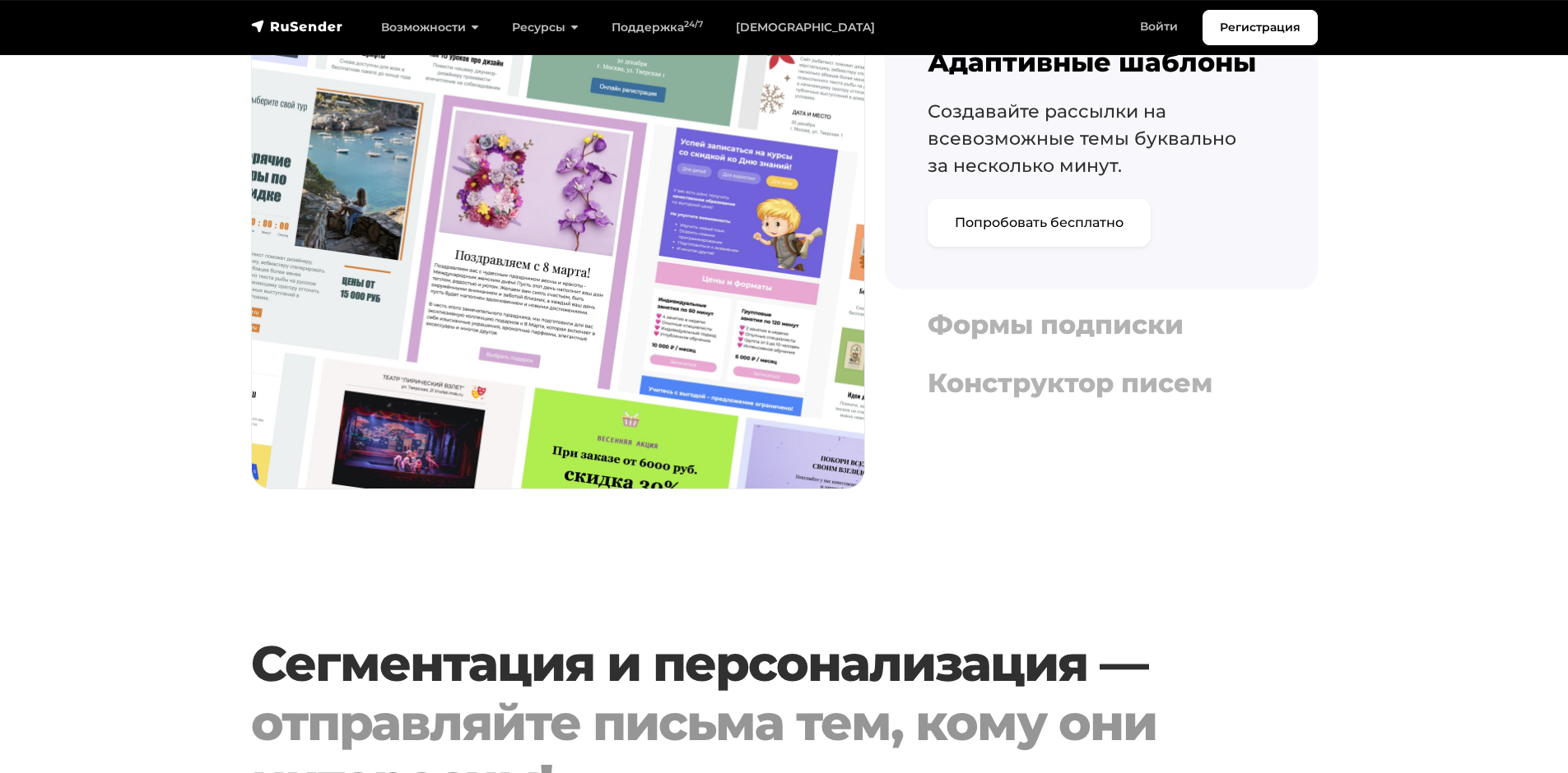
drag, startPoint x: 431, startPoint y: 538, endPoint x: 458, endPoint y: 575, distance: 45.8
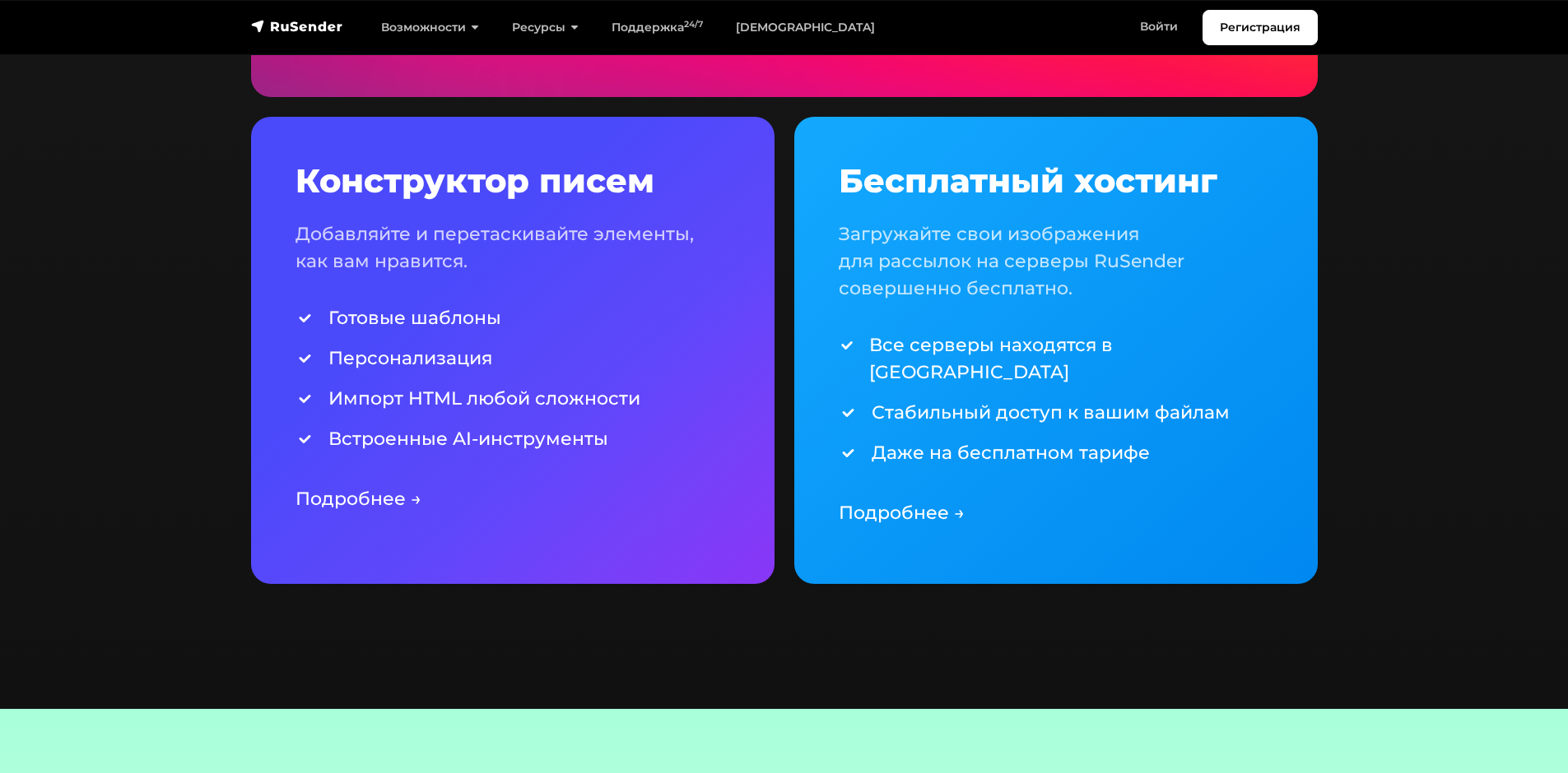
scroll to position [4264, 0]
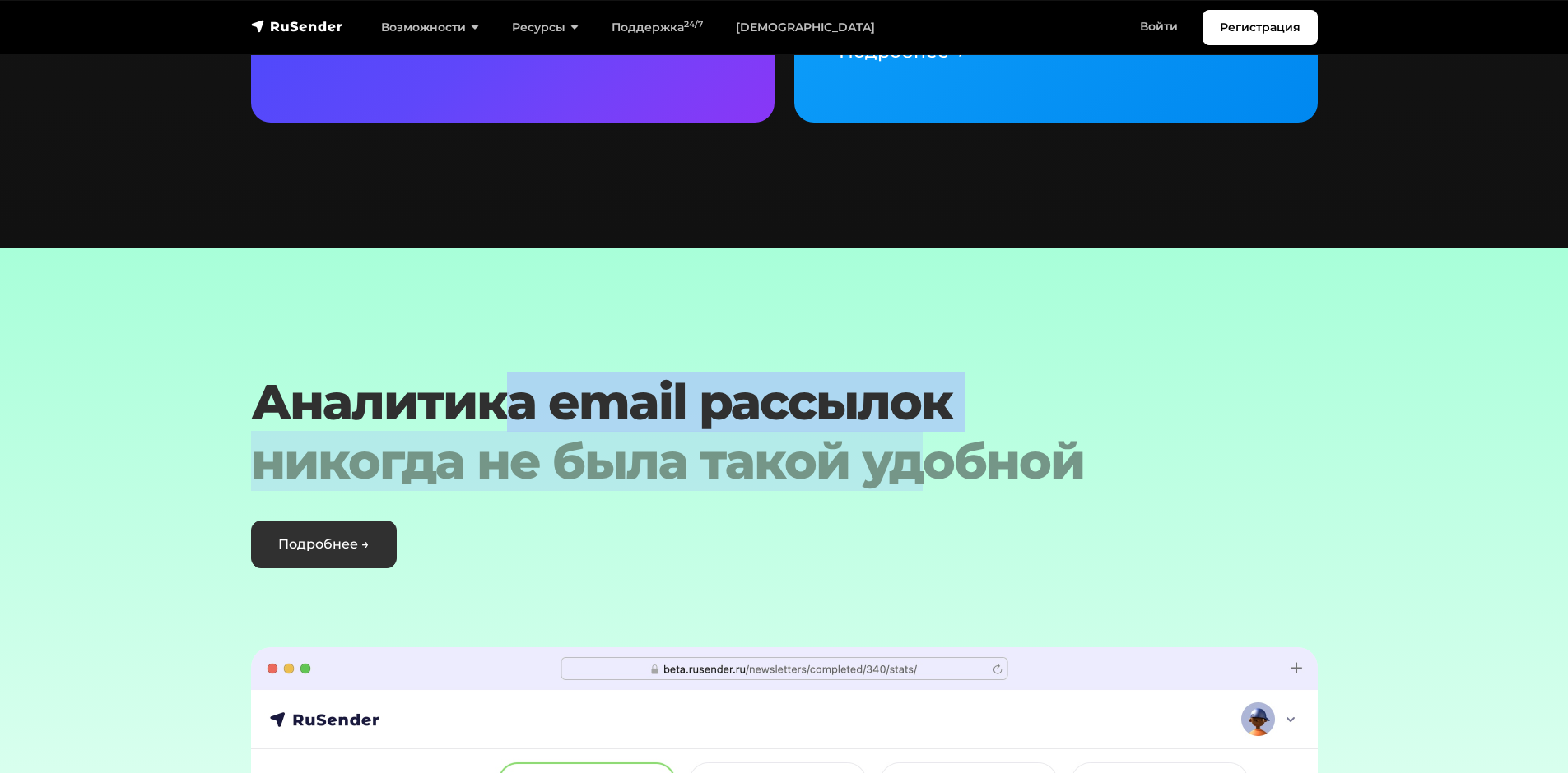
drag, startPoint x: 512, startPoint y: 373, endPoint x: 931, endPoint y: 446, distance: 425.3
click at [931, 446] on h2 "Аналитика email рассылок никогда не была такой удобной" at bounding box center [739, 432] width 976 height 118
click at [799, 438] on div "никогда не была такой удобной" at bounding box center [739, 462] width 976 height 59
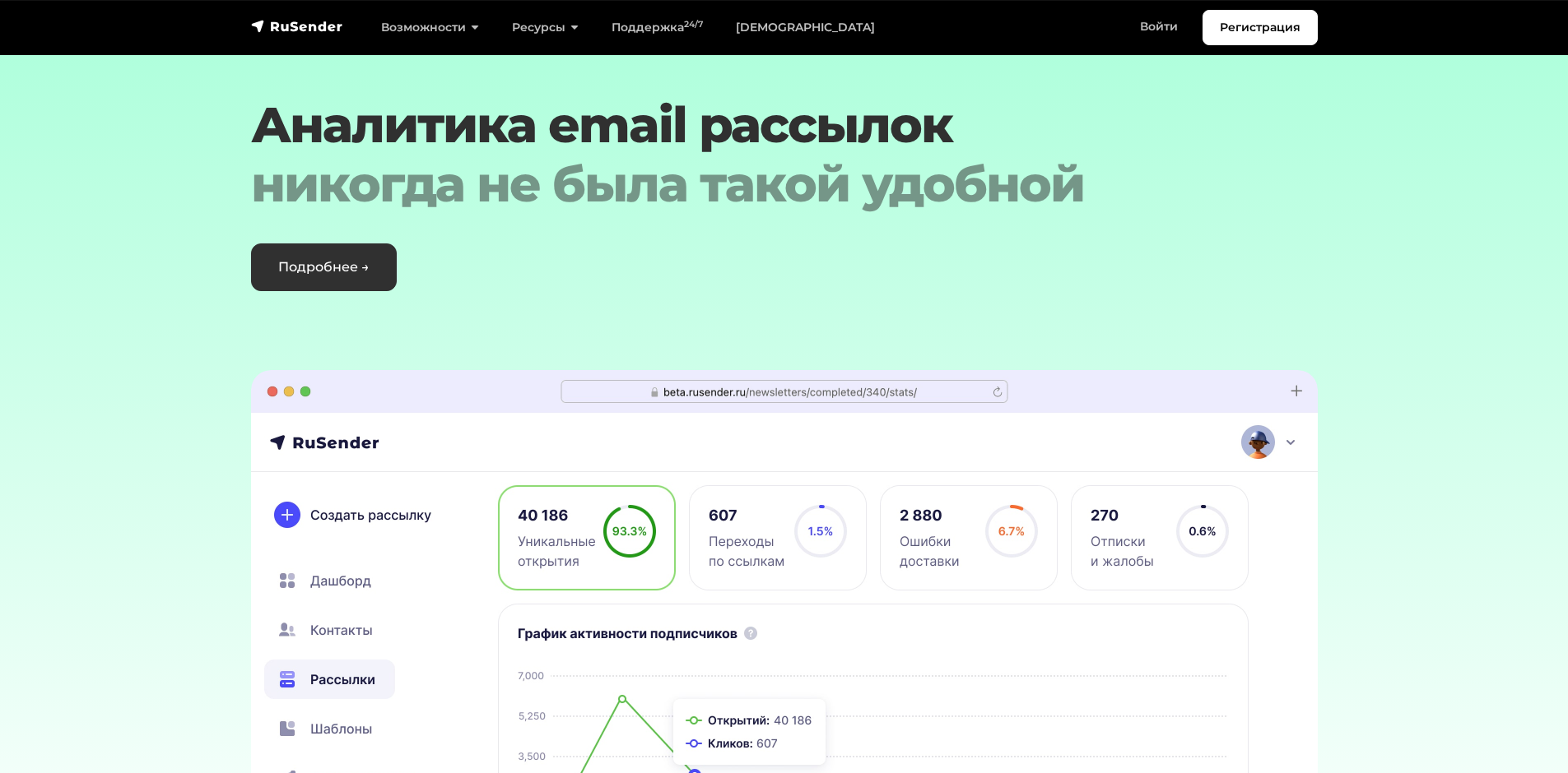
scroll to position [4757, 0]
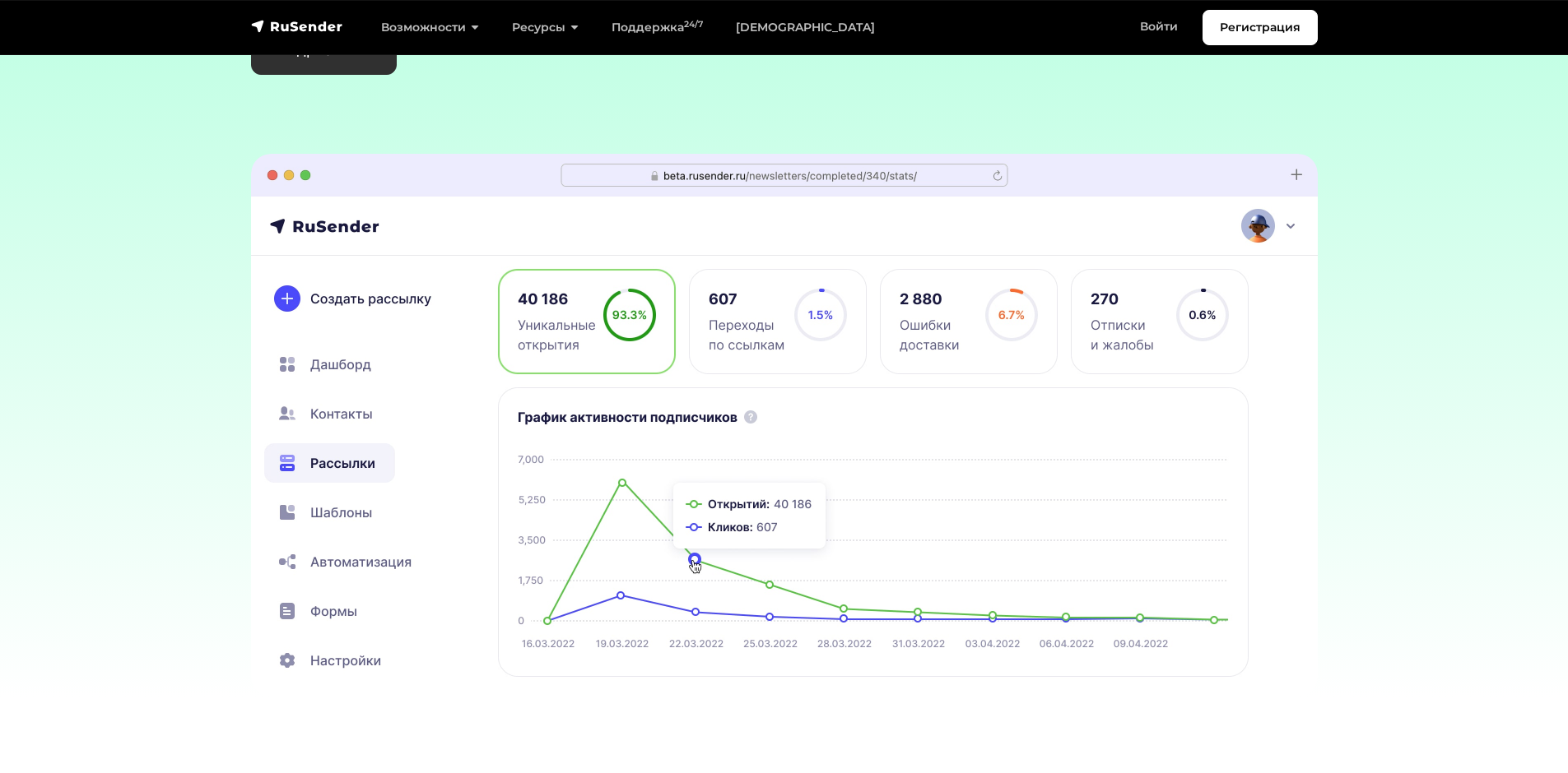
drag, startPoint x: 686, startPoint y: 407, endPoint x: 705, endPoint y: 475, distance: 70.6
click at [701, 481] on img at bounding box center [784, 425] width 1066 height 543
drag, startPoint x: 786, startPoint y: 432, endPoint x: 821, endPoint y: 442, distance: 36.4
click at [821, 442] on img at bounding box center [784, 425] width 1066 height 543
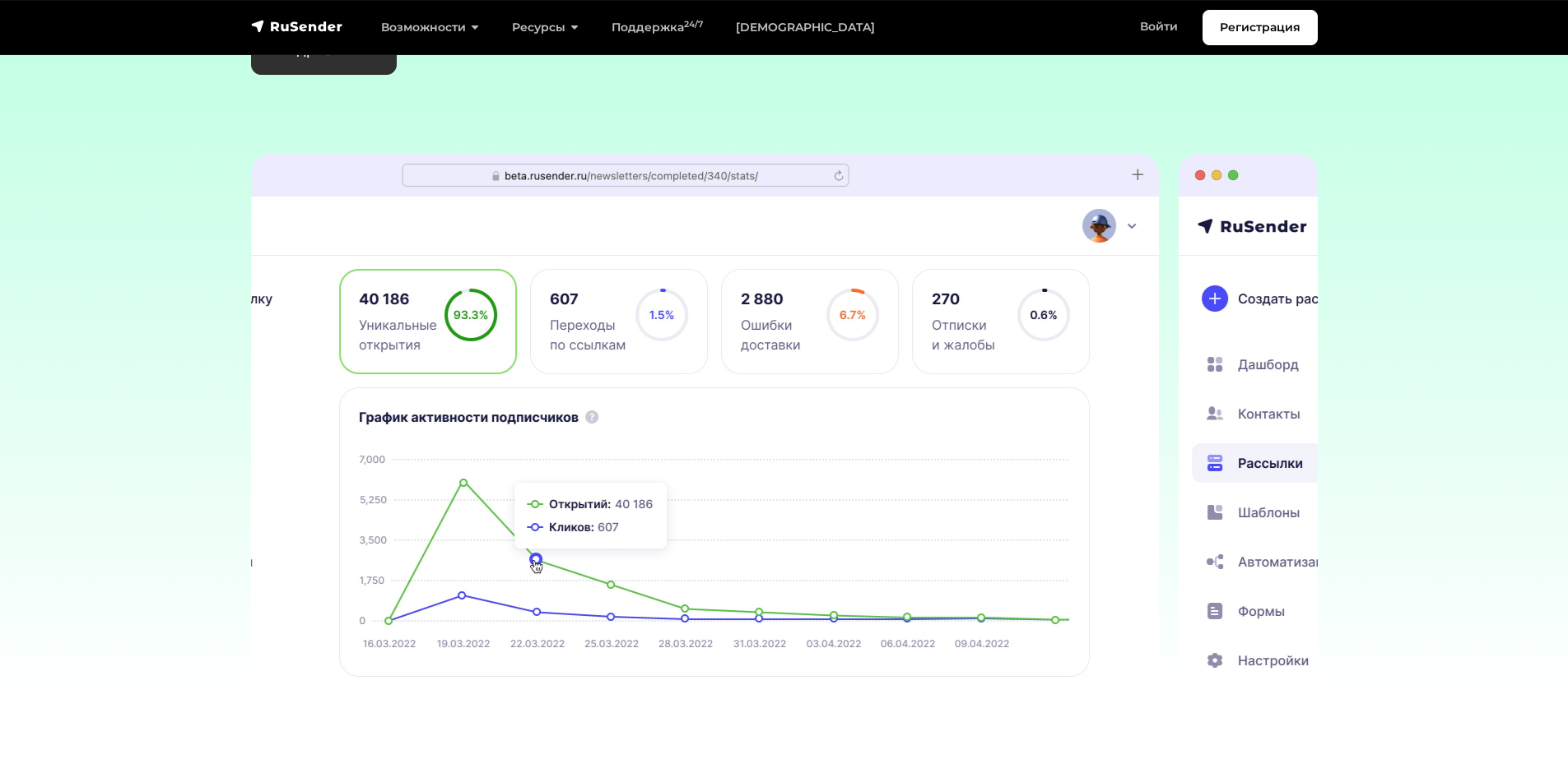
drag, startPoint x: 724, startPoint y: 487, endPoint x: 569, endPoint y: 483, distance: 155.1
click at [581, 486] on img at bounding box center [625, 425] width 1066 height 543
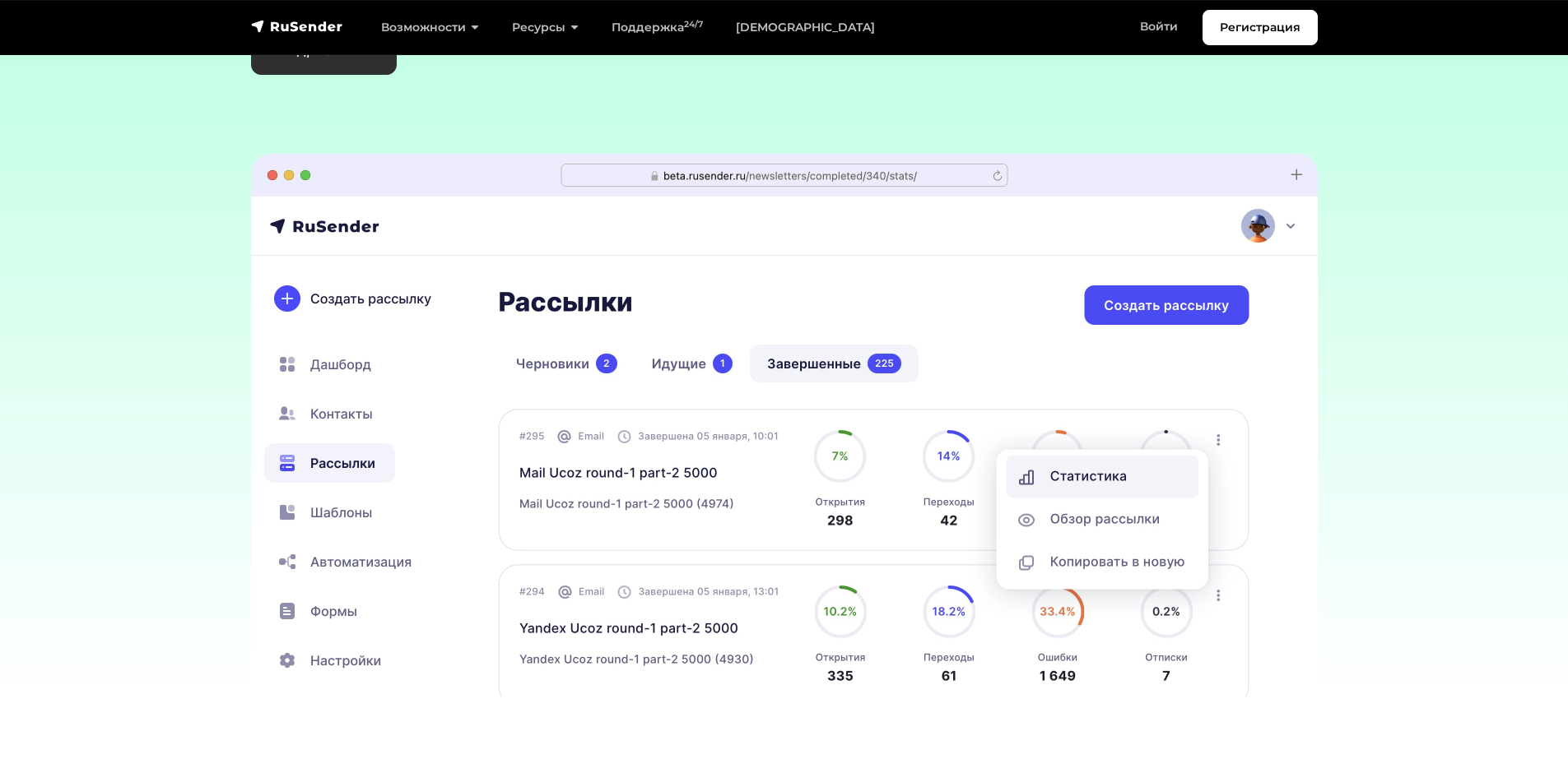
drag, startPoint x: 616, startPoint y: 487, endPoint x: 814, endPoint y: 519, distance: 200.6
click at [800, 516] on img at bounding box center [784, 425] width 1066 height 543
click at [312, 490] on img at bounding box center [784, 425] width 1066 height 543
click at [338, 501] on img at bounding box center [784, 425] width 1066 height 543
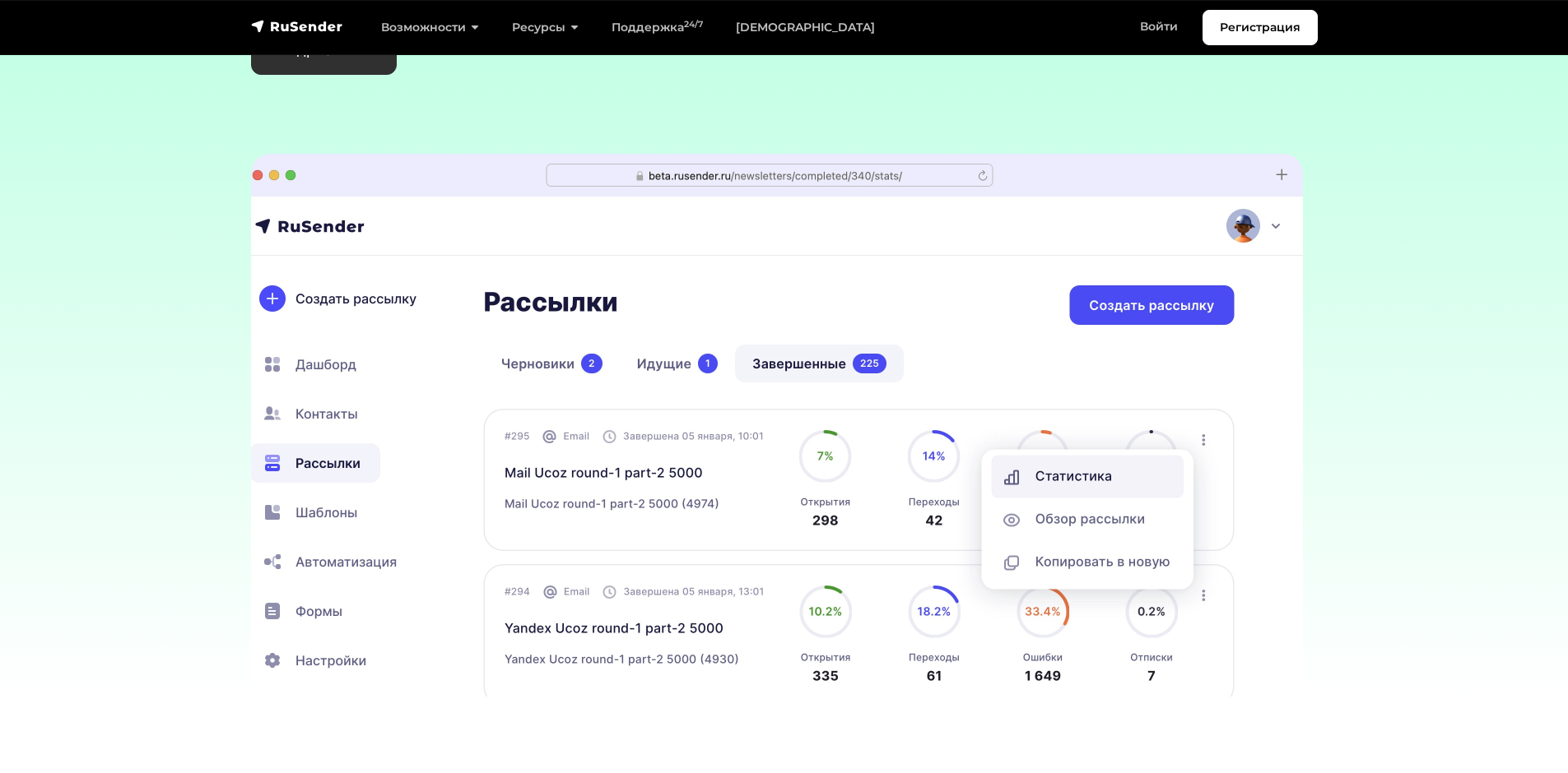
drag, startPoint x: 343, startPoint y: 440, endPoint x: 319, endPoint y: 368, distance: 75.9
click at [319, 368] on img at bounding box center [769, 425] width 1066 height 543
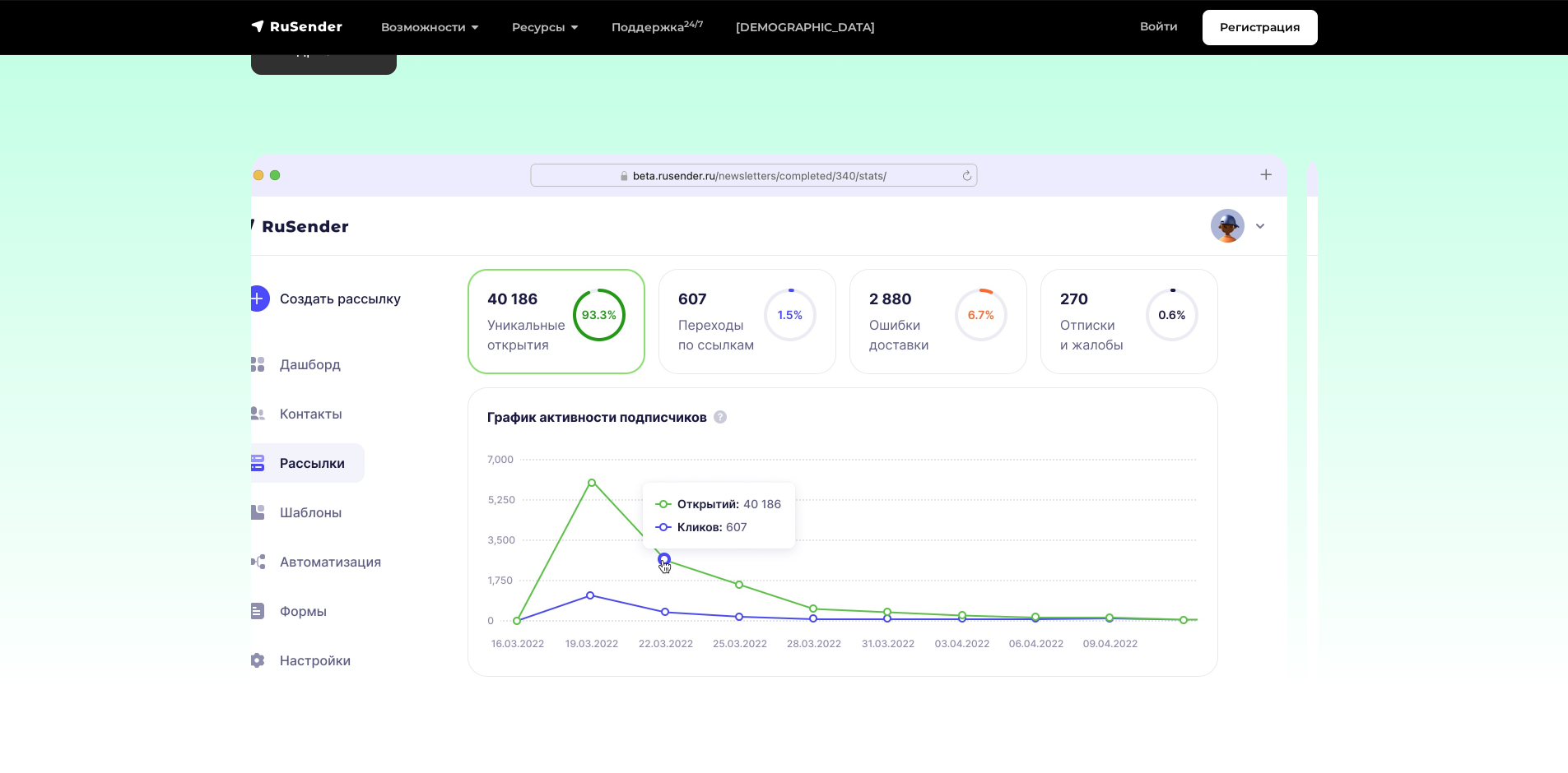
drag, startPoint x: 800, startPoint y: 545, endPoint x: 723, endPoint y: 545, distance: 77.0
click at [748, 545] on img at bounding box center [753, 425] width 1066 height 543
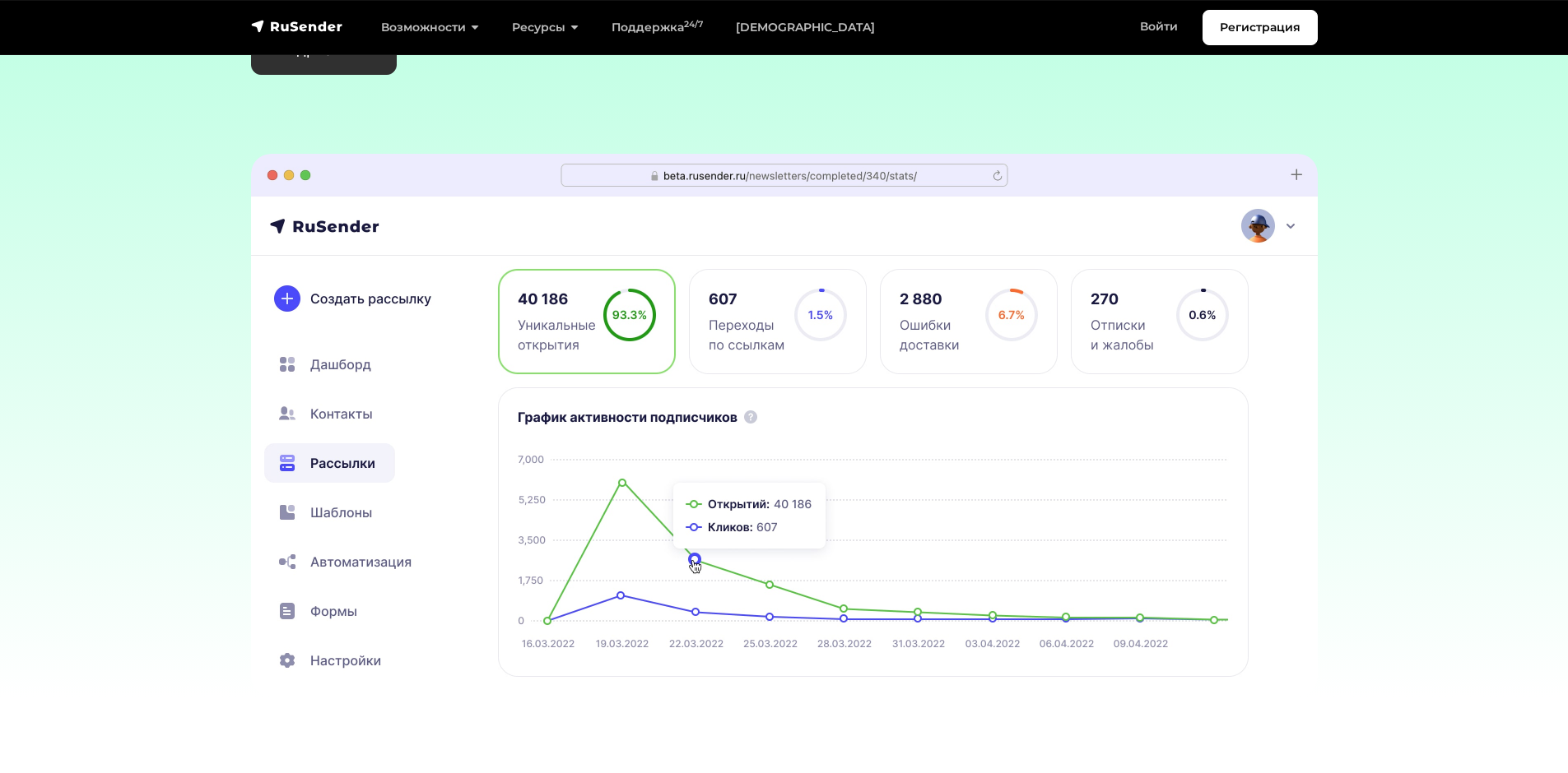
click at [660, 535] on img at bounding box center [784, 425] width 1066 height 543
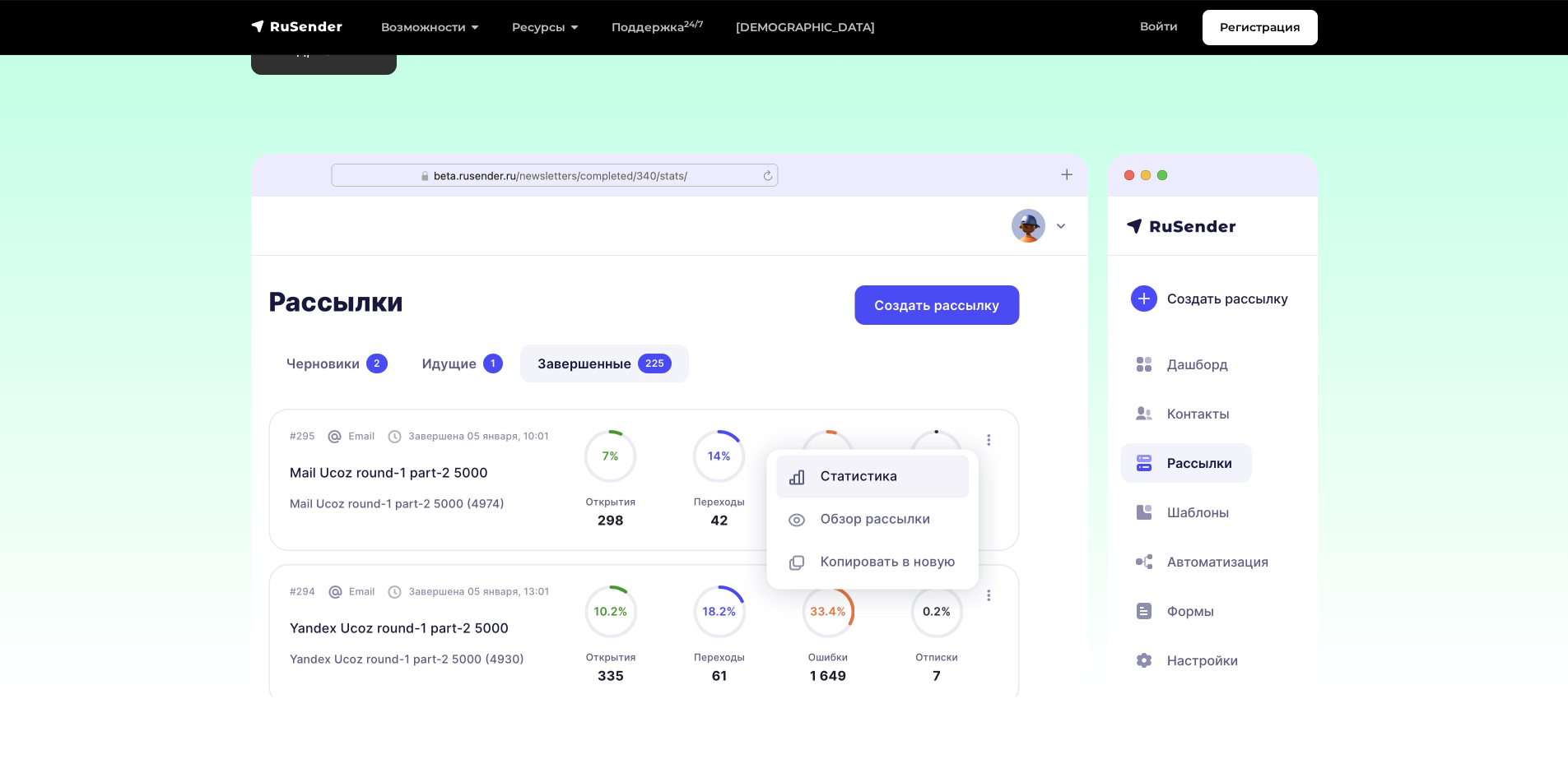
drag, startPoint x: 1036, startPoint y: 593, endPoint x: 146, endPoint y: 487, distance: 896.3
click at [218, 501] on section "Аналитика email рассылок никогда не была такой удобной Подробнее → ‹ ›" at bounding box center [784, 225] width 1568 height 943
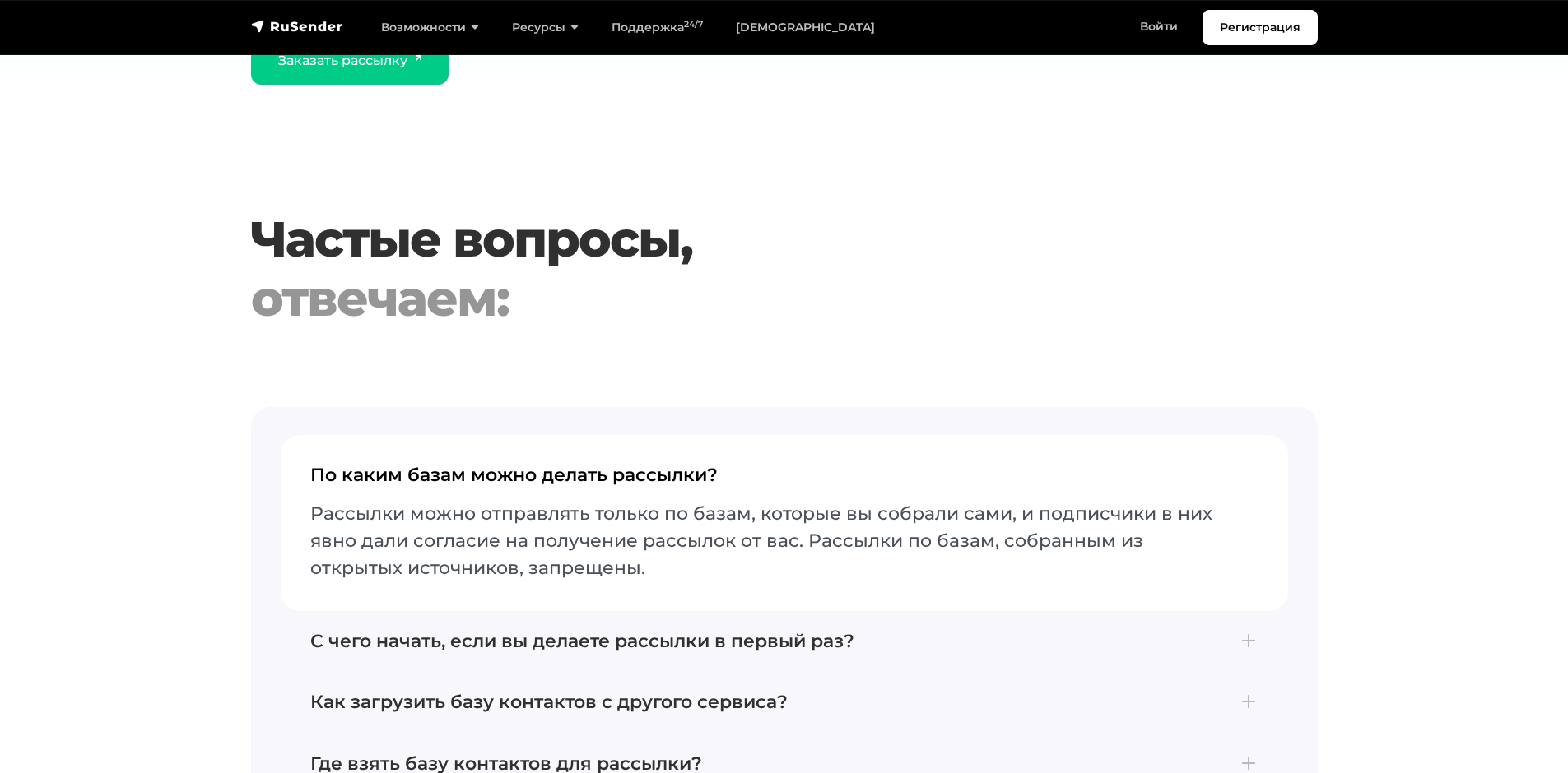
scroll to position [6814, 0]
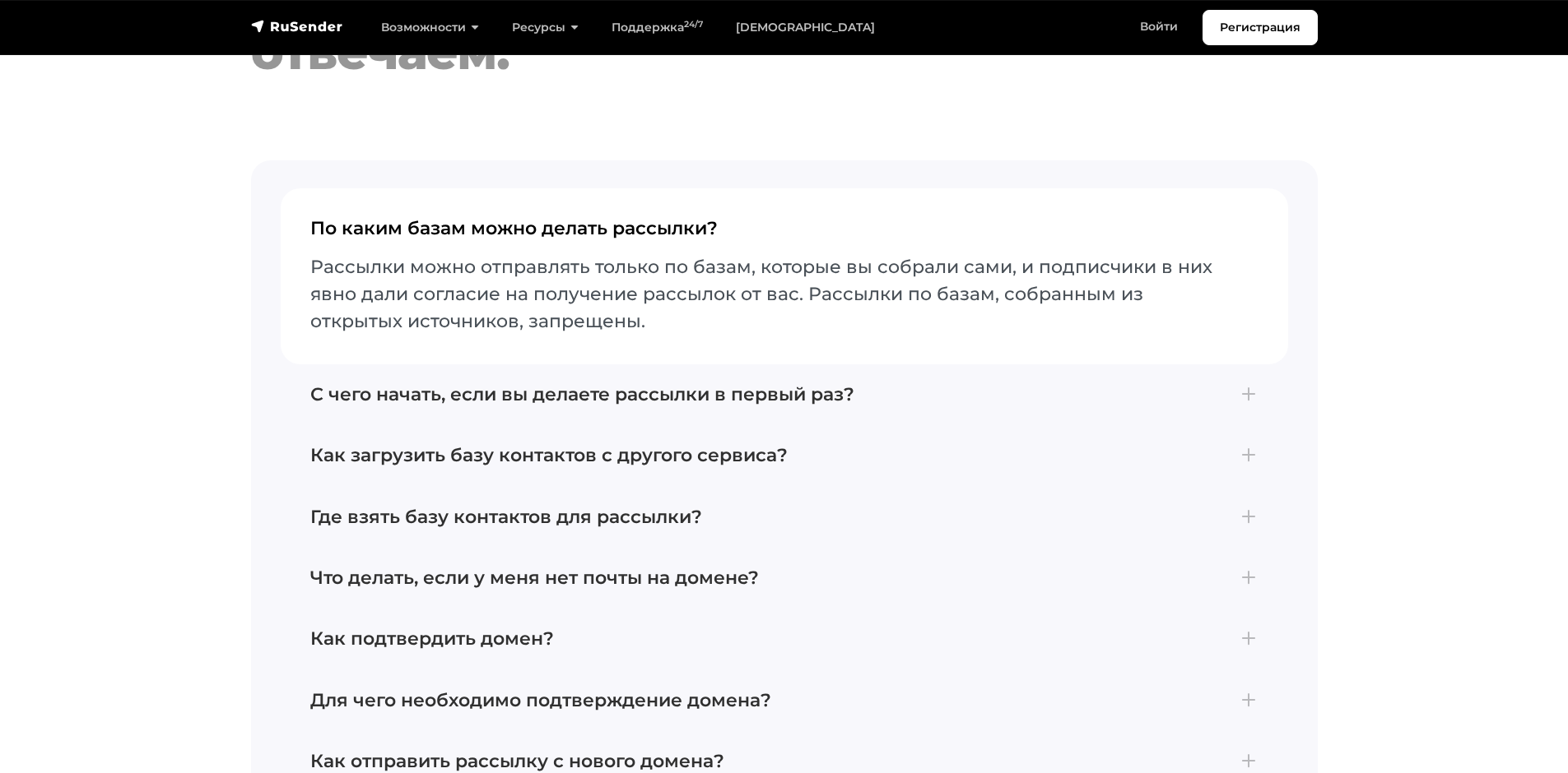
click at [502, 298] on p "Рассылки можно отправлять только по базам, которые вы собрали сами, и подписчик…" at bounding box center [784, 294] width 948 height 82
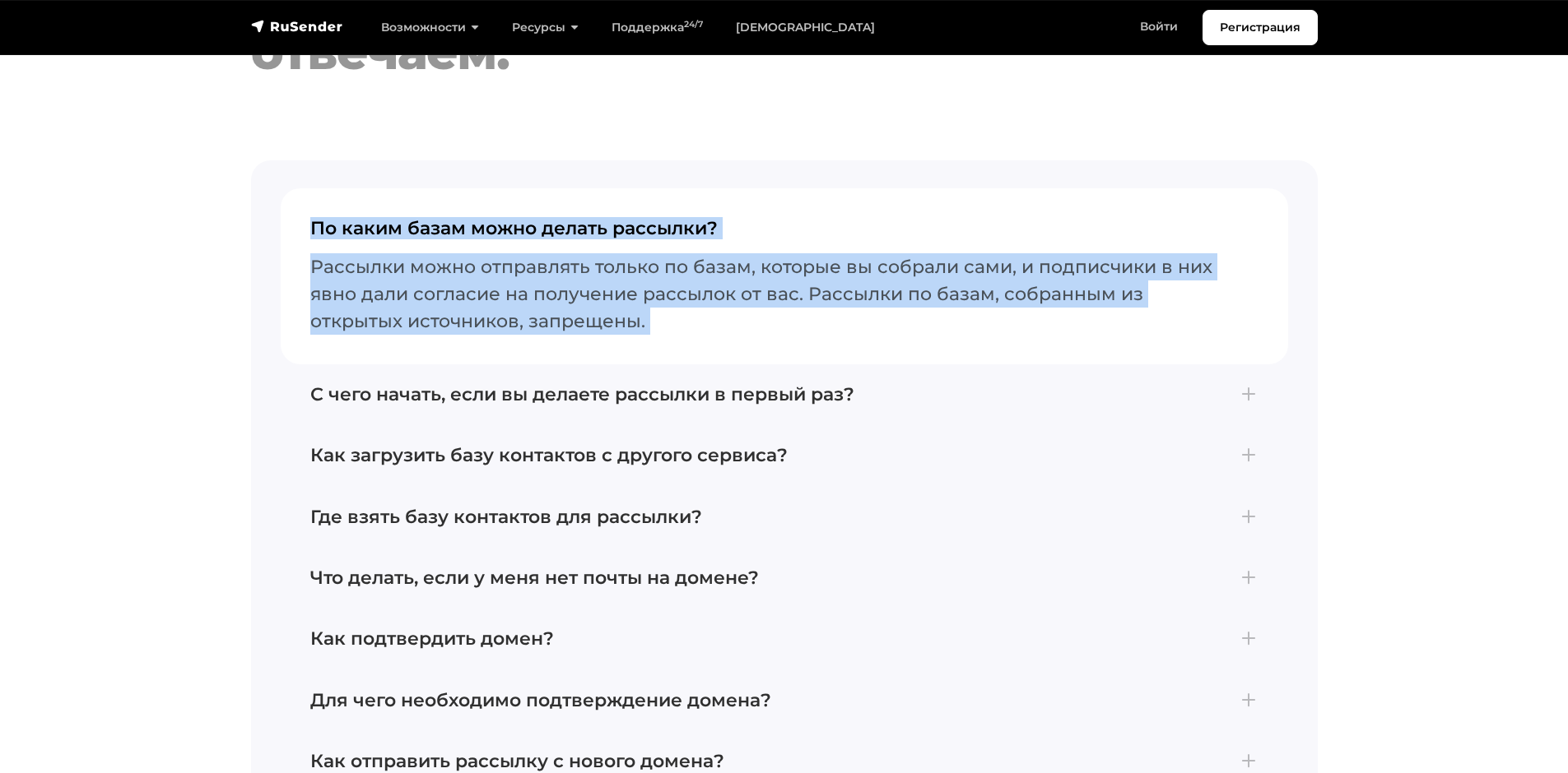
drag, startPoint x: 502, startPoint y: 298, endPoint x: 476, endPoint y: 205, distance: 96.6
click at [476, 205] on button "По каким базам можно делать рассылки? Рассылки можно отправлять только по базам…" at bounding box center [784, 276] width 1007 height 176
click at [457, 237] on h4 "По каким базам можно делать рассылки?" at bounding box center [784, 235] width 948 height 35
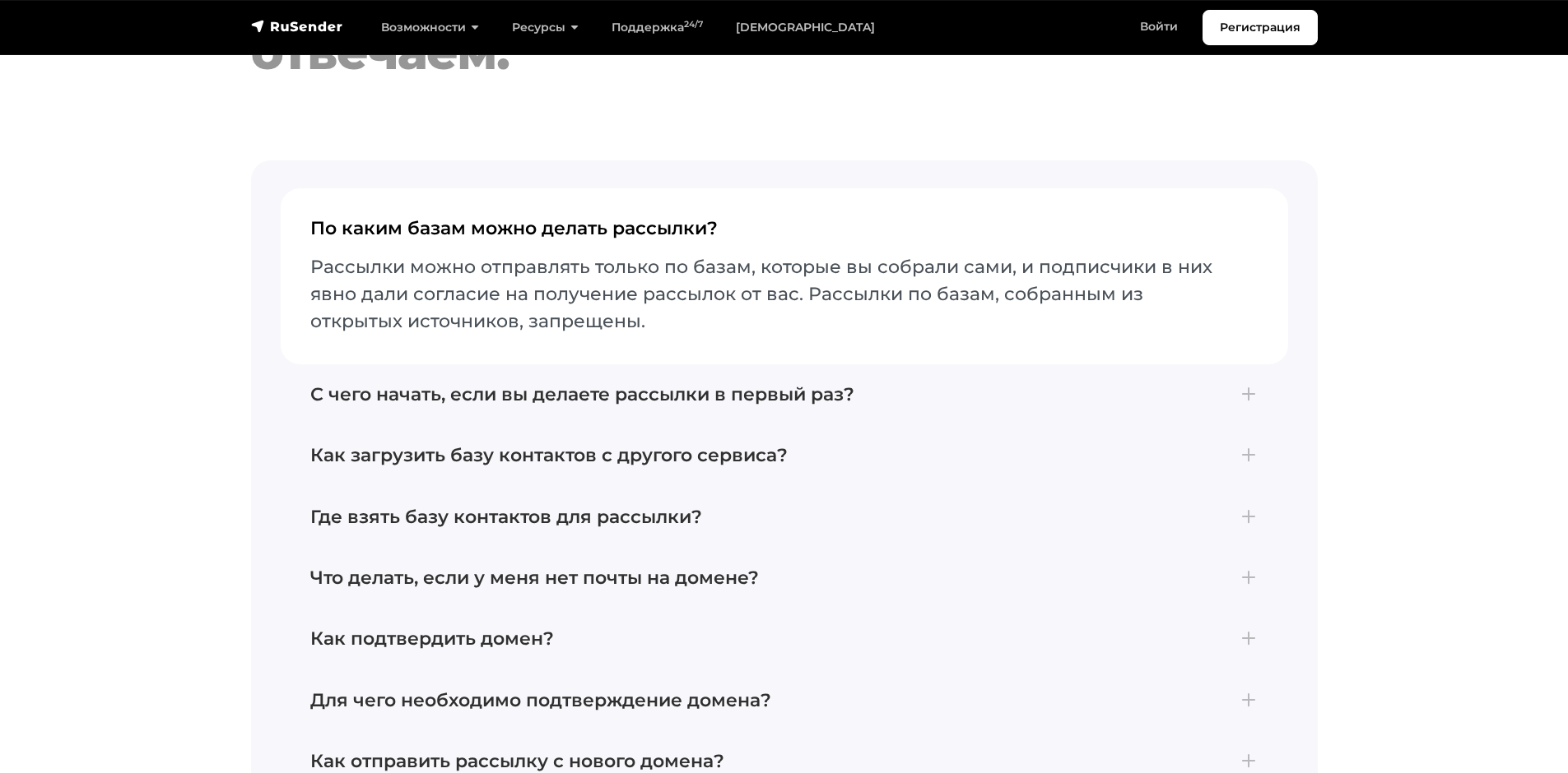
click at [435, 291] on p "Рассылки можно отправлять только по базам, которые вы собрали сами, и подписчик…" at bounding box center [784, 294] width 948 height 82
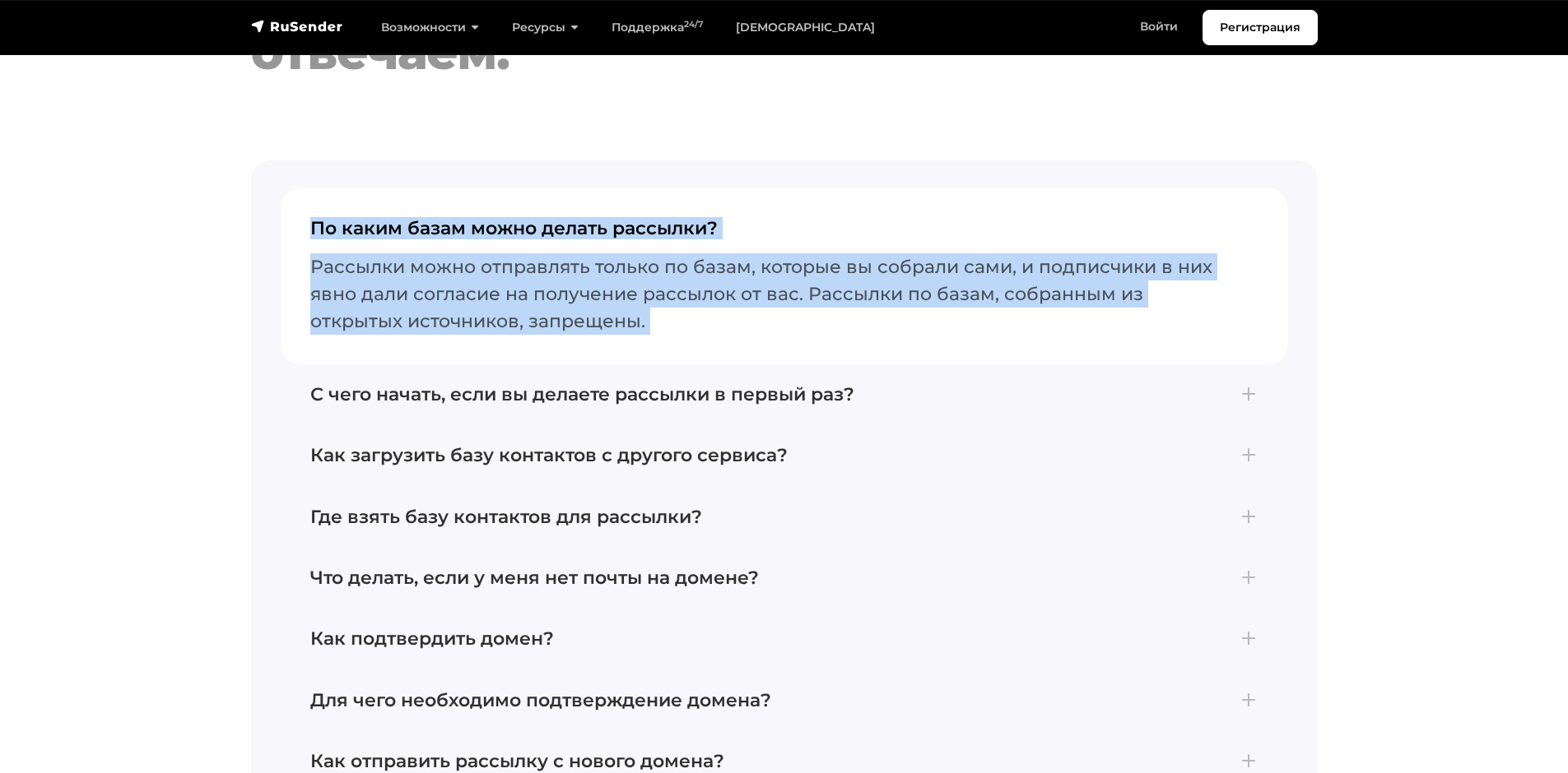
drag, startPoint x: 435, startPoint y: 291, endPoint x: 408, endPoint y: 233, distance: 64.0
click at [408, 233] on button "По каким базам можно делать рассылки? Рассылки можно отправлять только по базам…" at bounding box center [784, 276] width 1007 height 176
click at [553, 265] on p "Рассылки можно отправлять только по базам, которые вы собрали сами, и подписчик…" at bounding box center [784, 294] width 948 height 82
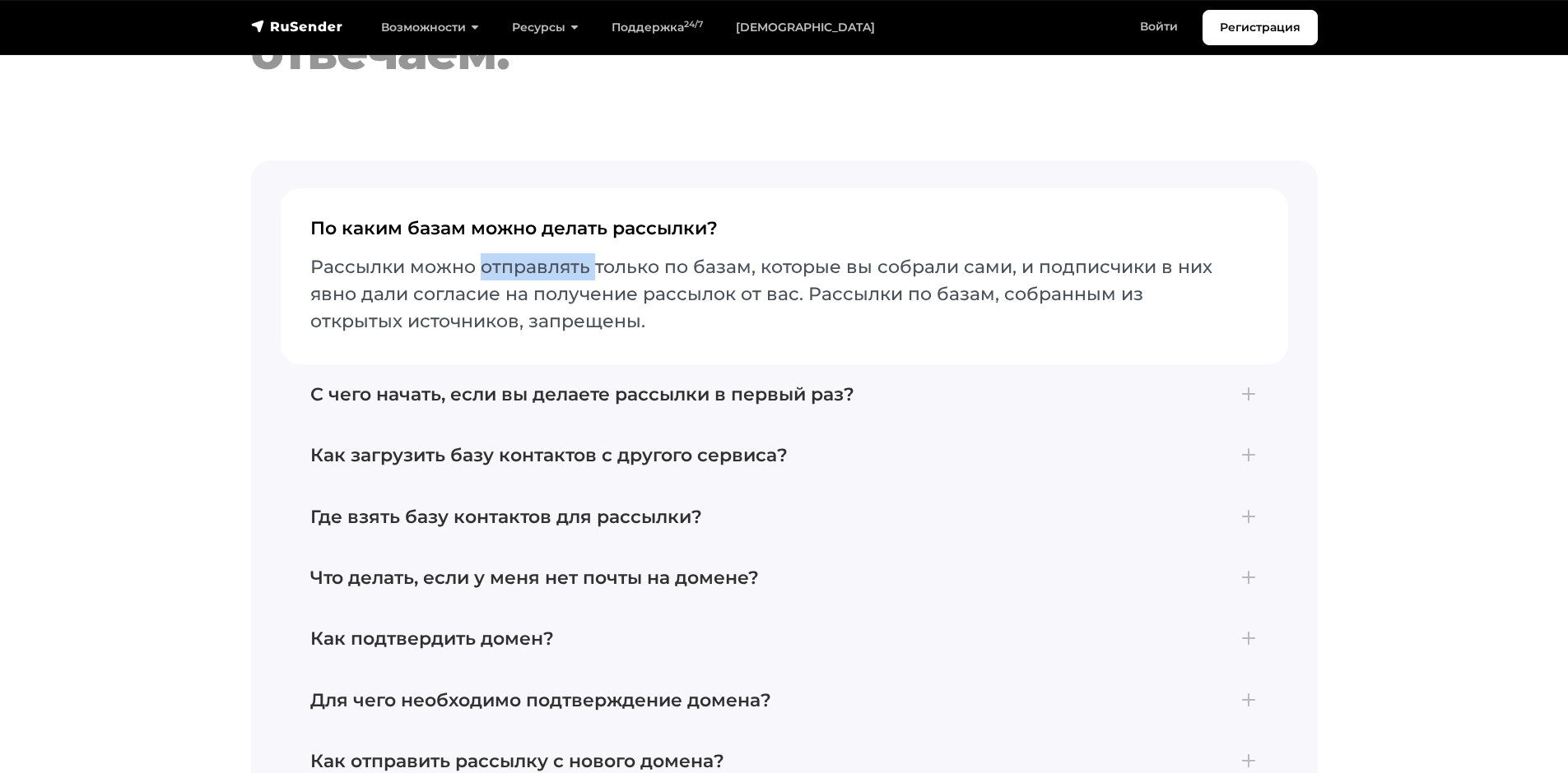
click at [553, 265] on p "Рассылки можно отправлять только по базам, которые вы собрали сами, и подписчик…" at bounding box center [784, 294] width 948 height 82
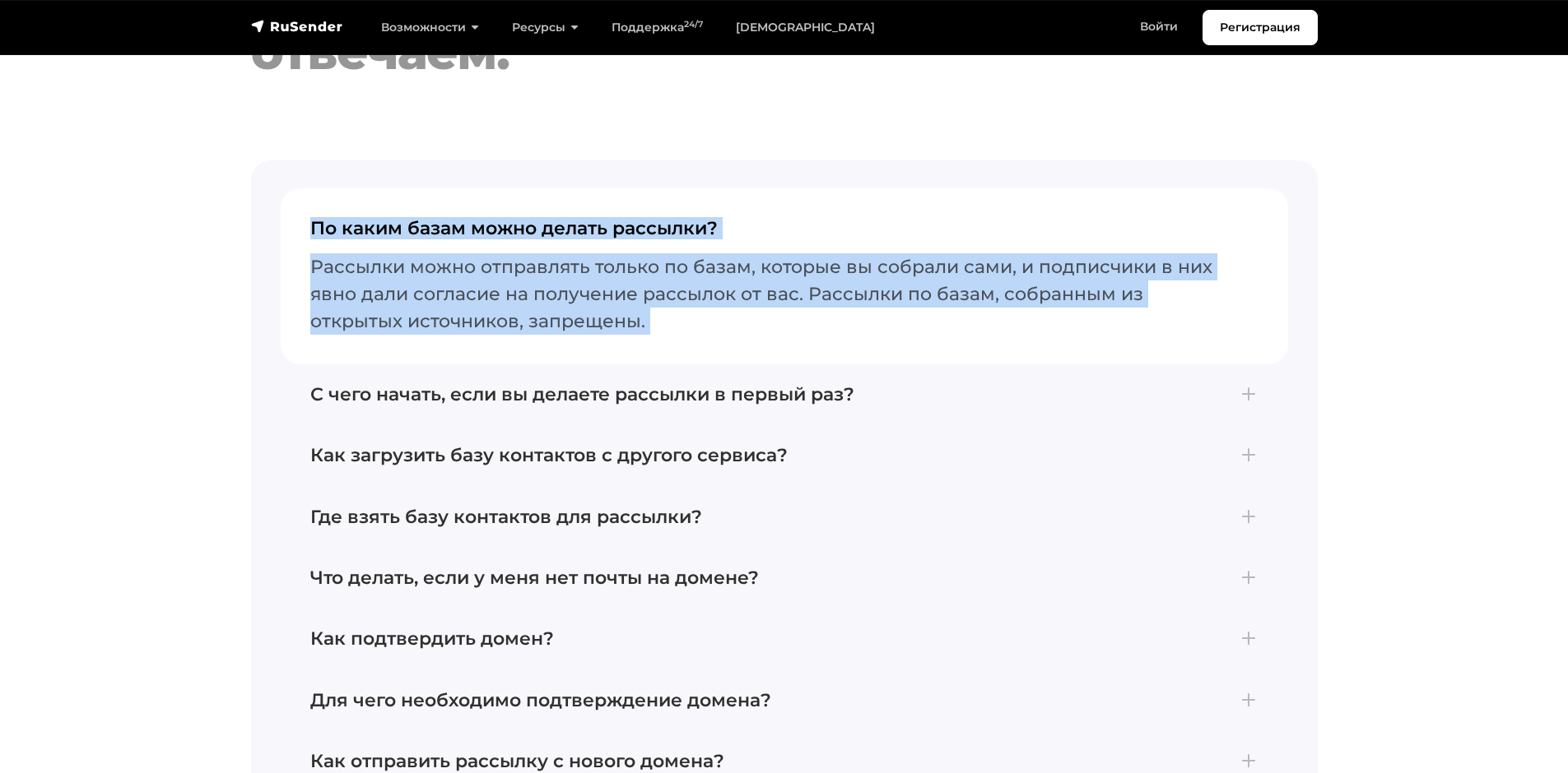
drag, startPoint x: 553, startPoint y: 265, endPoint x: 472, endPoint y: 202, distance: 102.6
click at [472, 202] on button "По каким базам можно делать рассылки? Рассылки можно отправлять только по базам…" at bounding box center [784, 276] width 1007 height 176
drag, startPoint x: 472, startPoint y: 202, endPoint x: 504, endPoint y: 234, distance: 45.3
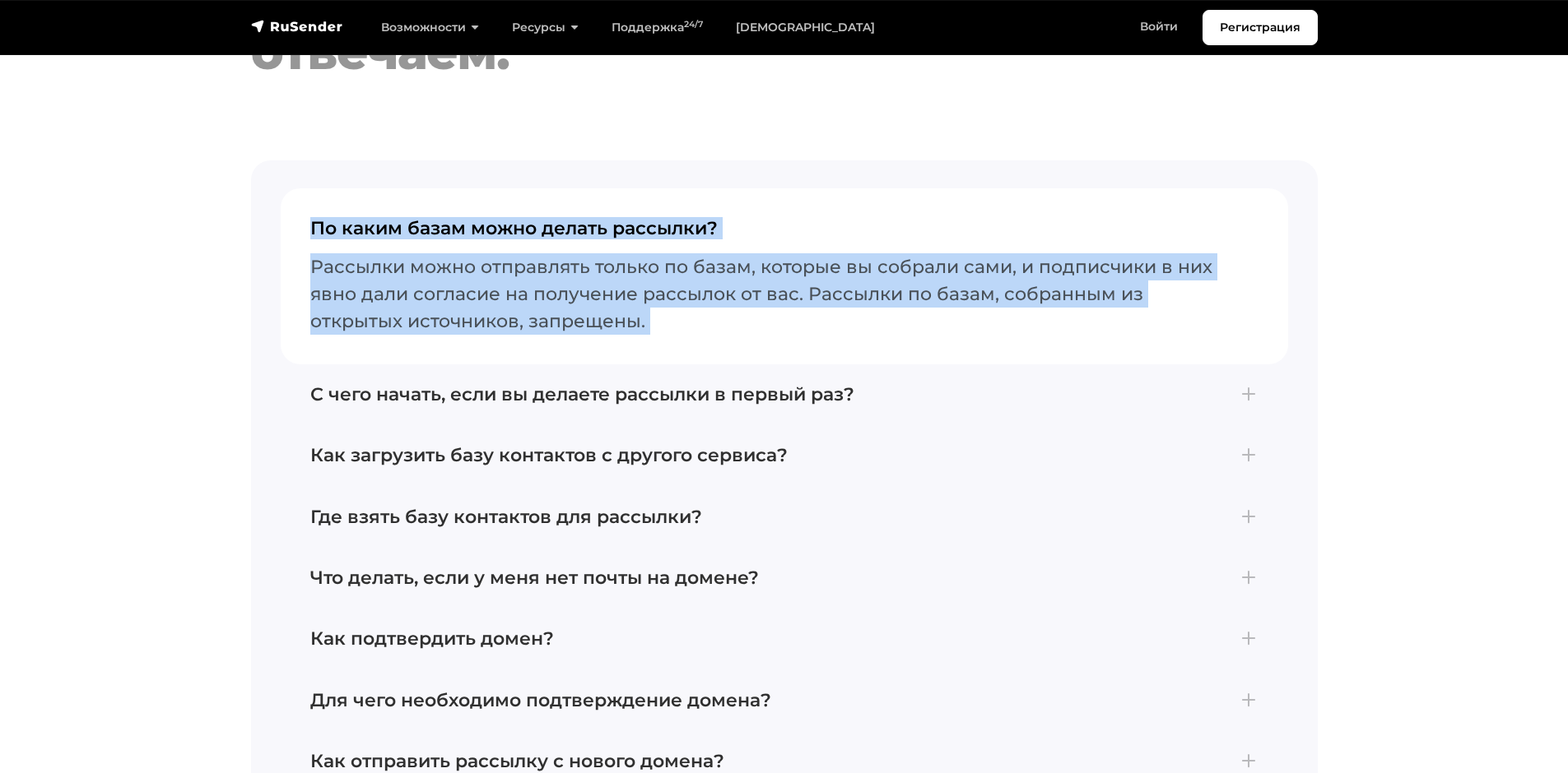
click at [504, 234] on button "По каким базам можно делать рассылки? Рассылки можно отправлять только по базам…" at bounding box center [784, 276] width 1007 height 176
click at [502, 218] on h4 "По каким базам можно делать рассылки?" at bounding box center [784, 235] width 948 height 35
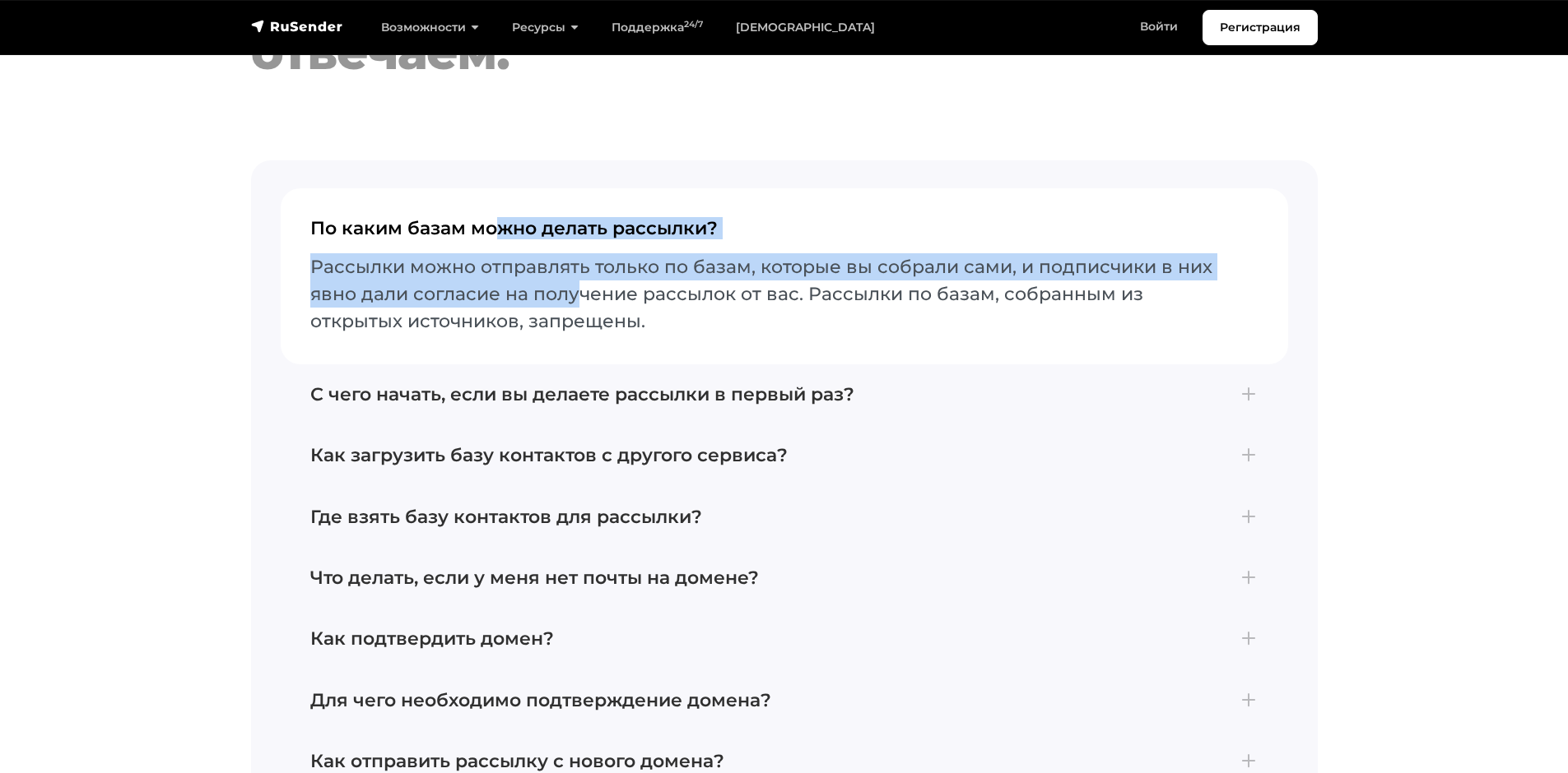
drag, startPoint x: 502, startPoint y: 204, endPoint x: 579, endPoint y: 281, distance: 108.9
click at [579, 281] on button "По каким базам можно делать рассылки? Рассылки можно отправлять только по базам…" at bounding box center [784, 276] width 1007 height 176
click at [495, 218] on h4 "По каким базам можно делать рассылки?" at bounding box center [784, 235] width 948 height 35
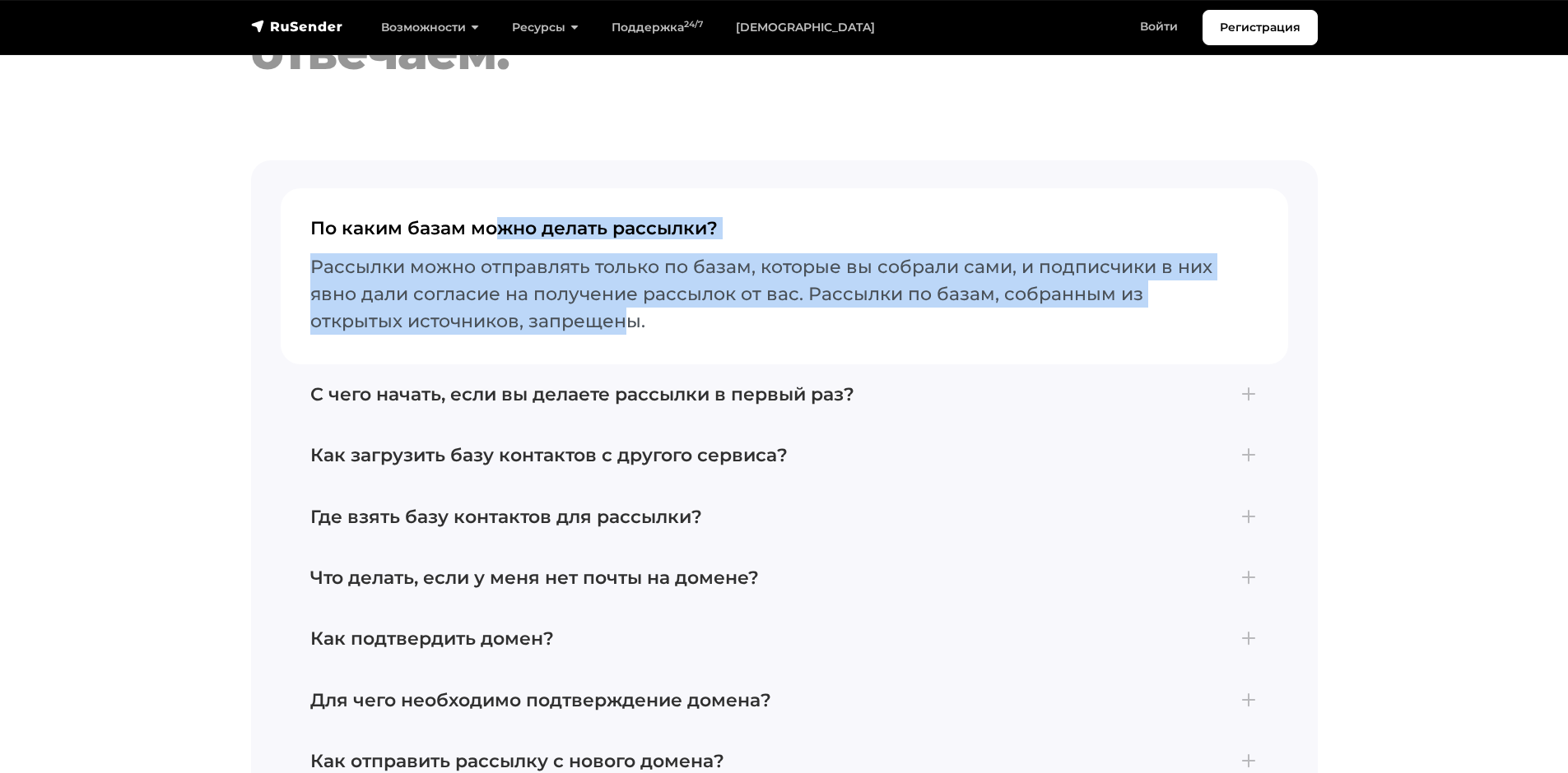
drag, startPoint x: 495, startPoint y: 210, endPoint x: 535, endPoint y: 296, distance: 94.8
click at [535, 296] on button "По каким базам можно делать рассылки? Рассылки можно отправлять только по базам…" at bounding box center [784, 276] width 1007 height 176
drag, startPoint x: 556, startPoint y: 300, endPoint x: 468, endPoint y: 218, distance: 120.3
click at [468, 218] on button "По каким базам можно делать рассылки? Рассылки можно отправлять только по базам…" at bounding box center [784, 276] width 1007 height 176
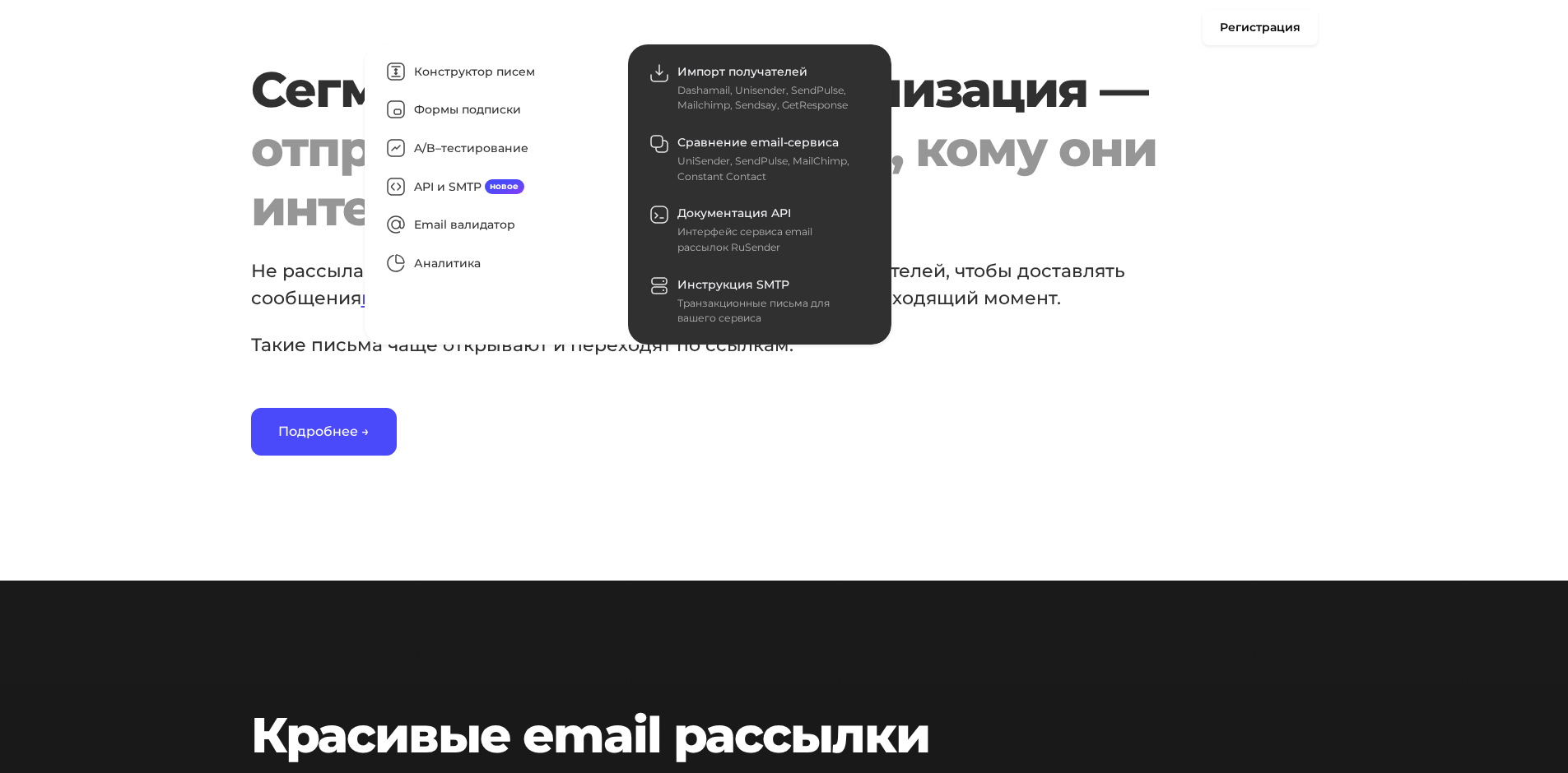
scroll to position [0, 0]
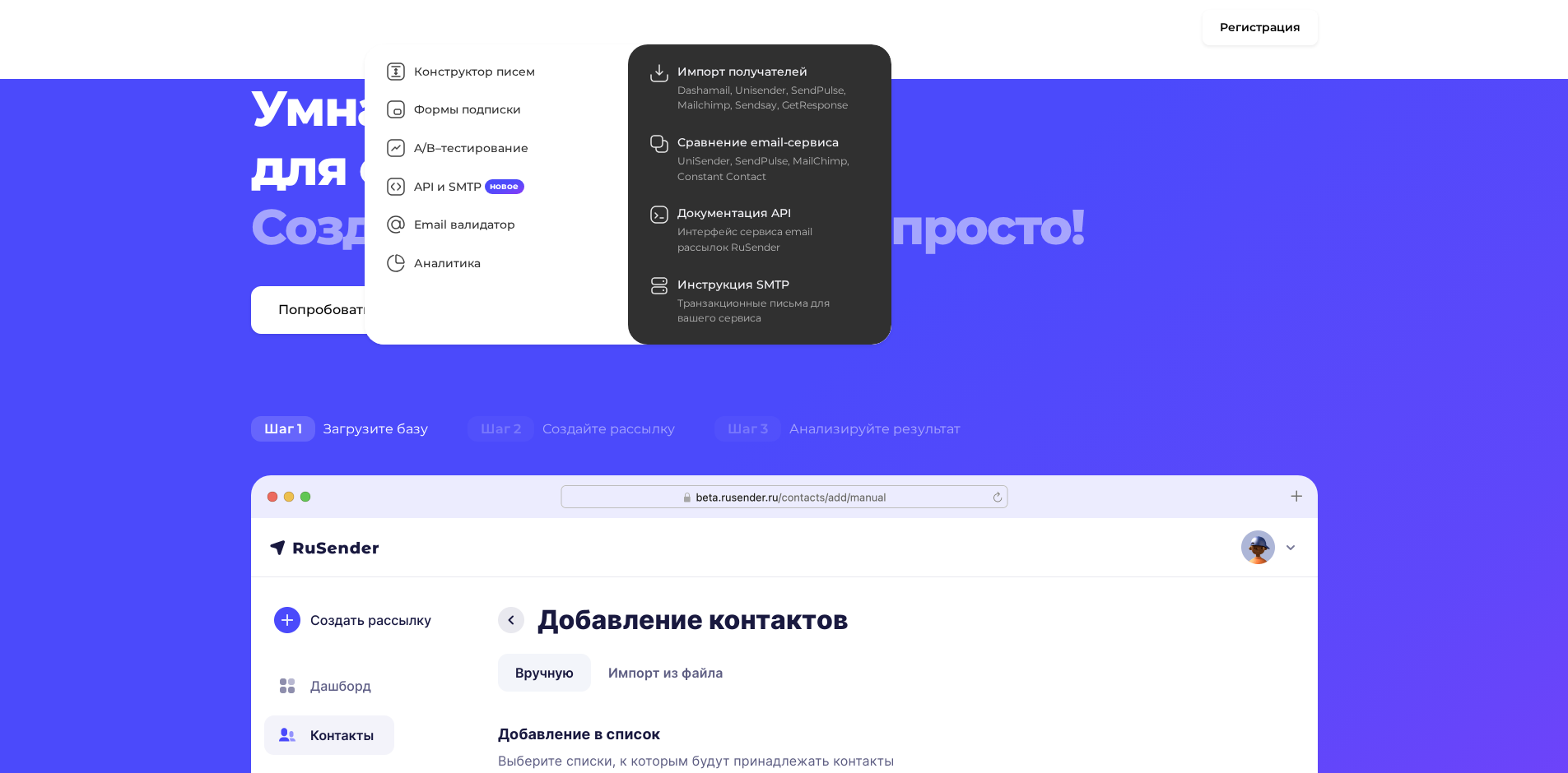
drag, startPoint x: 199, startPoint y: 512, endPoint x: 580, endPoint y: 319, distance: 427.1
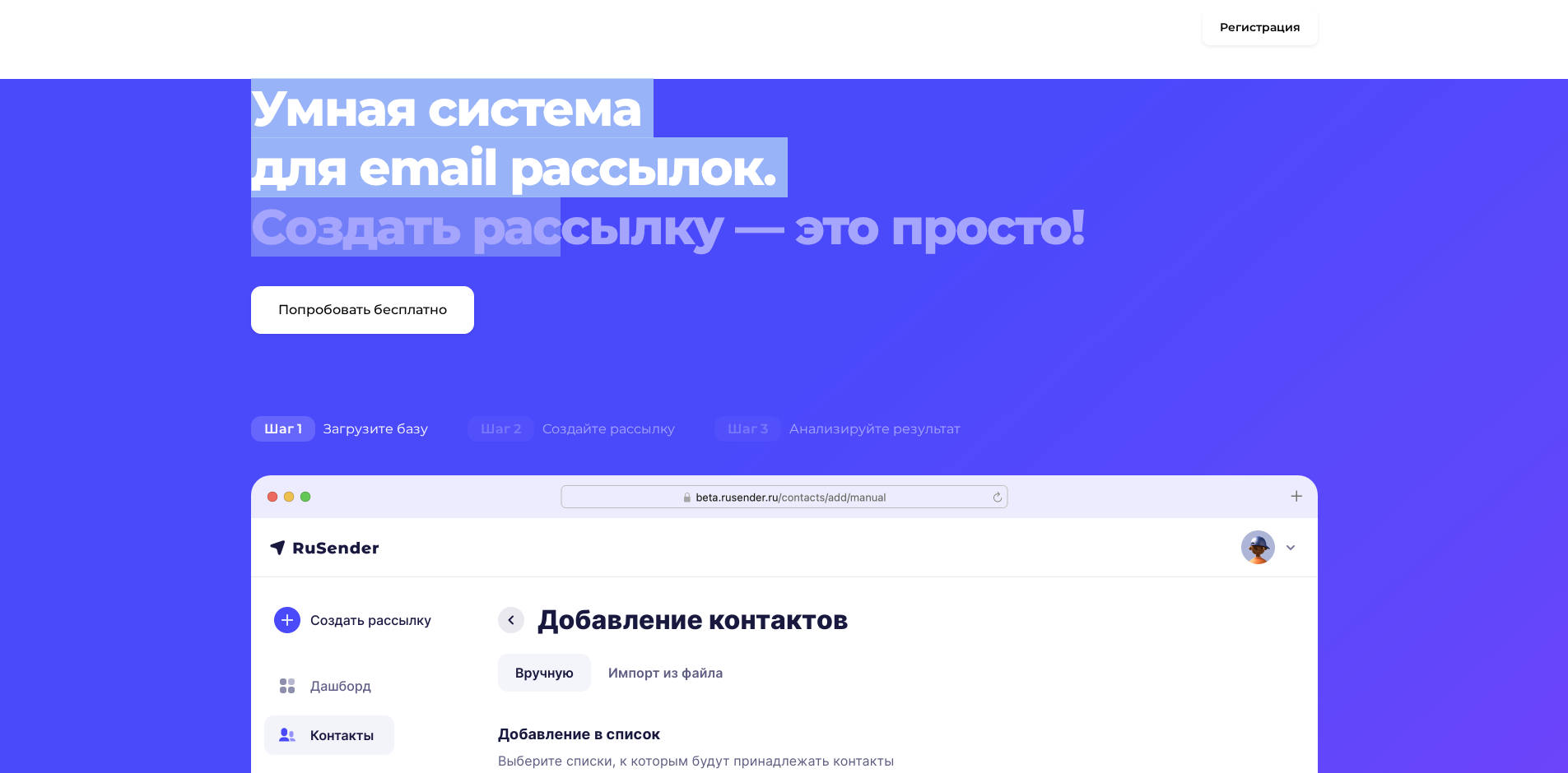
drag, startPoint x: 266, startPoint y: 112, endPoint x: 546, endPoint y: 236, distance: 306.2
click at [553, 236] on h1 "Умная система для email рассылок. Создать рассылку — это просто!" at bounding box center [739, 168] width 976 height 178
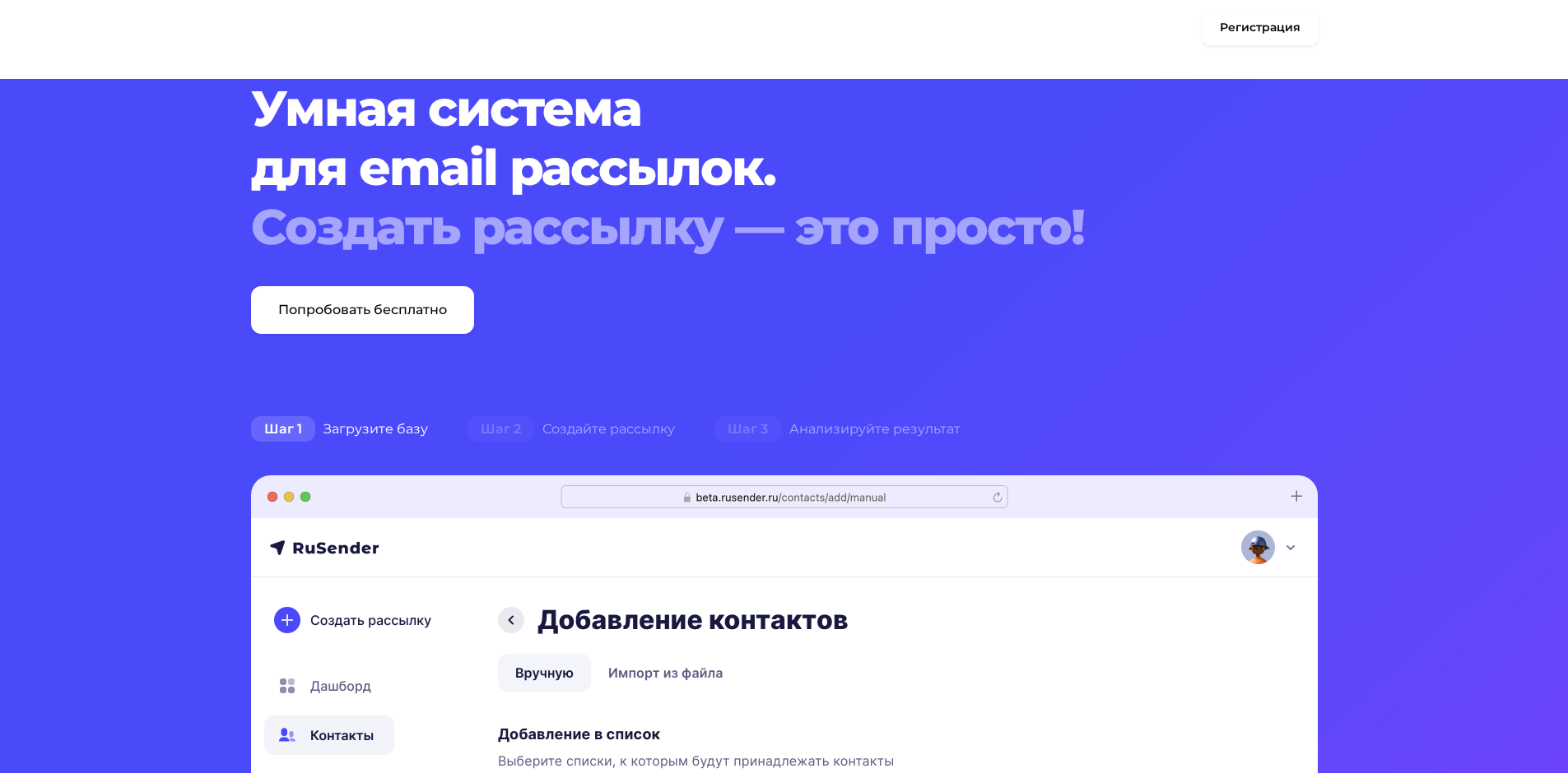
click at [273, 53] on nav "Регистрация Возможности Конструктор писем Формы подписки A/B–тестирование API и…" at bounding box center [784, 28] width 1568 height 55
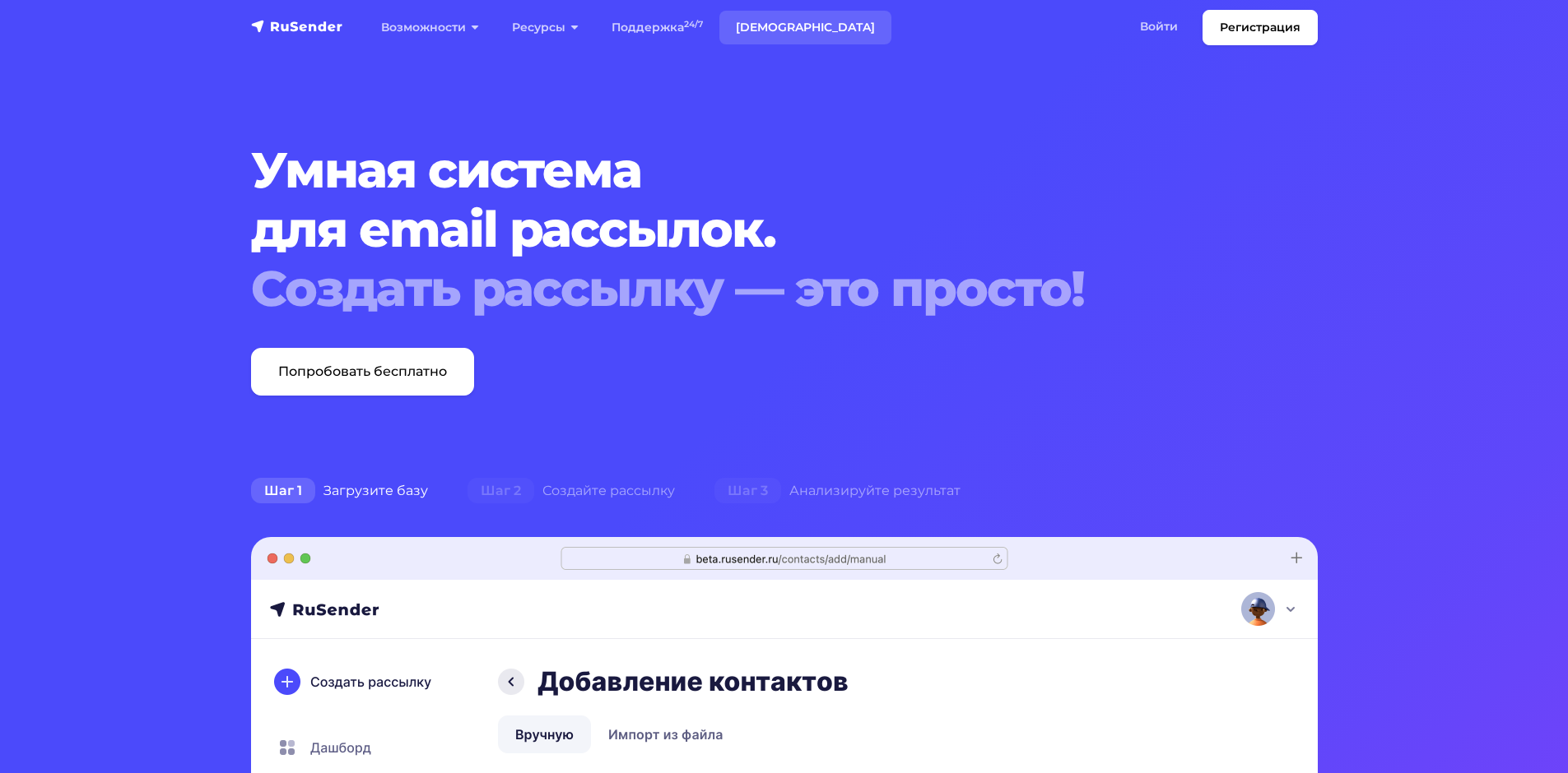
click at [776, 24] on link "[DEMOGRAPHIC_DATA]" at bounding box center [805, 28] width 172 height 34
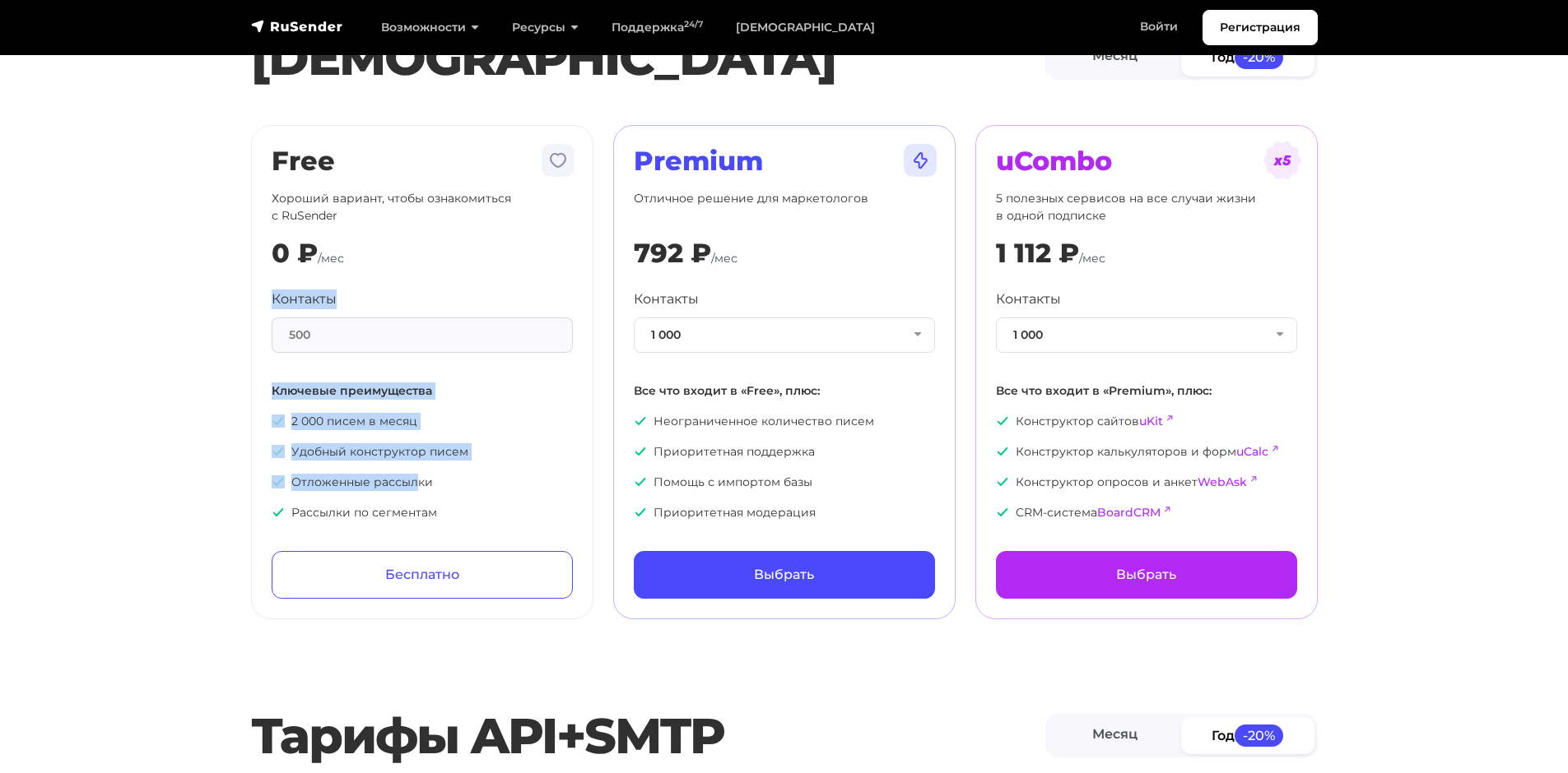
click at [412, 472] on div "Free Хороший вариант, чтобы ознакомиться с RuSender 0 ₽ /мес Контакты 500 Ключе…" at bounding box center [422, 372] width 362 height 495
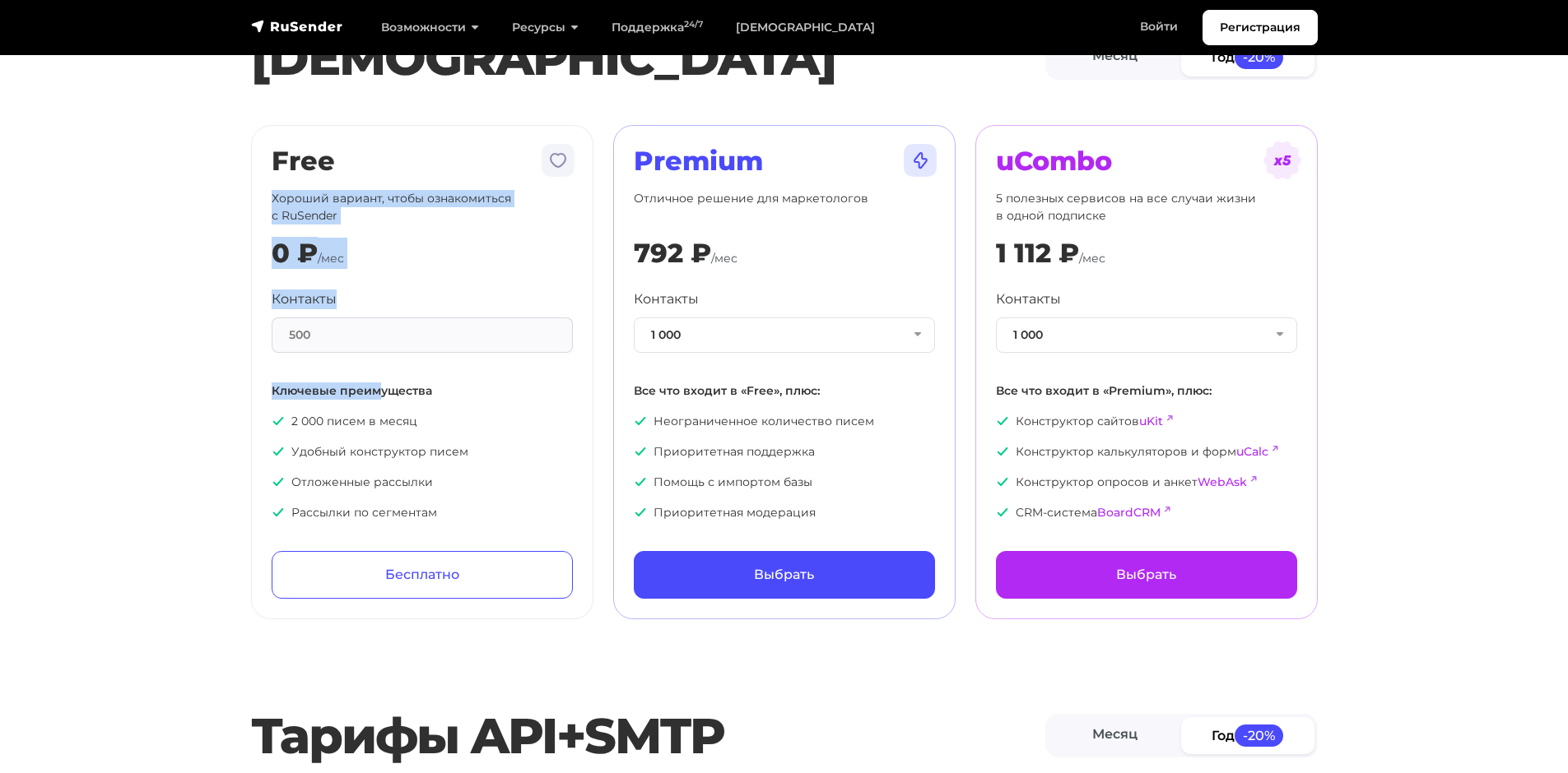
drag, startPoint x: 97, startPoint y: 206, endPoint x: 396, endPoint y: 394, distance: 353.2
click at [392, 392] on section "[PERSON_NAME] Год -20% Free Хороший вариант, чтобы ознакомиться с RuSender 0 ₽ …" at bounding box center [784, 320] width 1568 height 600
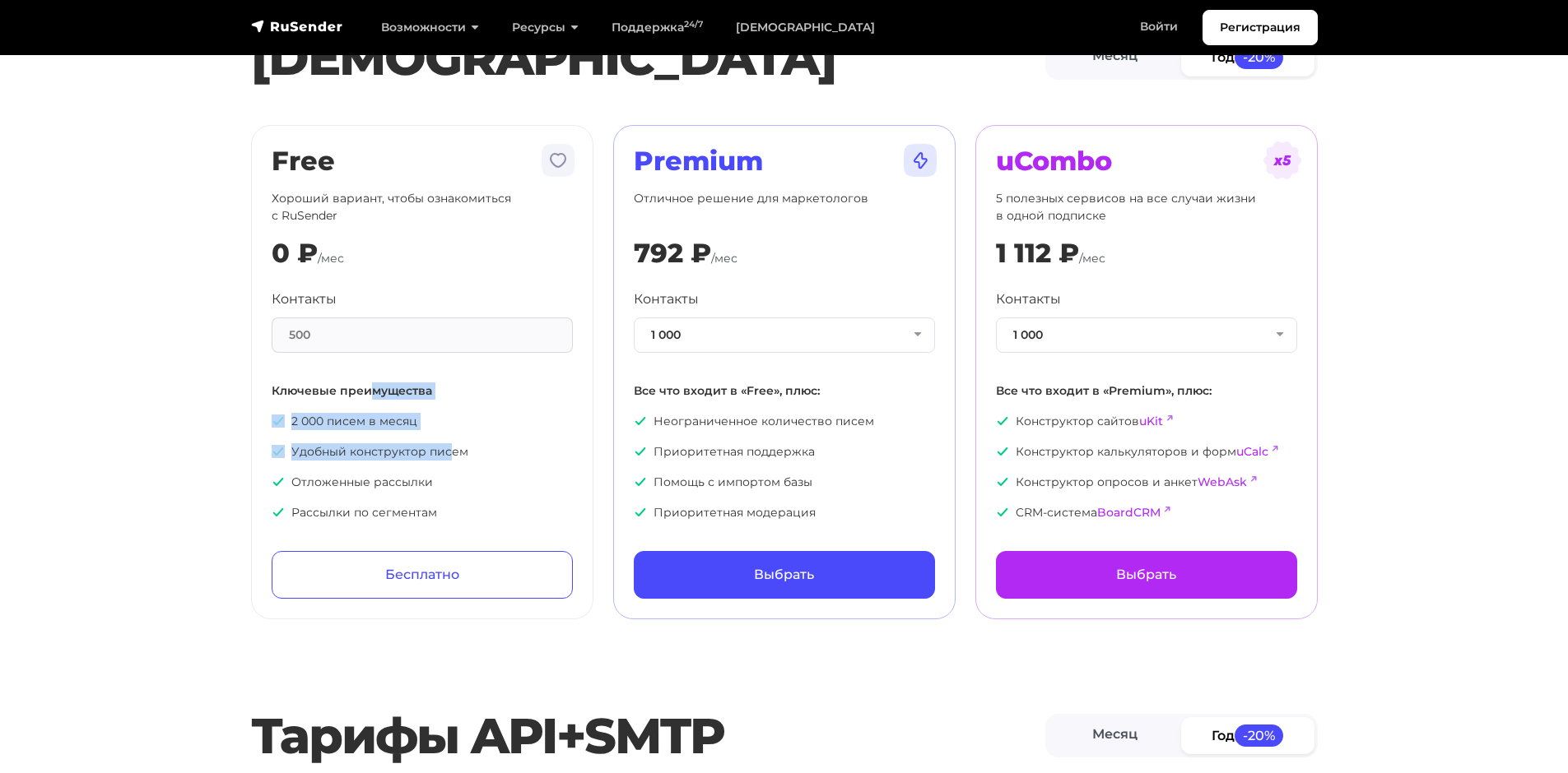
drag, startPoint x: 447, startPoint y: 452, endPoint x: 248, endPoint y: 261, distance: 275.8
click at [345, 350] on div "Контакты 500 Ключевые преимущества 2 000 писем в месяц Удобный конструктор писе…" at bounding box center [422, 405] width 301 height 232
